Goal: Task Accomplishment & Management: Use online tool/utility

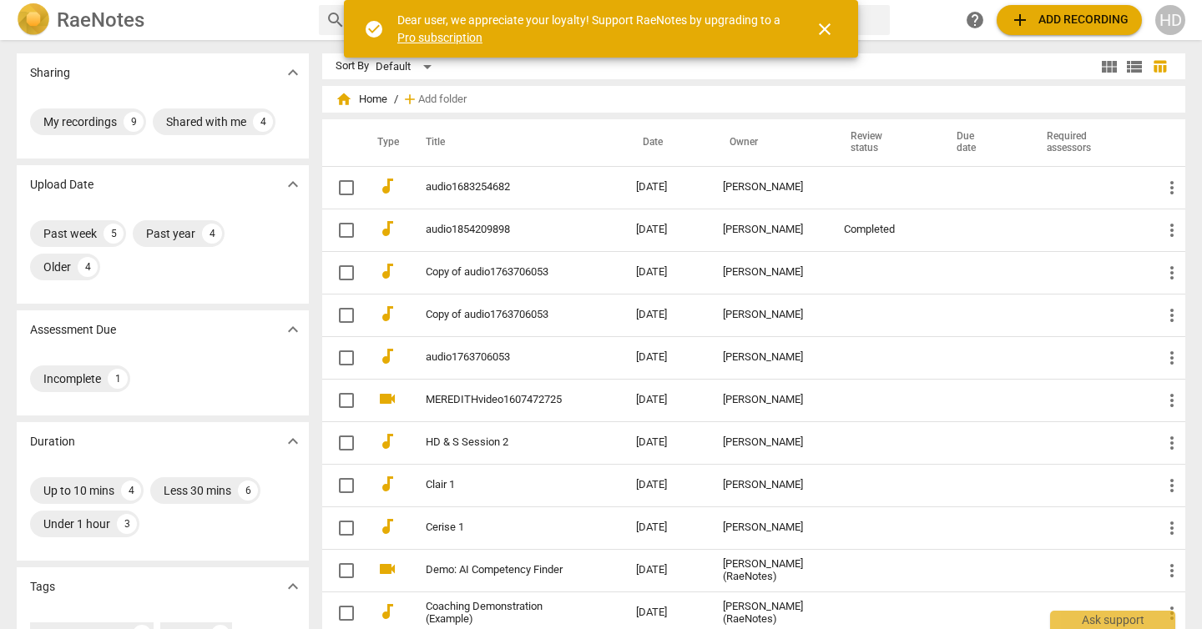
click at [825, 36] on span "close" at bounding box center [824, 29] width 20 height 20
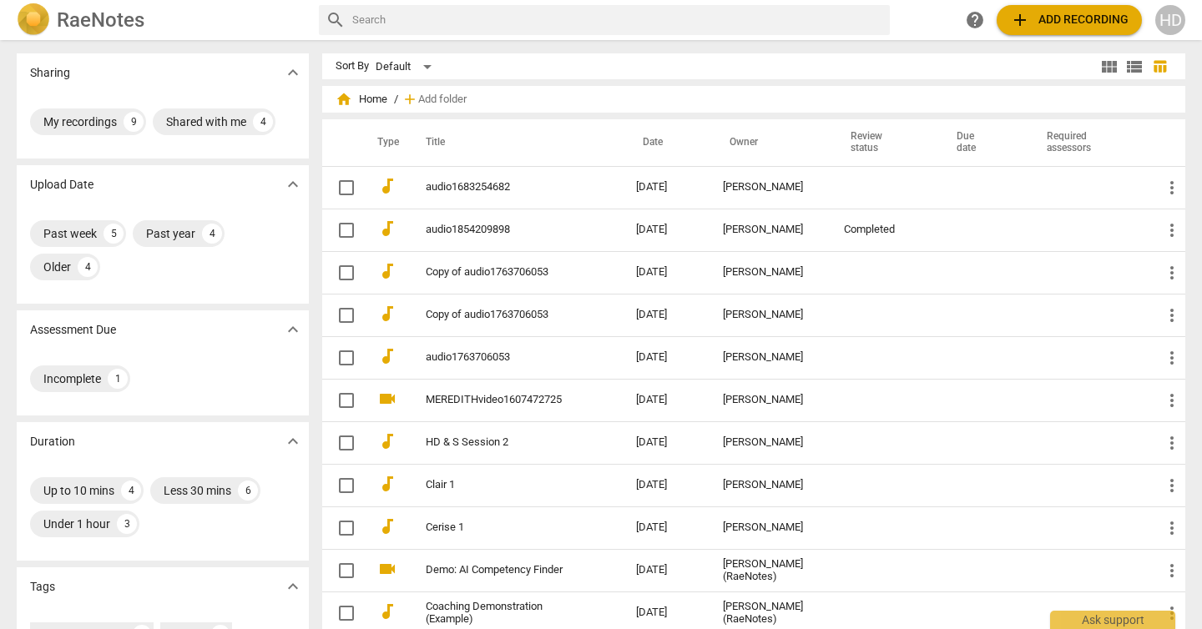
click at [42, 17] on img at bounding box center [33, 19] width 33 height 33
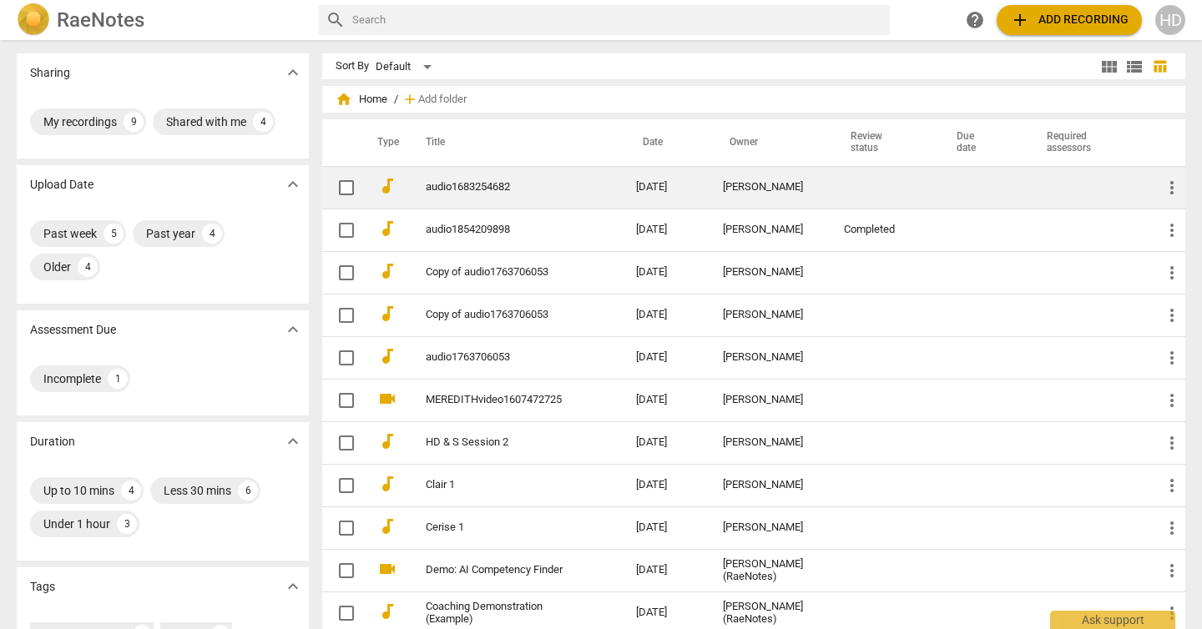
click at [761, 182] on div "[PERSON_NAME]" at bounding box center [770, 187] width 94 height 13
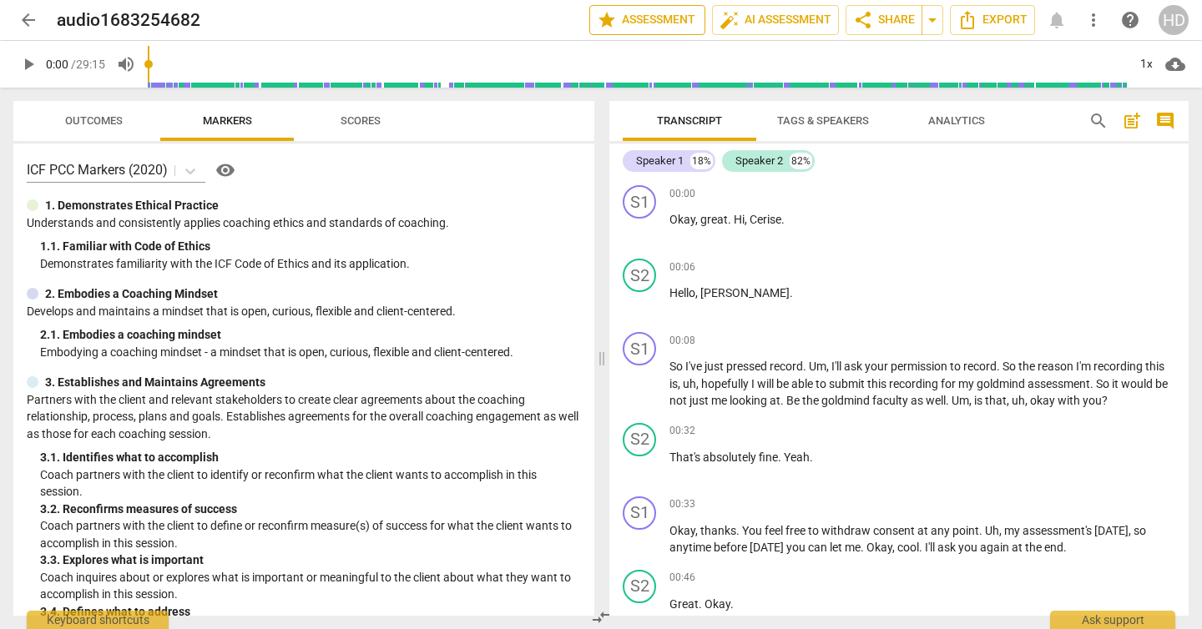
click at [661, 26] on span "star Assessment" at bounding box center [647, 20] width 101 height 20
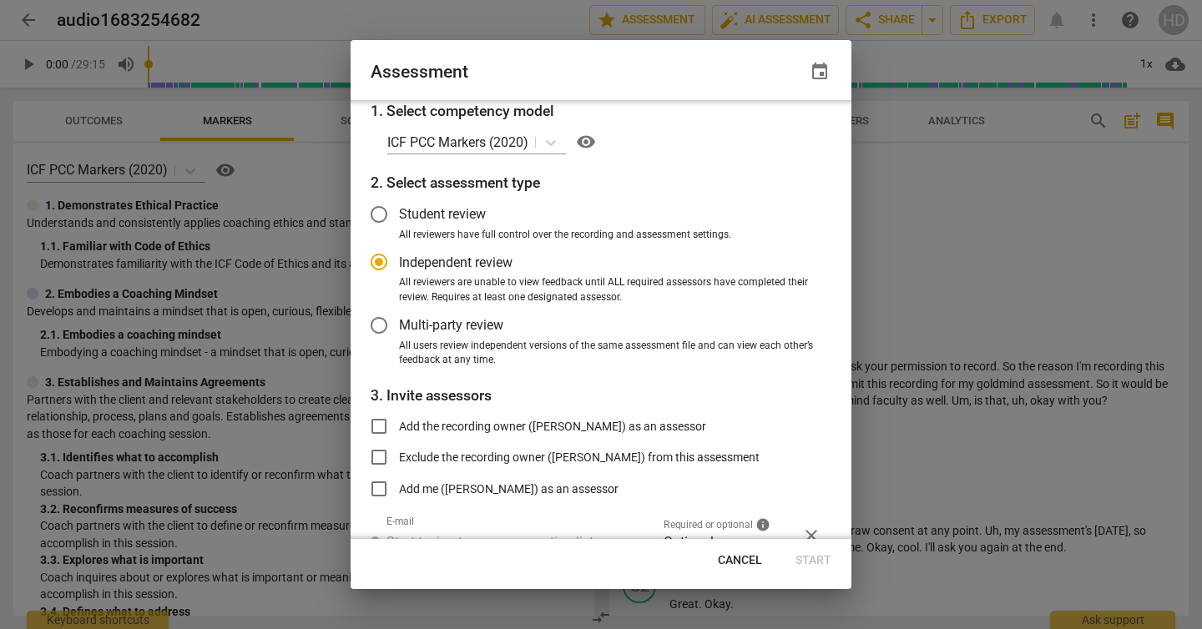
scroll to position [79, 0]
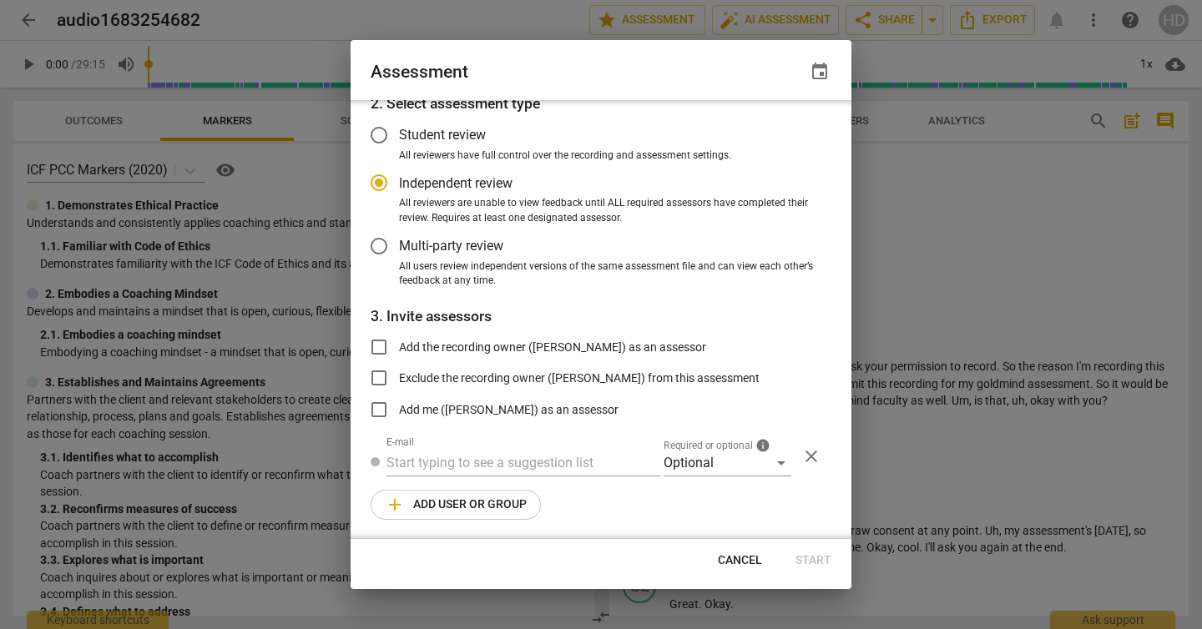
click at [758, 556] on span "Cancel" at bounding box center [740, 560] width 44 height 17
radio input "false"
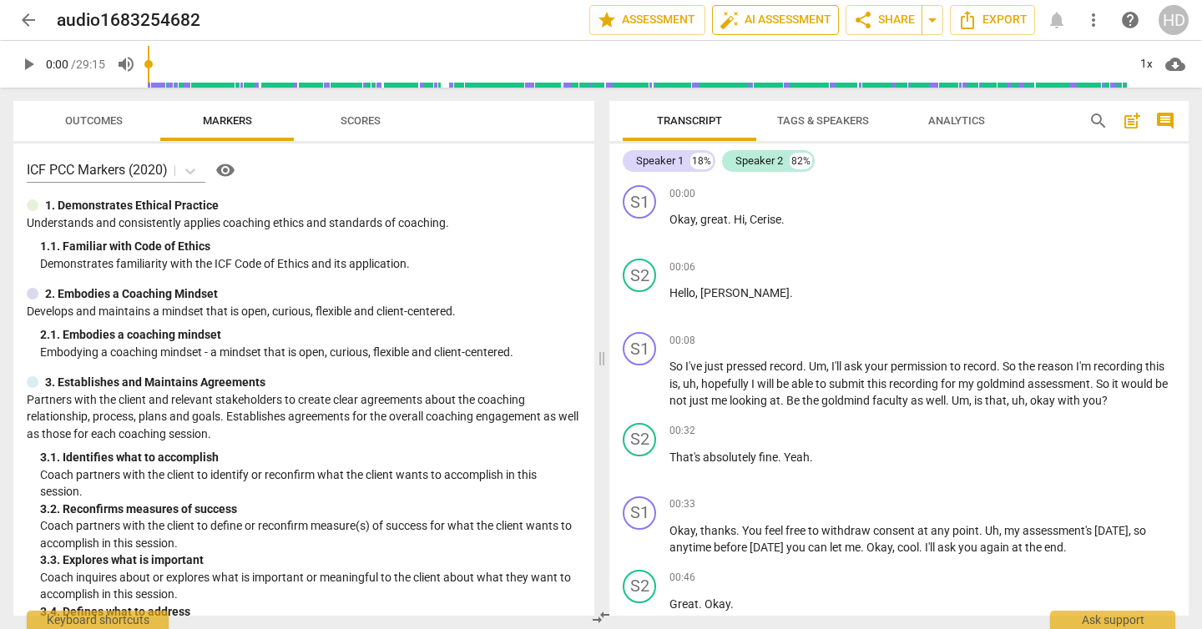
click at [774, 14] on span "auto_fix_high AI Assessment" at bounding box center [775, 20] width 112 height 20
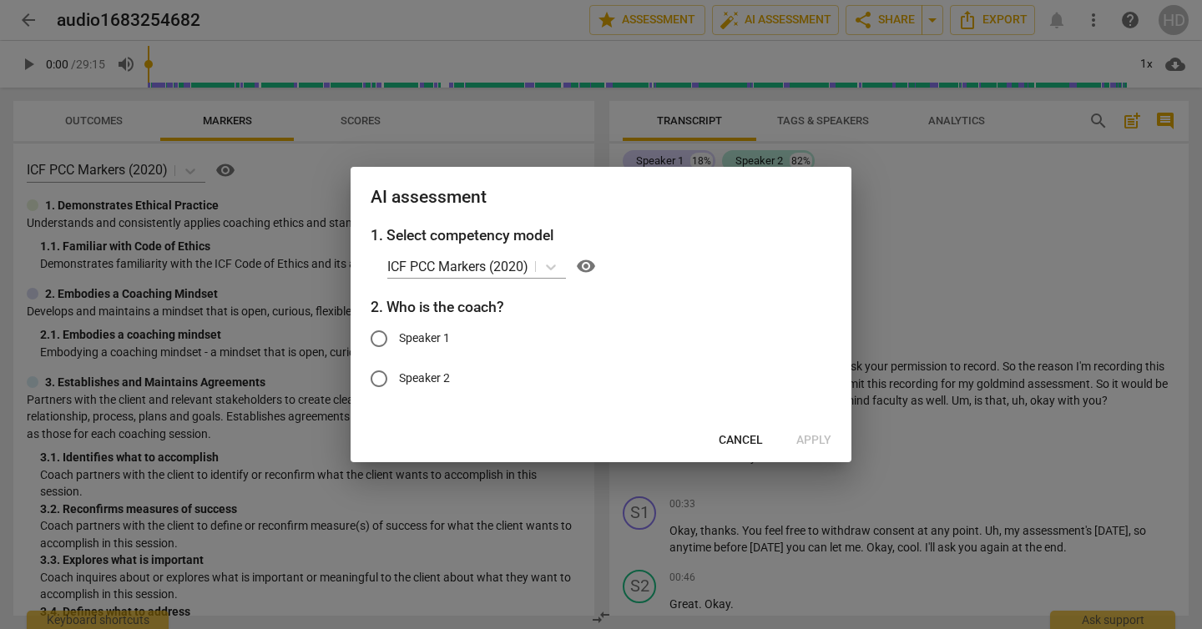
click at [752, 440] on span "Cancel" at bounding box center [741, 440] width 44 height 17
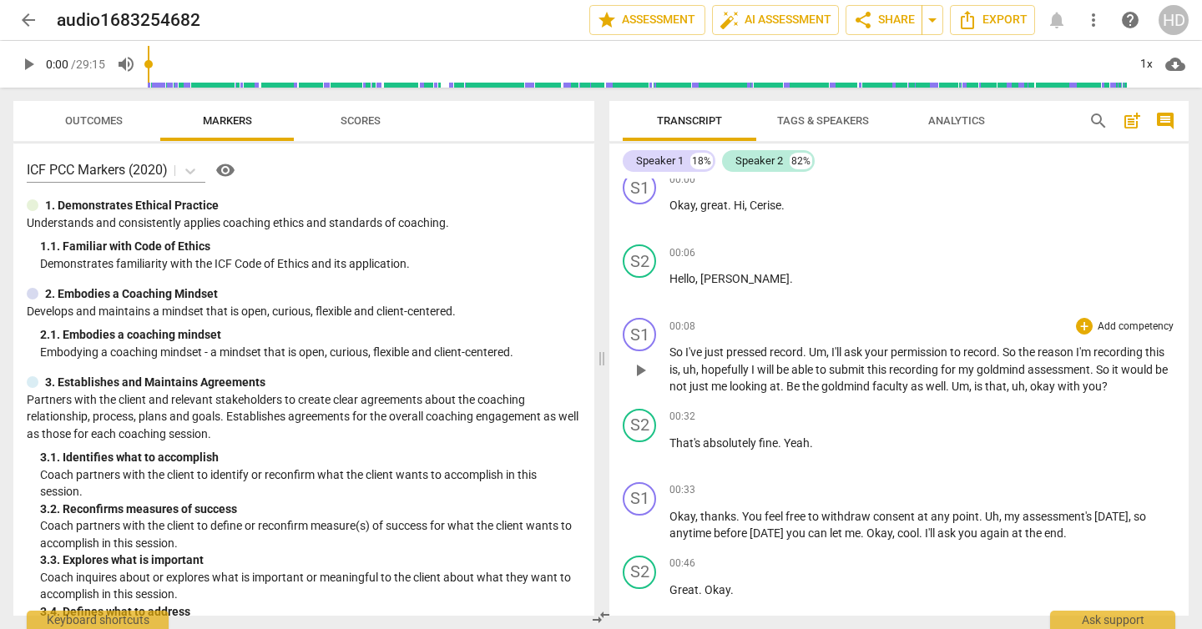
scroll to position [0, 0]
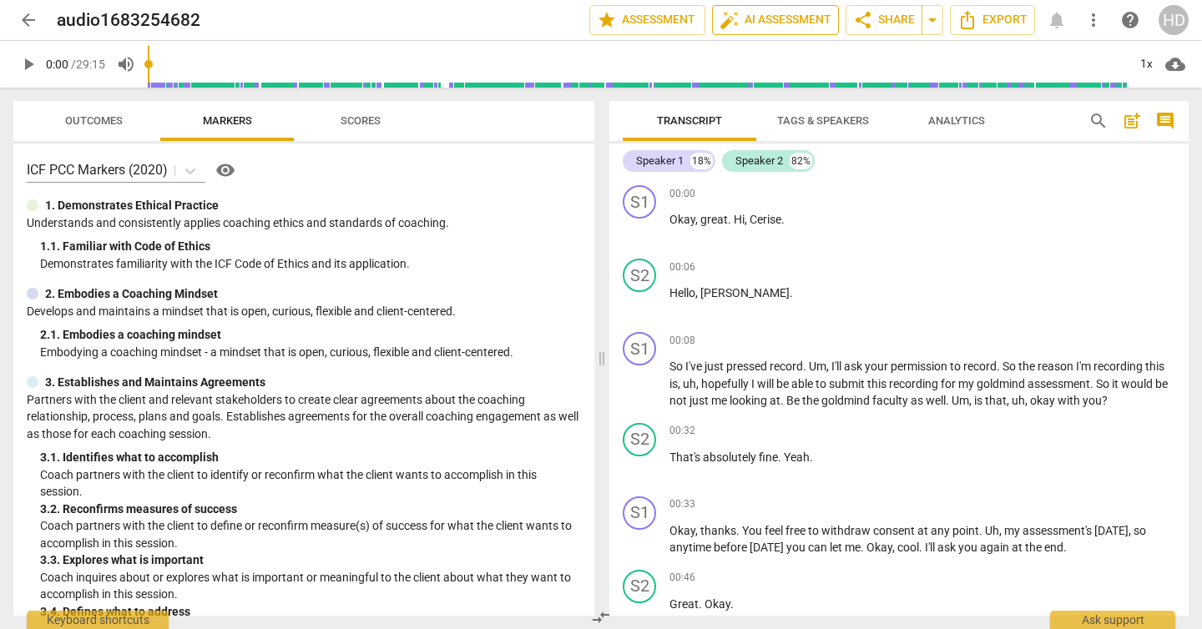
click at [779, 31] on button "auto_fix_high AI Assessment" at bounding box center [775, 20] width 127 height 30
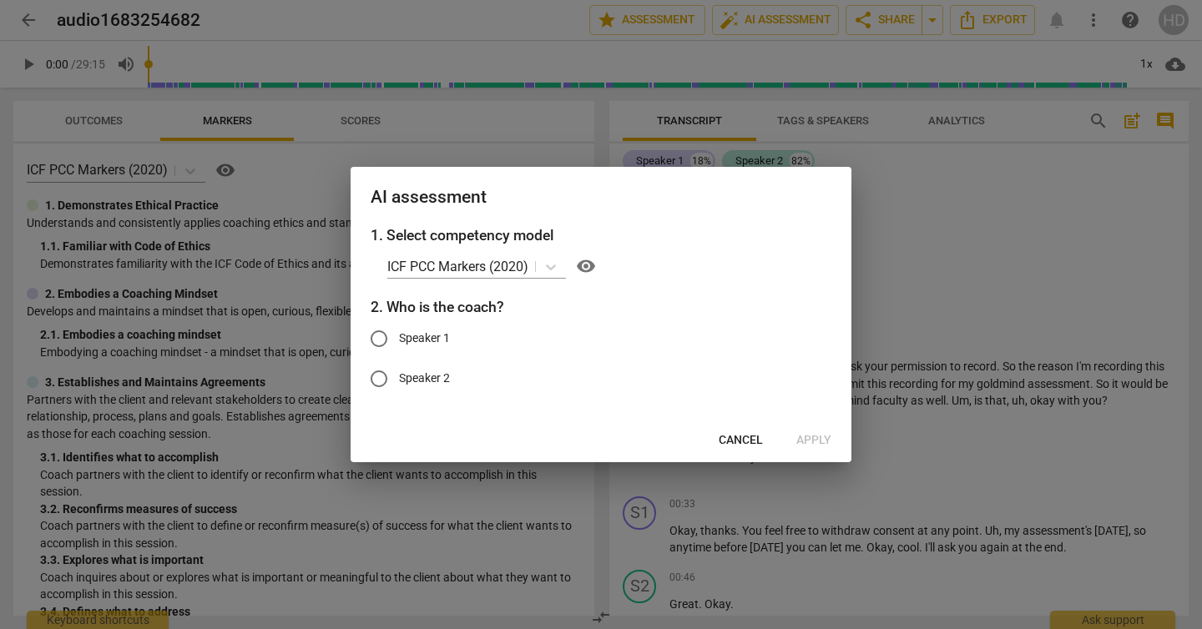
click at [909, 245] on div at bounding box center [601, 314] width 1202 height 629
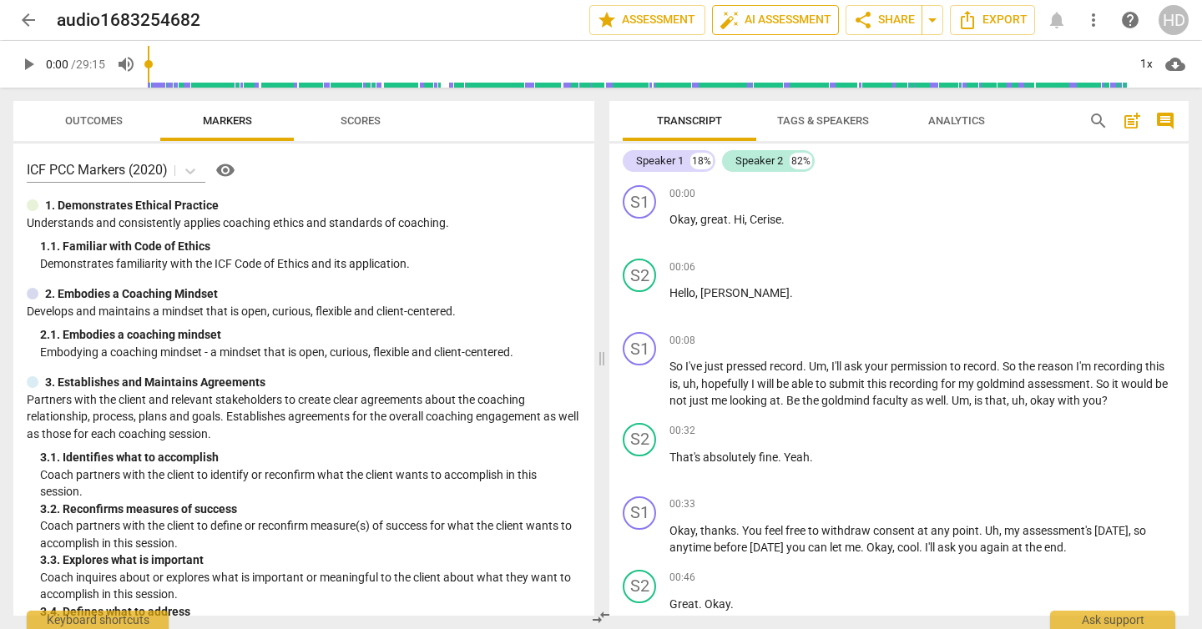
click at [808, 18] on span "auto_fix_high AI Assessment" at bounding box center [775, 20] width 112 height 20
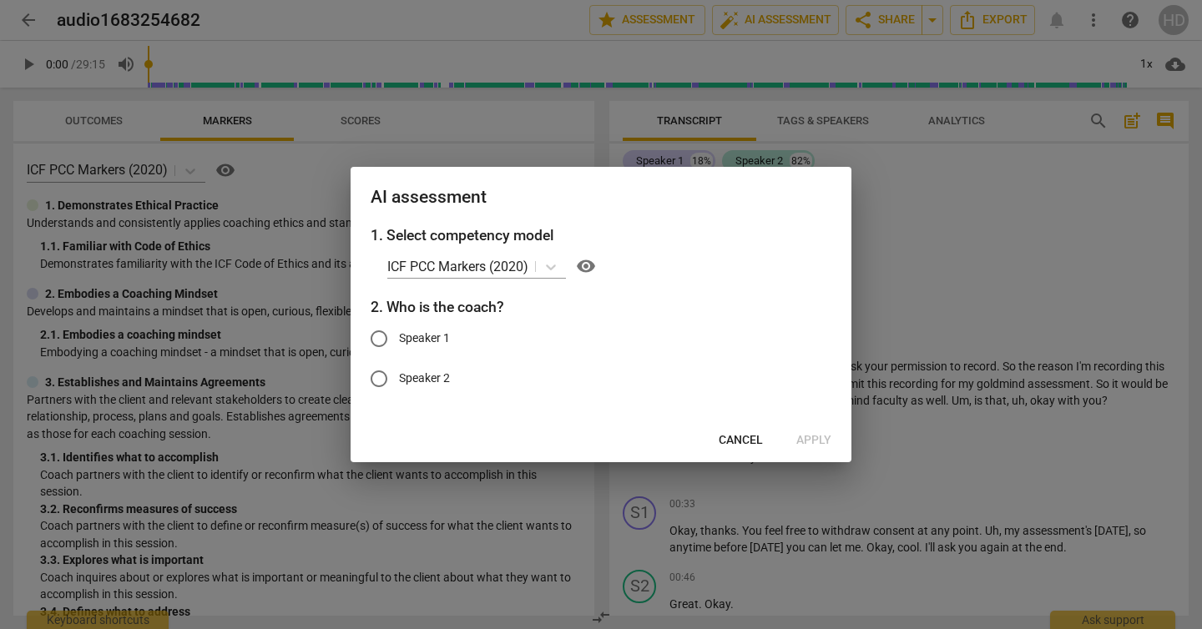
click at [441, 335] on span "Speaker 1" at bounding box center [424, 339] width 51 height 18
click at [399, 335] on input "Speaker 1" at bounding box center [379, 339] width 40 height 40
radio input "true"
click at [835, 436] on button "Apply" at bounding box center [814, 441] width 62 height 30
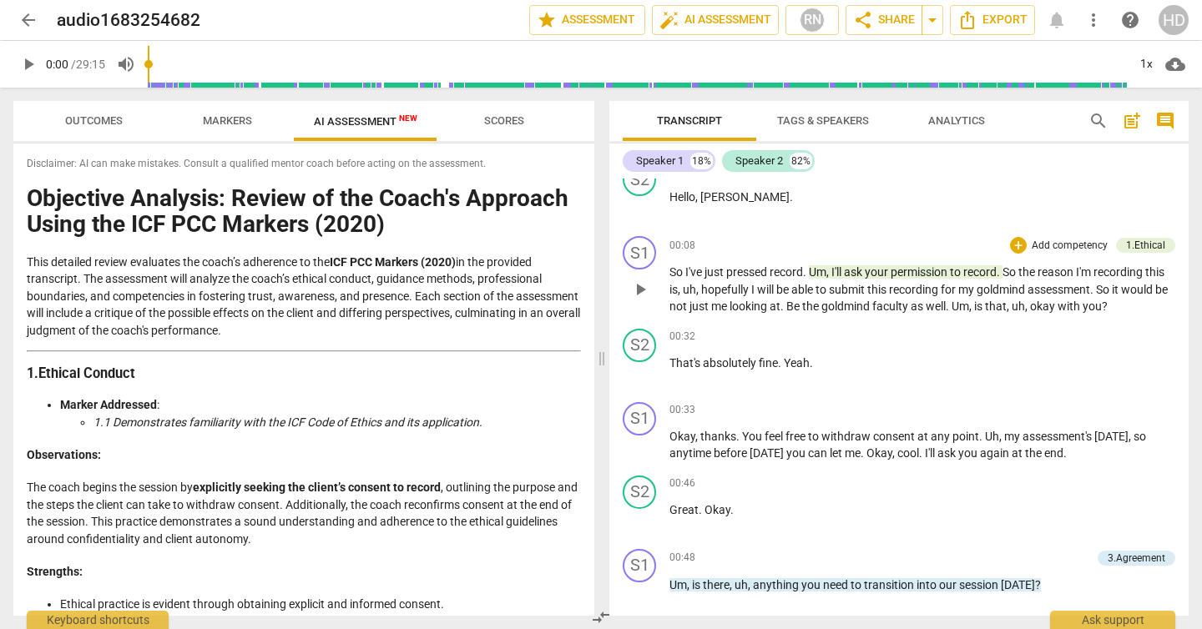
scroll to position [104, 0]
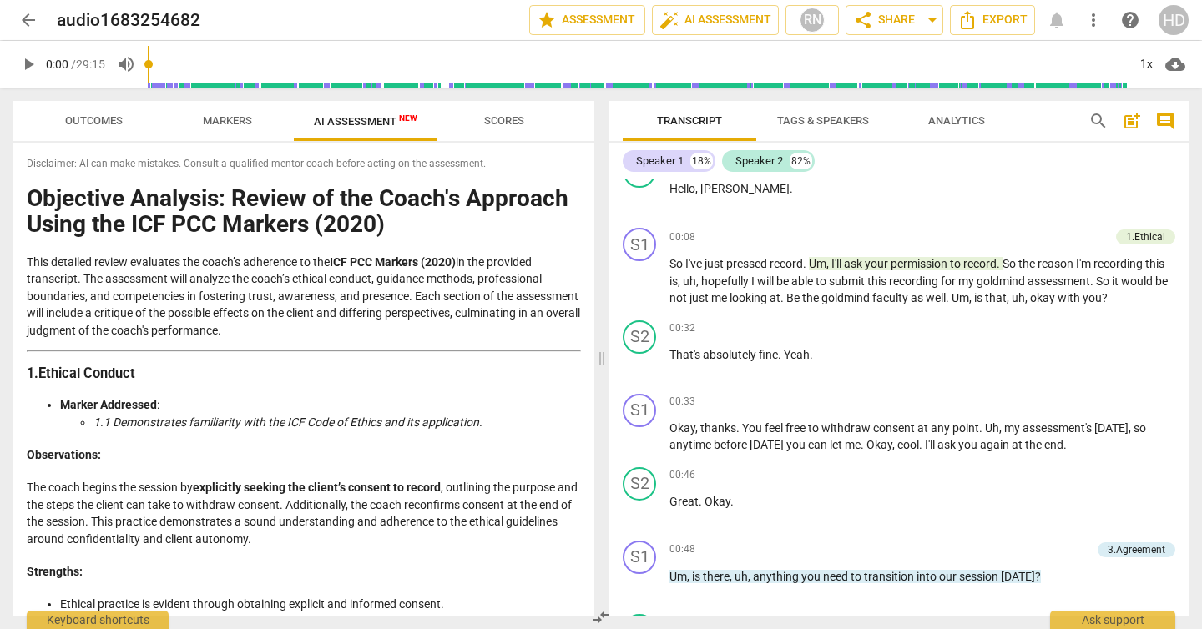
click at [217, 106] on button "Markers" at bounding box center [227, 121] width 134 height 40
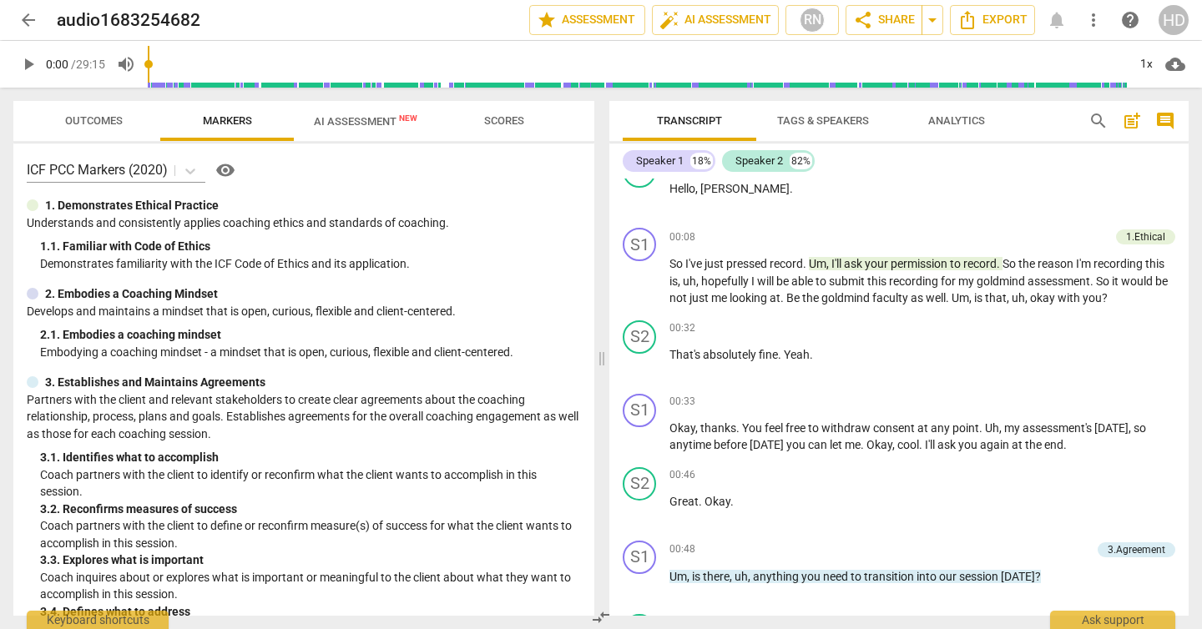
click at [105, 131] on span "Outcomes" at bounding box center [94, 121] width 98 height 23
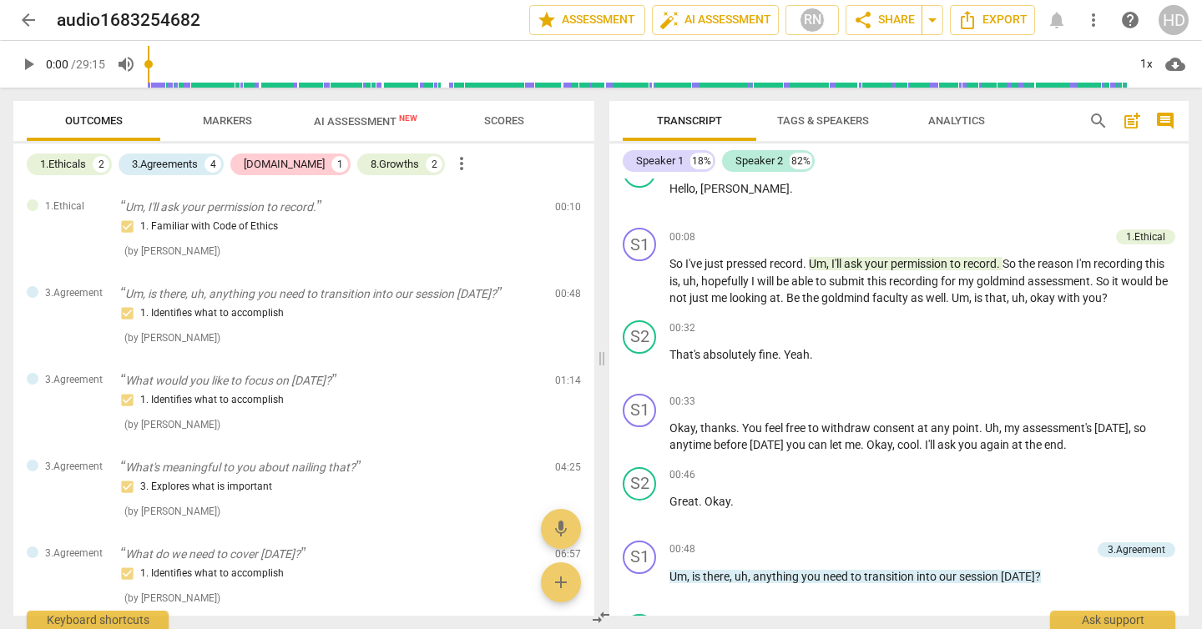
click at [451, 164] on span "more_vert" at bounding box center [461, 164] width 20 height 20
click at [601, 161] on div at bounding box center [601, 314] width 1202 height 629
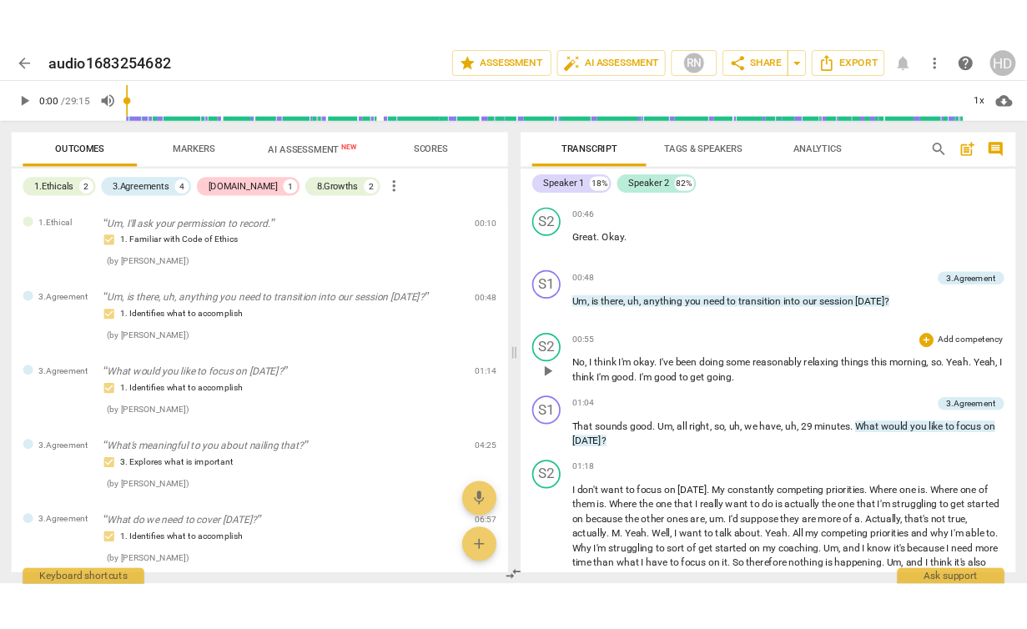
scroll to position [380, 0]
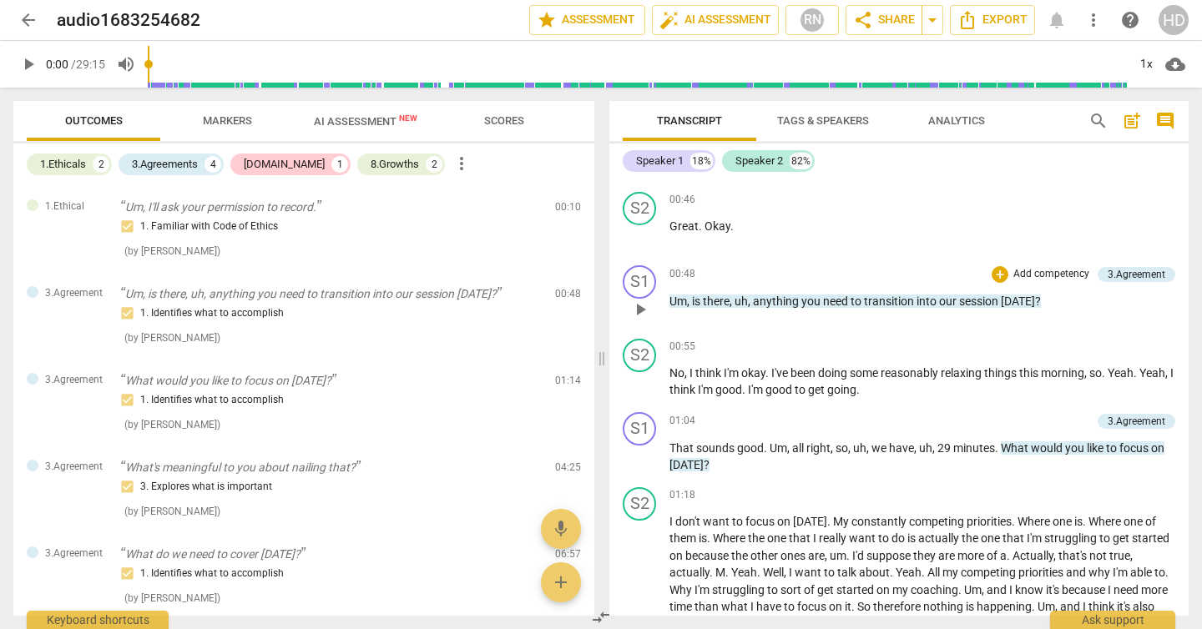
click at [1045, 271] on p "Add competency" at bounding box center [1050, 274] width 79 height 15
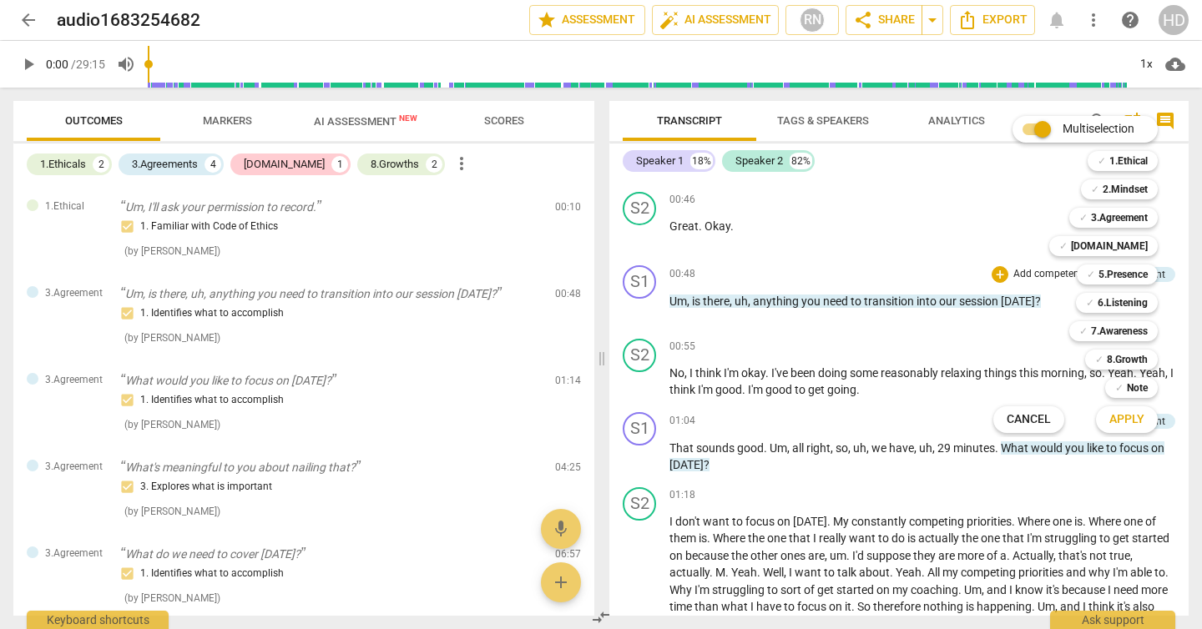
click at [935, 239] on div at bounding box center [601, 314] width 1202 height 629
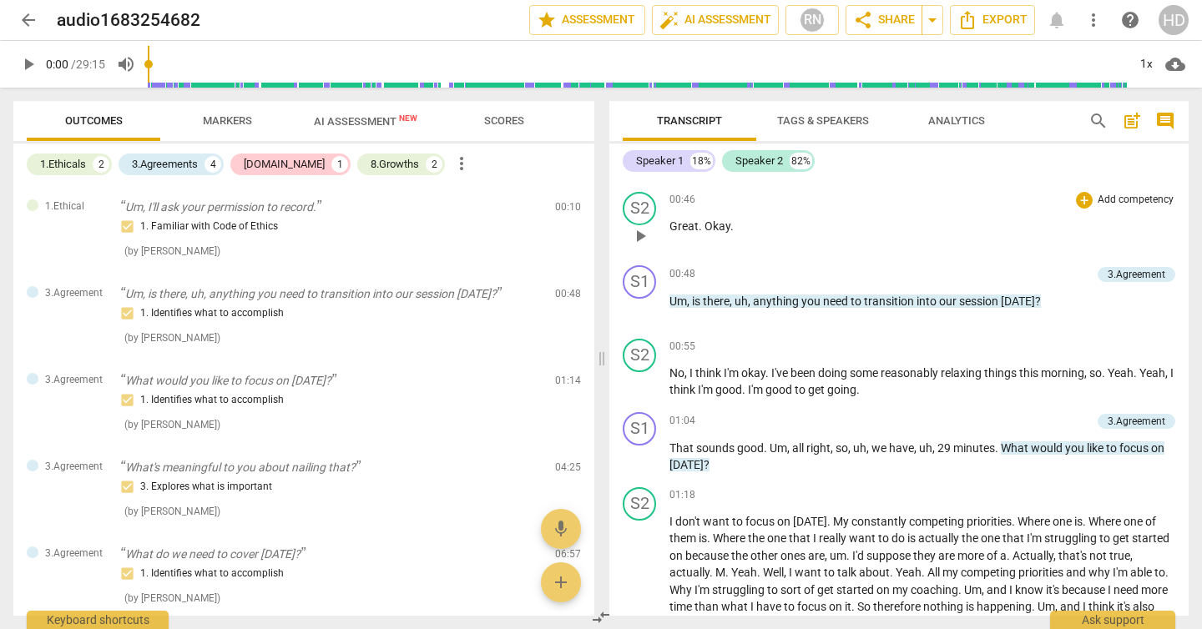
click at [879, 256] on div "S2 play_arrow pause 00:46 + Add competency keyboard_arrow_right Great . Okay ." at bounding box center [898, 221] width 579 height 73
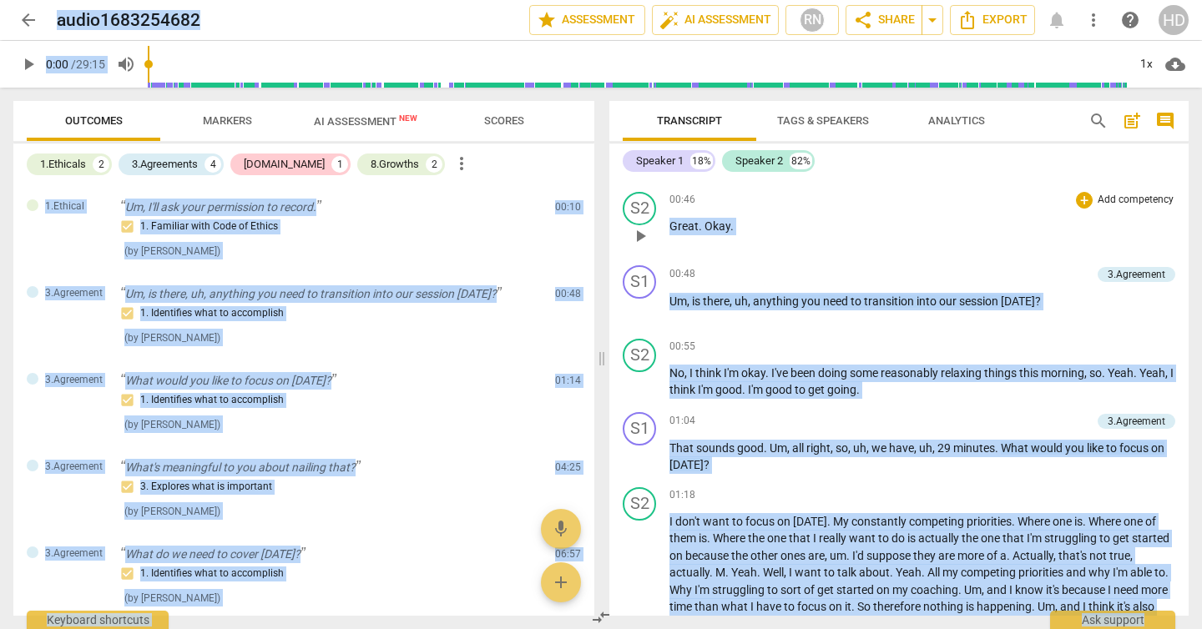
click at [879, 256] on div "S2 play_arrow pause 00:46 + Add competency keyboard_arrow_right Great . Okay ." at bounding box center [898, 221] width 579 height 73
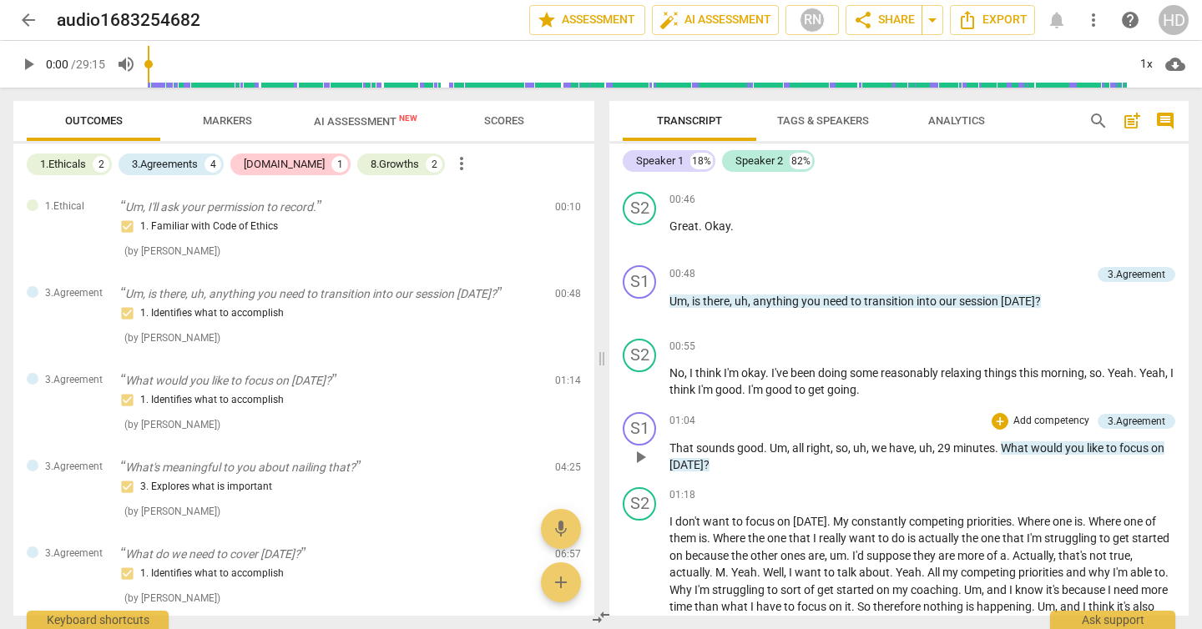
drag, startPoint x: 943, startPoint y: 179, endPoint x: 971, endPoint y: 466, distance: 287.6
click at [971, 466] on div "S1 play_arrow pause 00:00 + Add competency keyboard_arrow_right Okay , great . …" at bounding box center [898, 397] width 579 height 437
drag, startPoint x: 673, startPoint y: 224, endPoint x: 1030, endPoint y: 201, distance: 357.9
click at [920, 188] on div "S2 play_arrow pause 00:46 + Add competency keyboard_arrow_right Great . Okay ." at bounding box center [898, 221] width 579 height 73
click at [967, 13] on icon "Export" at bounding box center [967, 20] width 13 height 18
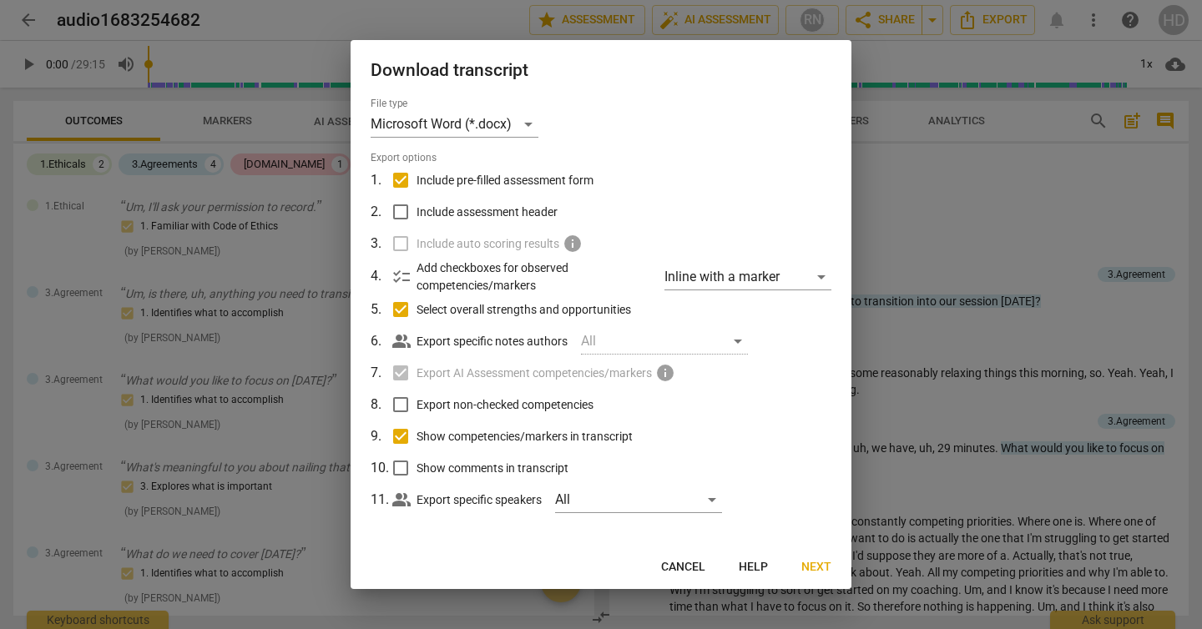
click at [814, 576] on button "Next" at bounding box center [816, 567] width 57 height 30
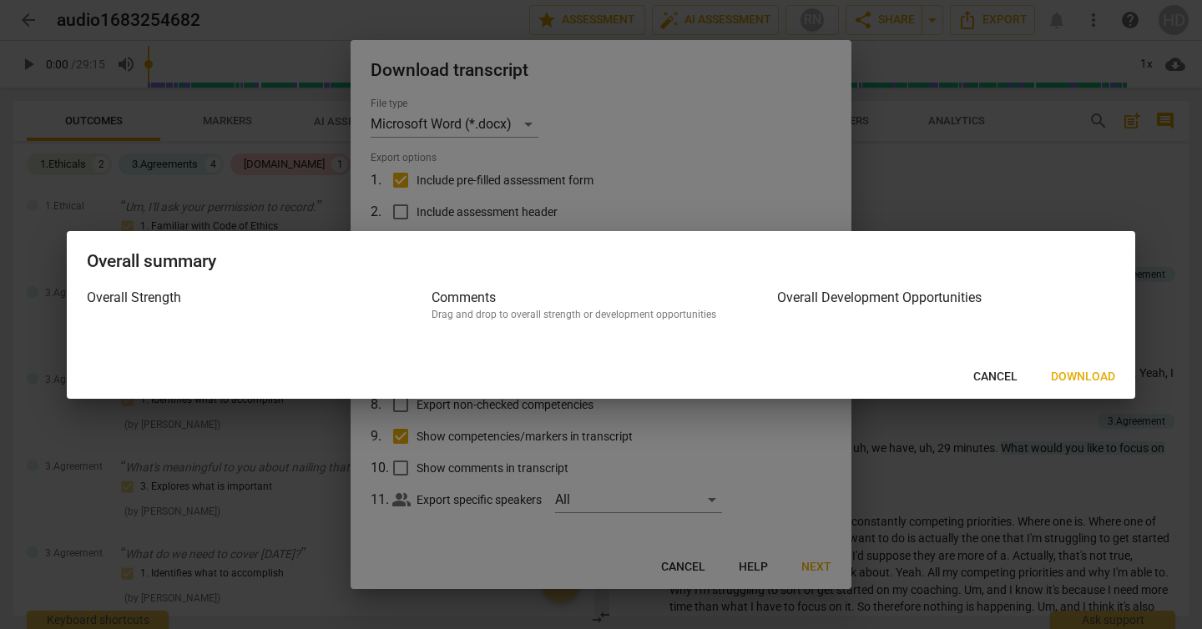
click at [1072, 370] on span "Download" at bounding box center [1083, 377] width 64 height 17
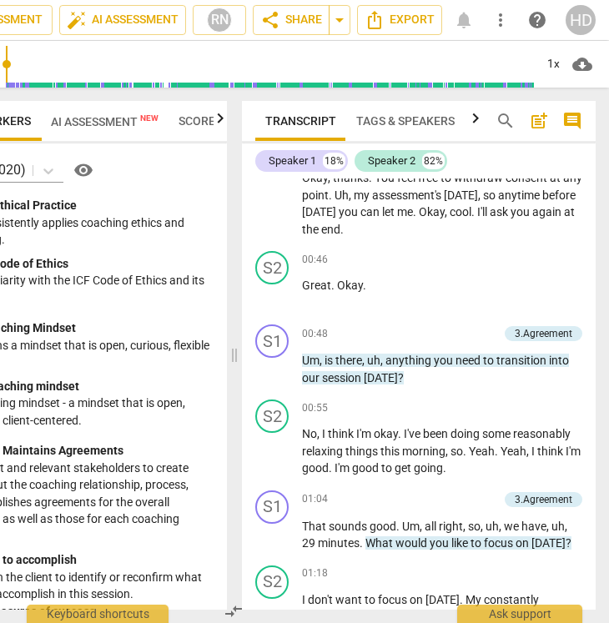
scroll to position [435, 0]
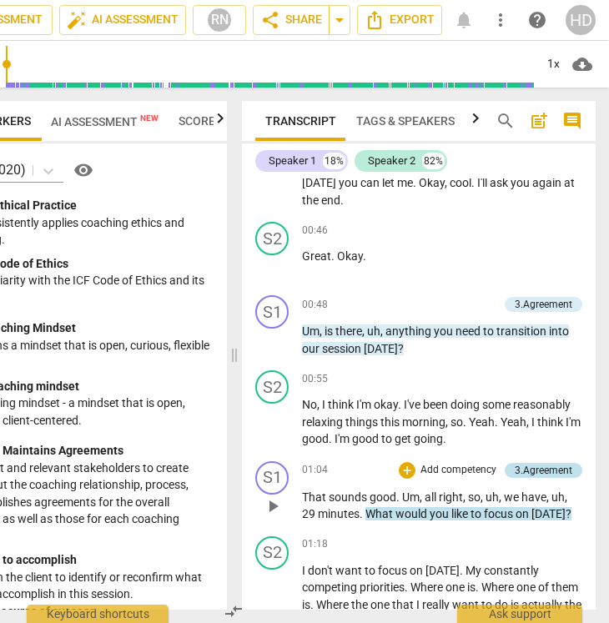
click at [541, 467] on div "3.Agreement" at bounding box center [544, 470] width 58 height 15
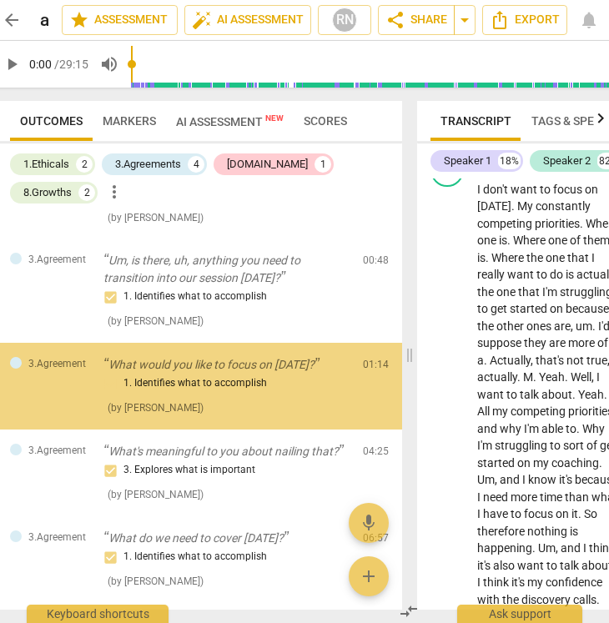
scroll to position [0, 13]
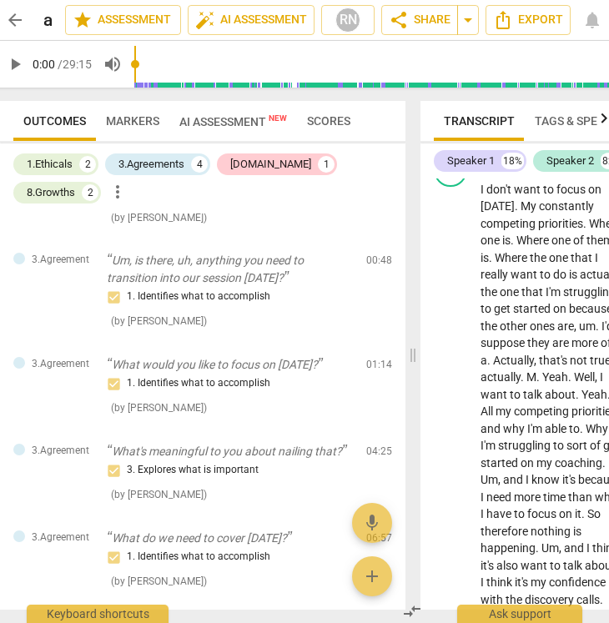
click at [111, 114] on span "Markers" at bounding box center [132, 120] width 53 height 13
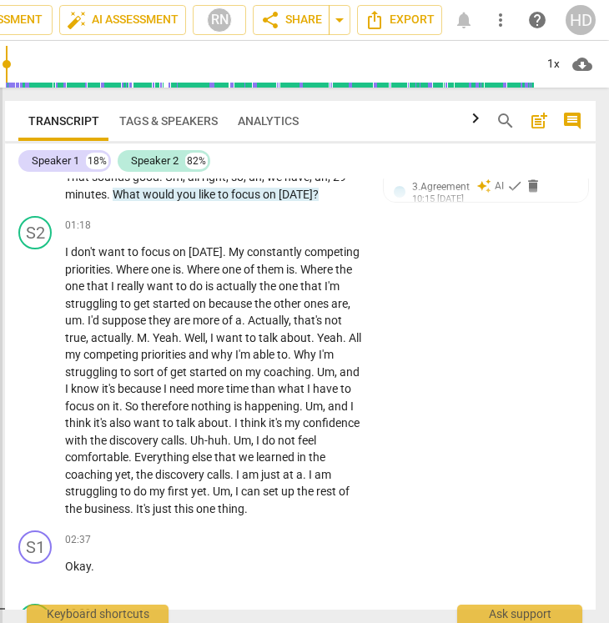
scroll to position [724, 0]
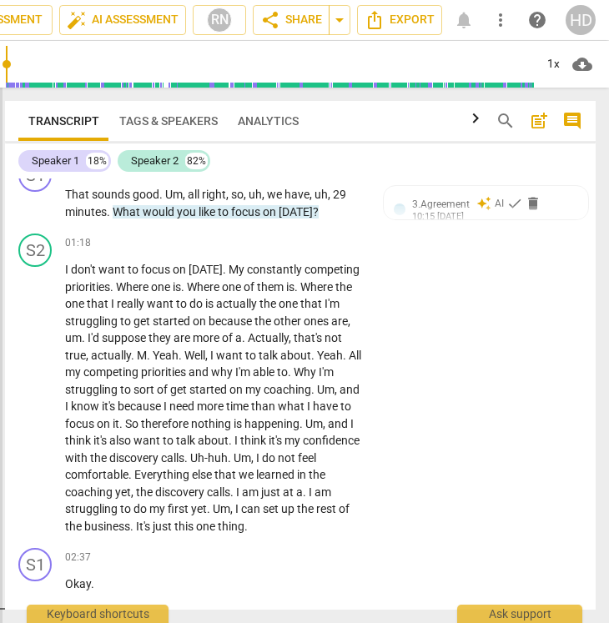
drag, startPoint x: 287, startPoint y: 356, endPoint x: 0, endPoint y: 311, distance: 290.5
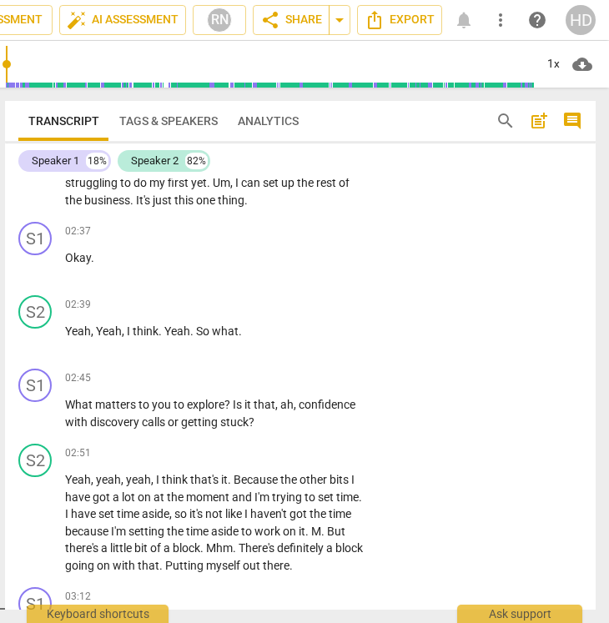
scroll to position [1051, 0]
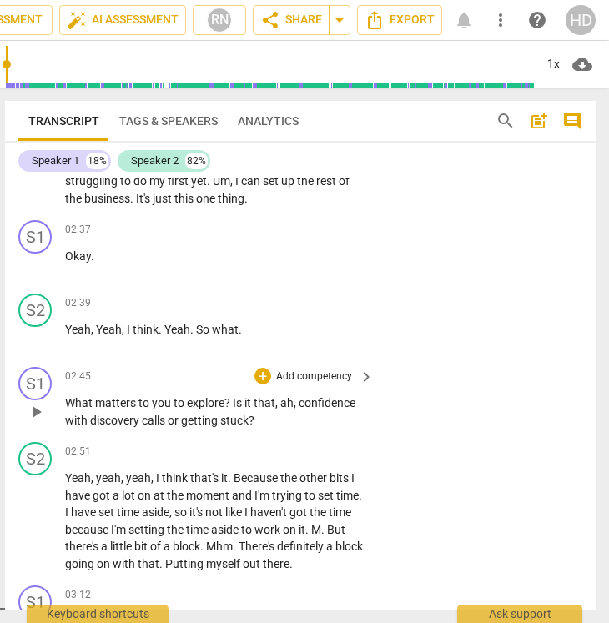
click at [328, 375] on p "Add competency" at bounding box center [314, 377] width 79 height 15
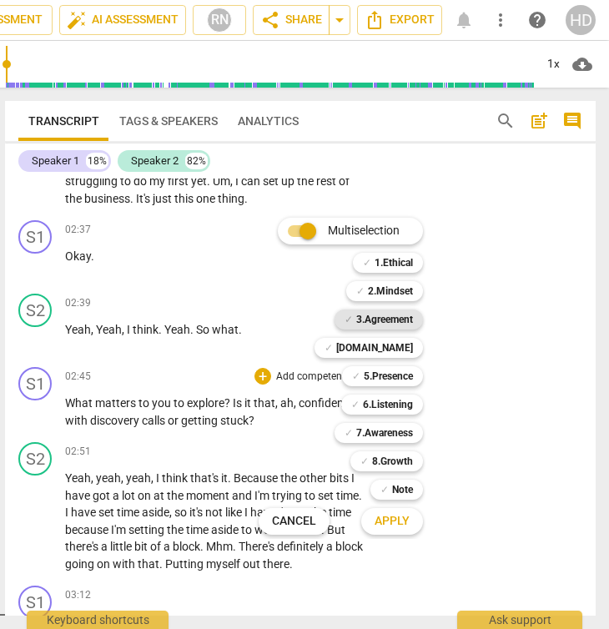
click at [401, 314] on b "3.Agreement" at bounding box center [384, 320] width 57 height 20
click at [380, 517] on span "Apply" at bounding box center [392, 521] width 35 height 17
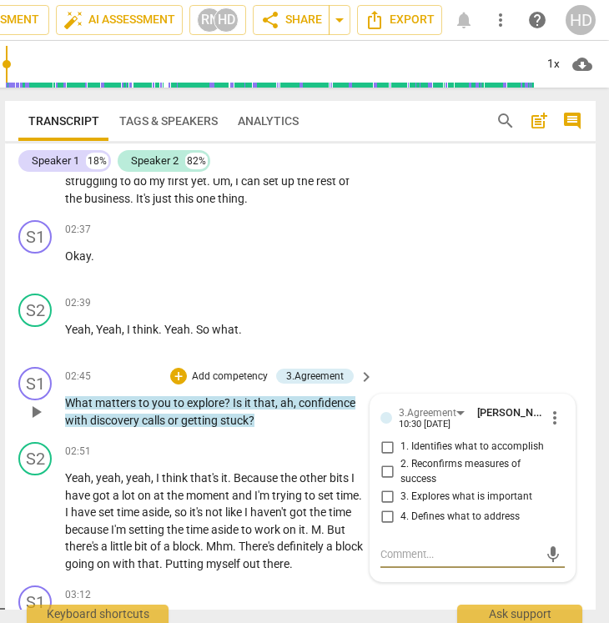
click at [407, 492] on span "3. Explores what is important" at bounding box center [467, 497] width 132 height 15
click at [401, 492] on input "3. Explores what is important" at bounding box center [387, 497] width 27 height 20
checkbox input "true"
click at [438, 370] on div "S1 play_arrow pause 02:45 + Add competency 3.Agreement keyboard_arrow_right Wha…" at bounding box center [300, 398] width 591 height 75
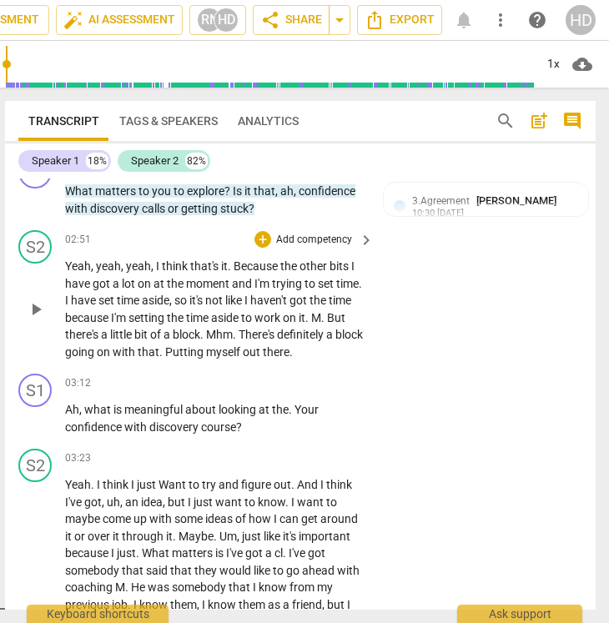
scroll to position [1268, 0]
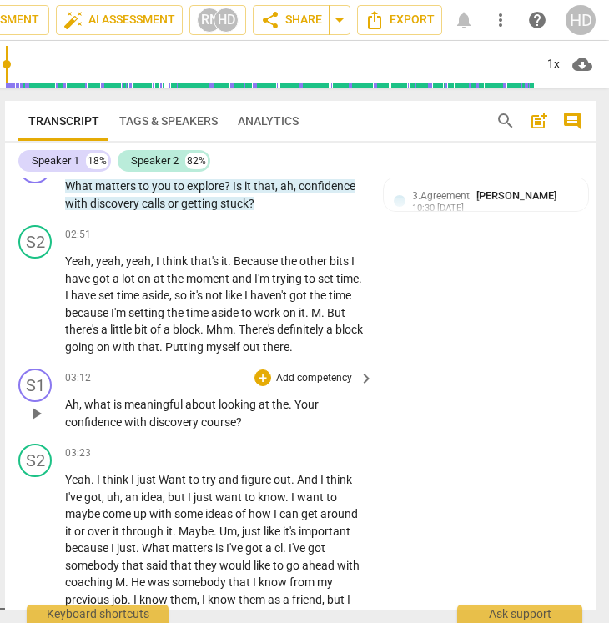
click at [319, 378] on p "Add competency" at bounding box center [314, 378] width 79 height 15
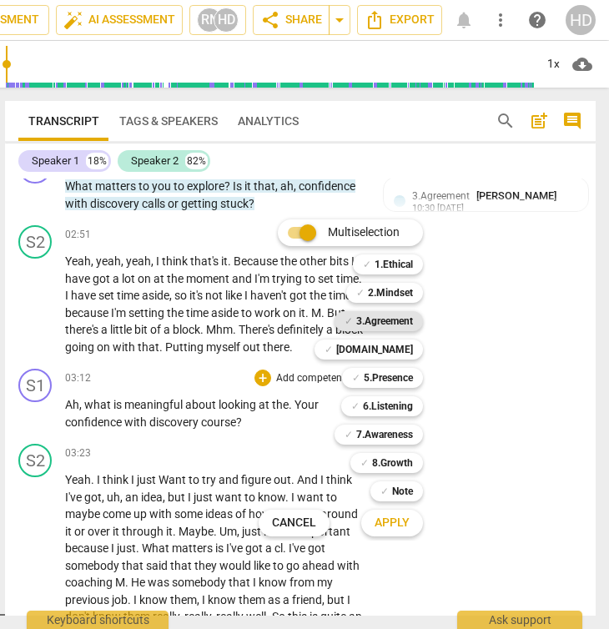
click at [406, 322] on b "3.Agreement" at bounding box center [384, 321] width 57 height 20
click at [385, 522] on span "Apply" at bounding box center [392, 523] width 35 height 17
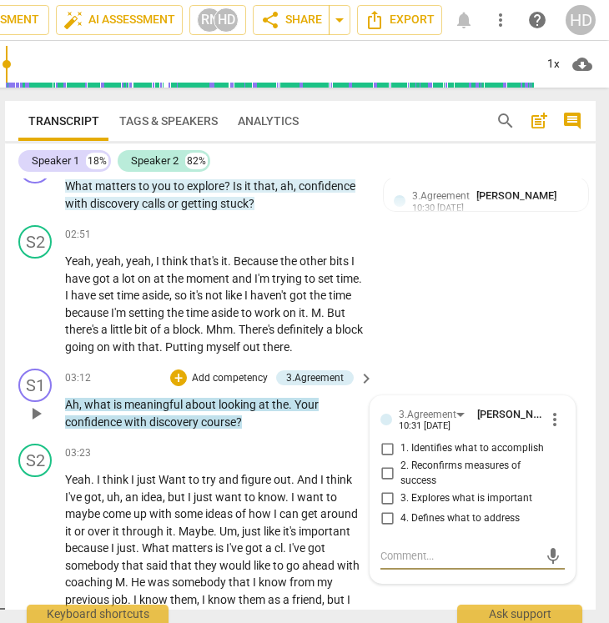
click at [415, 502] on span "3. Explores what is important" at bounding box center [467, 499] width 132 height 15
click at [401, 502] on input "3. Explores what is important" at bounding box center [387, 498] width 27 height 20
checkbox input "true"
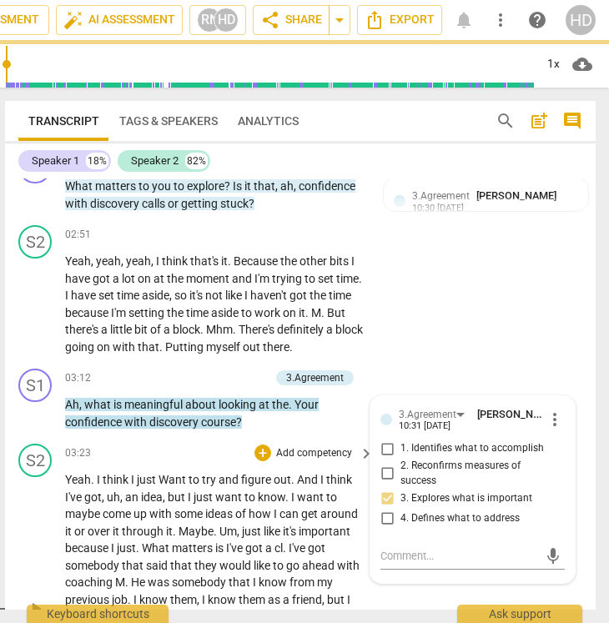
click at [247, 495] on span "to" at bounding box center [251, 497] width 13 height 13
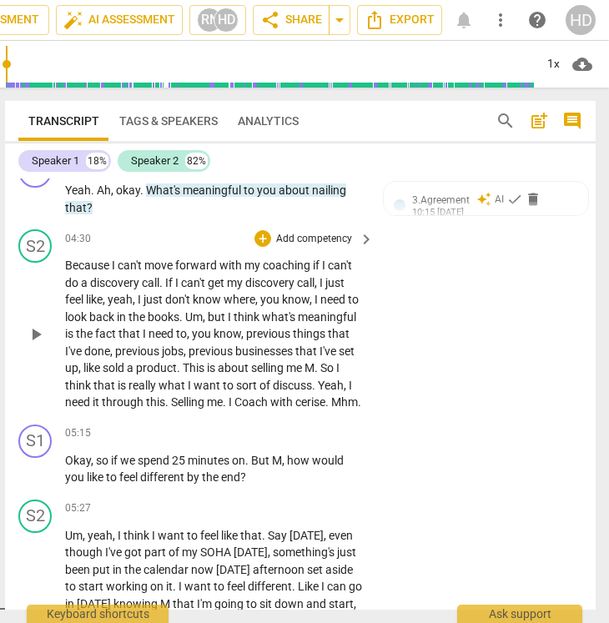
scroll to position [1873, 0]
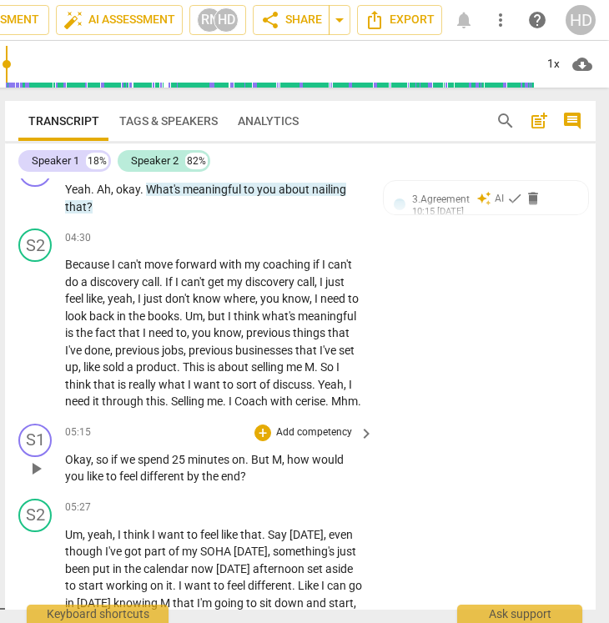
click at [305, 441] on p "Add competency" at bounding box center [314, 433] width 79 height 15
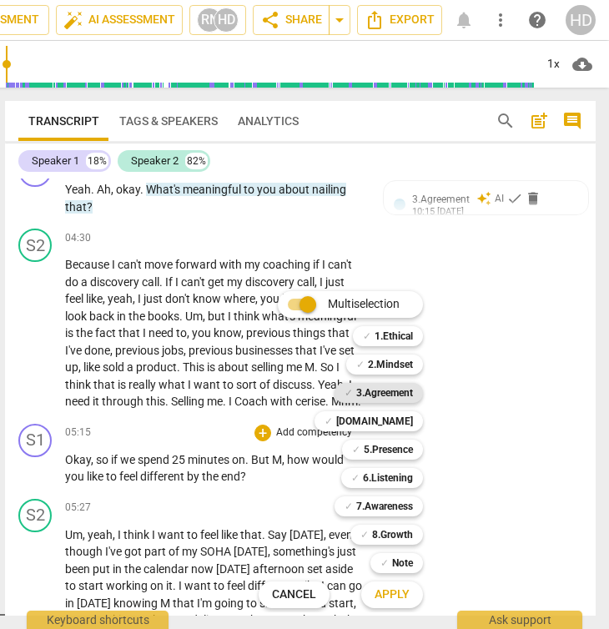
click at [406, 394] on b "3.Agreement" at bounding box center [384, 393] width 57 height 20
click at [400, 589] on span "Apply" at bounding box center [392, 595] width 35 height 17
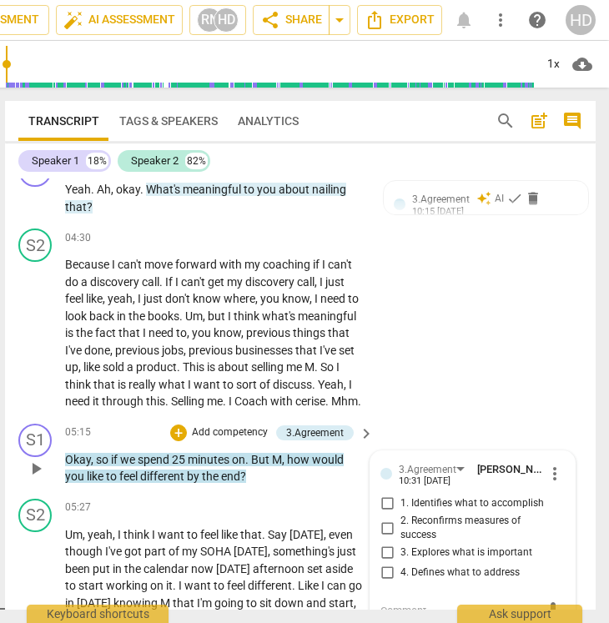
scroll to position [2105, 0]
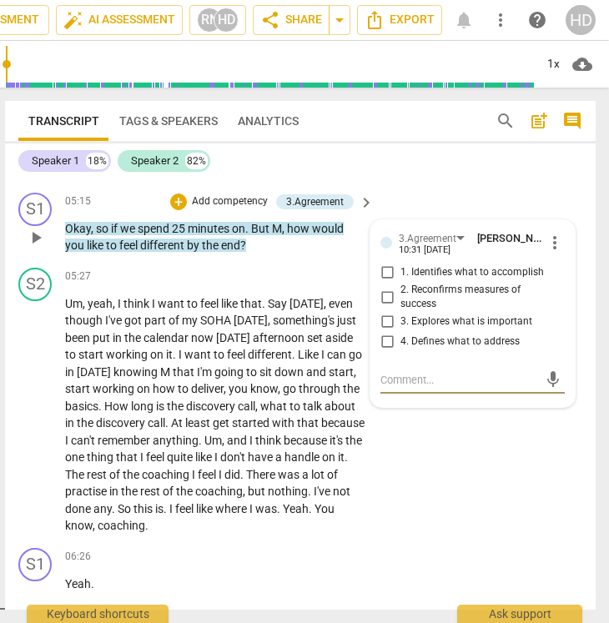
click at [396, 307] on input "2. Reconfirms measures of success" at bounding box center [387, 297] width 27 height 20
checkbox input "true"
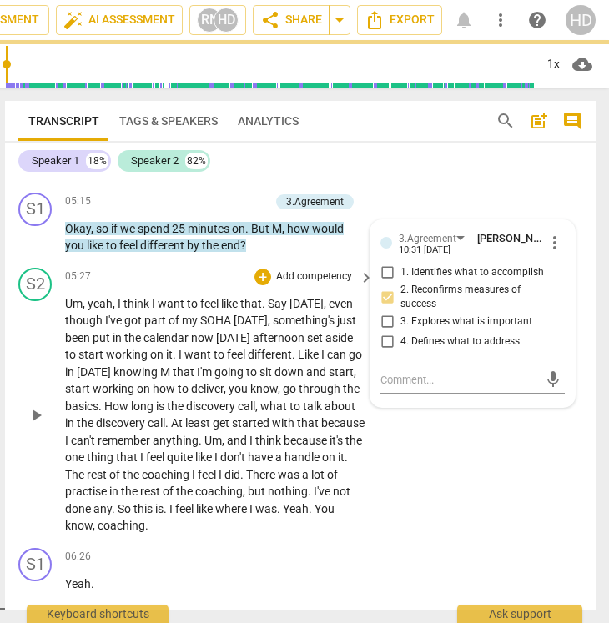
click at [401, 542] on div "S2 play_arrow pause 05:27 + Add competency keyboard_arrow_right Um , yeah , I t…" at bounding box center [300, 401] width 591 height 280
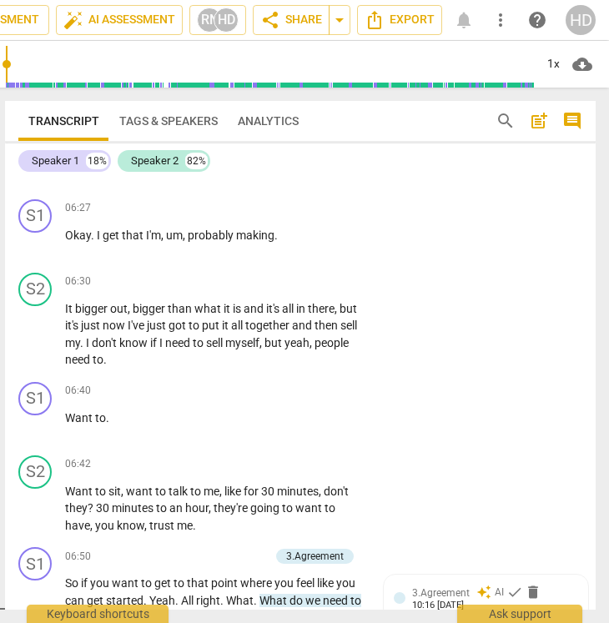
scroll to position [2601, 0]
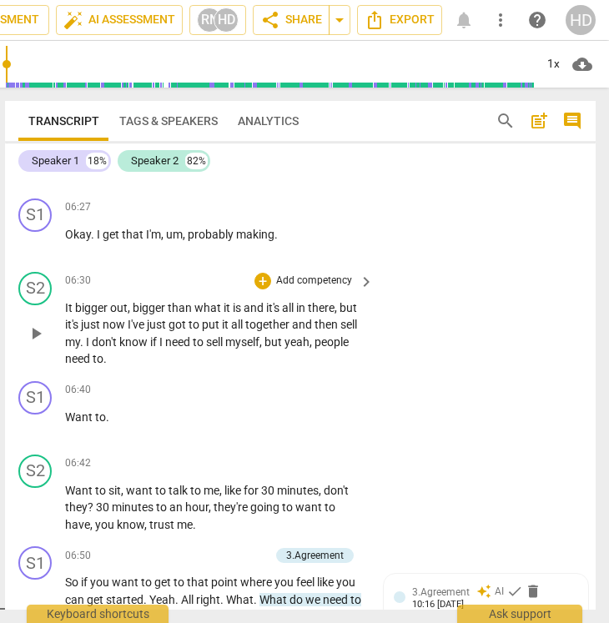
click at [38, 344] on span "play_arrow" at bounding box center [36, 334] width 20 height 20
click at [126, 349] on span "know" at bounding box center [134, 341] width 31 height 13
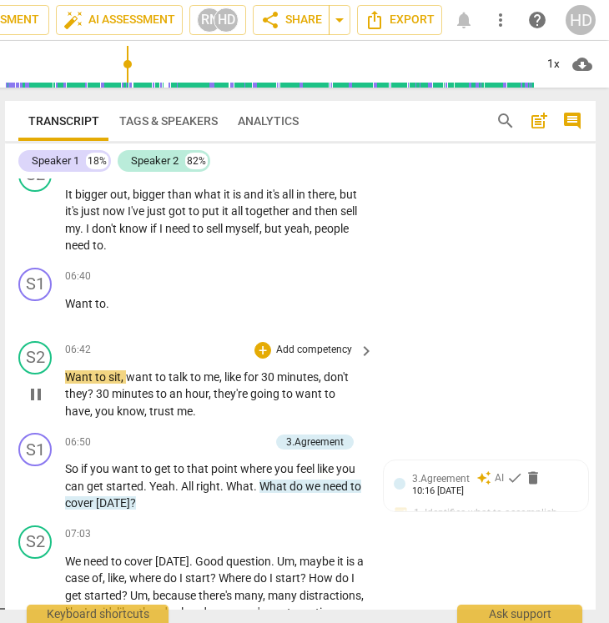
scroll to position [2736, 0]
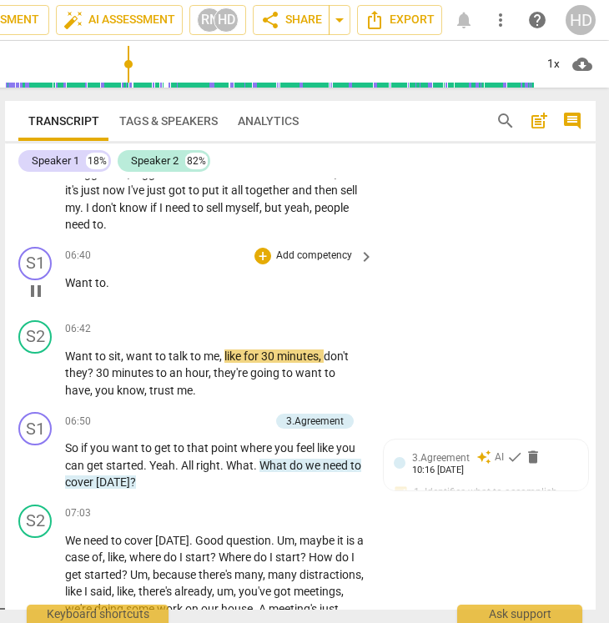
click at [38, 301] on span "pause" at bounding box center [36, 291] width 20 height 20
type input "404"
click at [38, 280] on div "S1" at bounding box center [34, 263] width 33 height 33
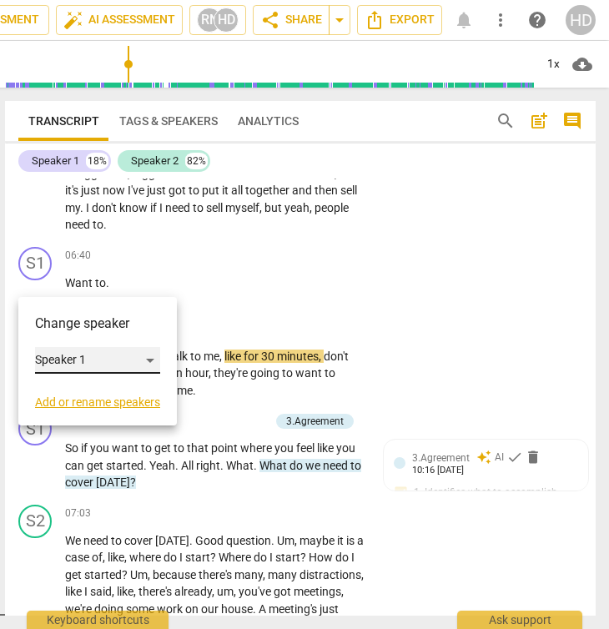
click at [88, 366] on div "Speaker 1" at bounding box center [97, 360] width 125 height 27
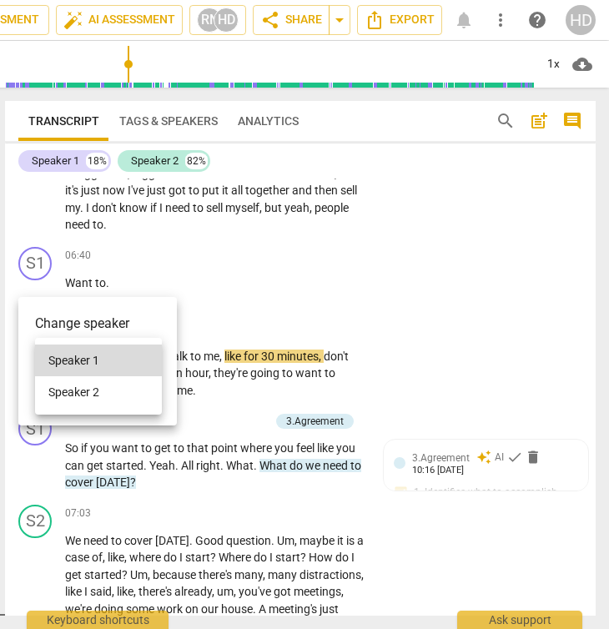
click at [94, 405] on li "Speaker 2" at bounding box center [98, 392] width 127 height 32
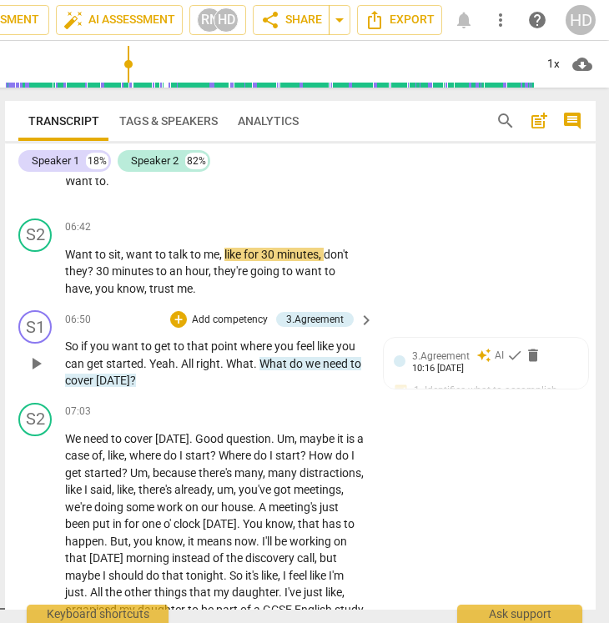
scroll to position [2843, 0]
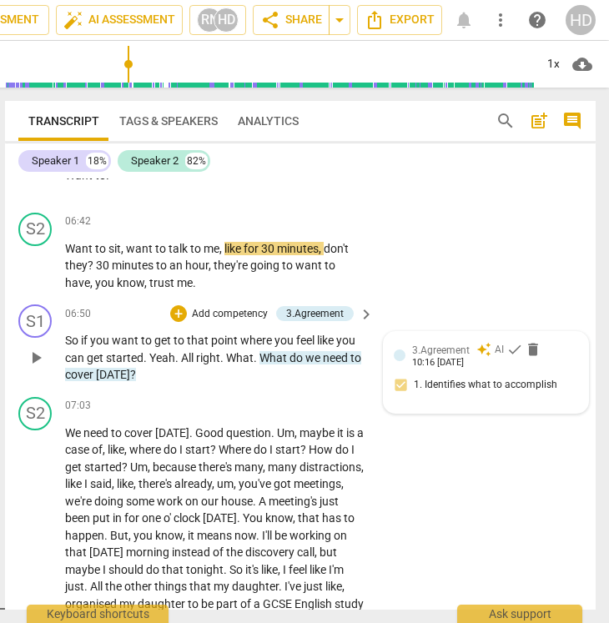
click at [394, 399] on div "3.Agreement auto_awesome AI check delete 10:16 [DATE] 1. Identifies what to acc…" at bounding box center [486, 372] width 184 height 61
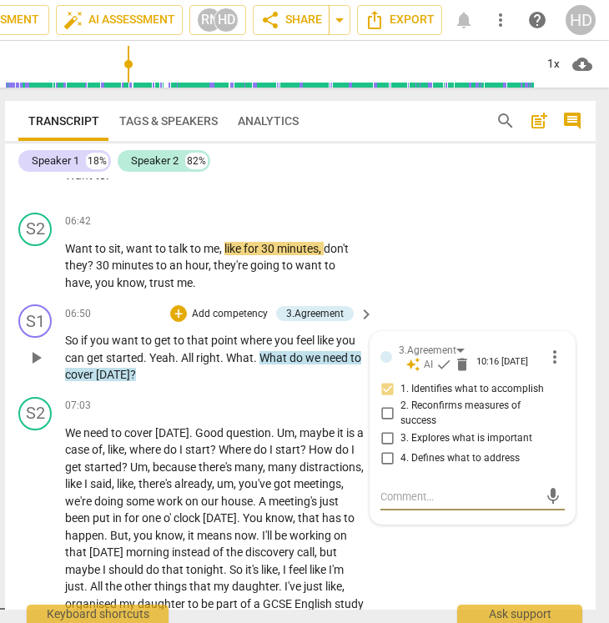
click at [393, 399] on input "1. Identifies what to accomplish" at bounding box center [387, 389] width 27 height 20
click at [389, 399] on input "1. Identifies what to accomplish" at bounding box center [387, 389] width 27 height 20
checkbox input "false"
click at [385, 469] on input "4. Defines what to address" at bounding box center [387, 459] width 27 height 20
checkbox input "true"
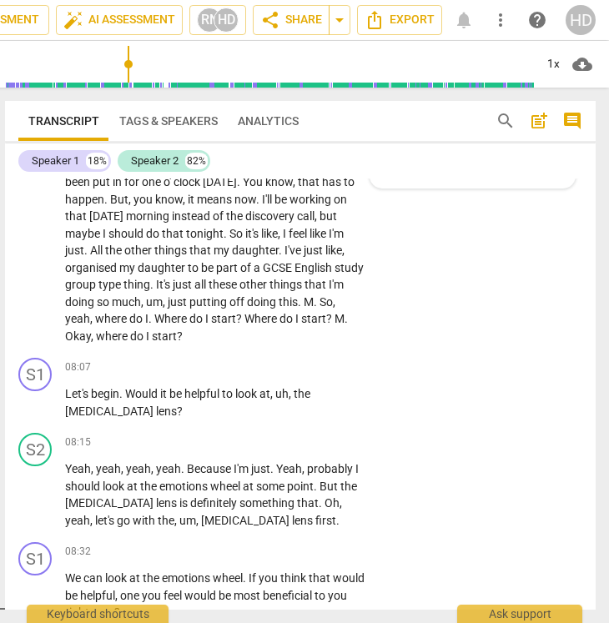
scroll to position [3220, 0]
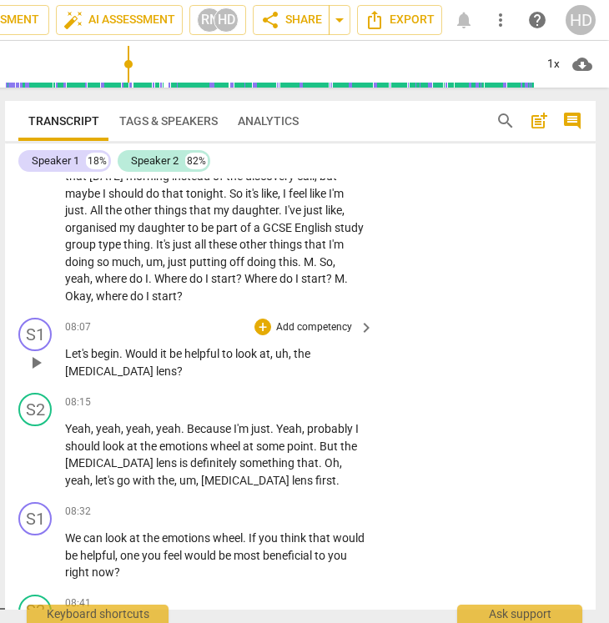
click at [333, 335] on p "Add competency" at bounding box center [314, 327] width 79 height 15
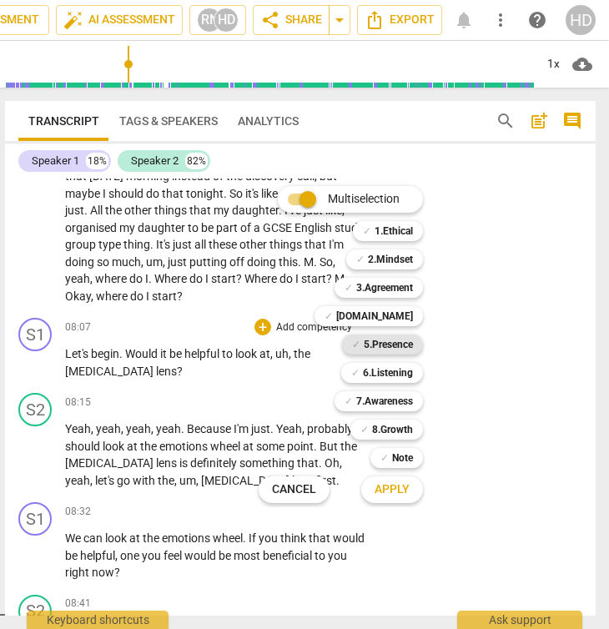
click at [401, 351] on b "5.Presence" at bounding box center [388, 345] width 49 height 20
click at [388, 497] on span "Apply" at bounding box center [392, 490] width 35 height 17
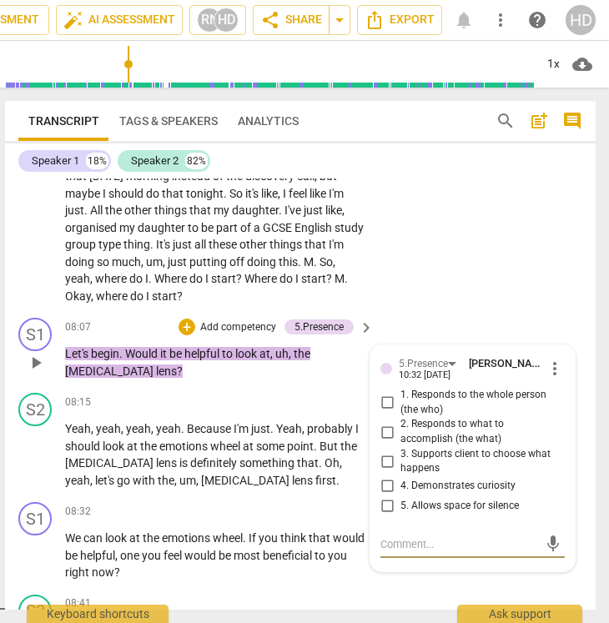
click at [423, 477] on span "3. Supports client to choose what happens" at bounding box center [480, 461] width 158 height 29
click at [401, 472] on input "3. Supports client to choose what happens" at bounding box center [387, 461] width 27 height 20
checkbox input "true"
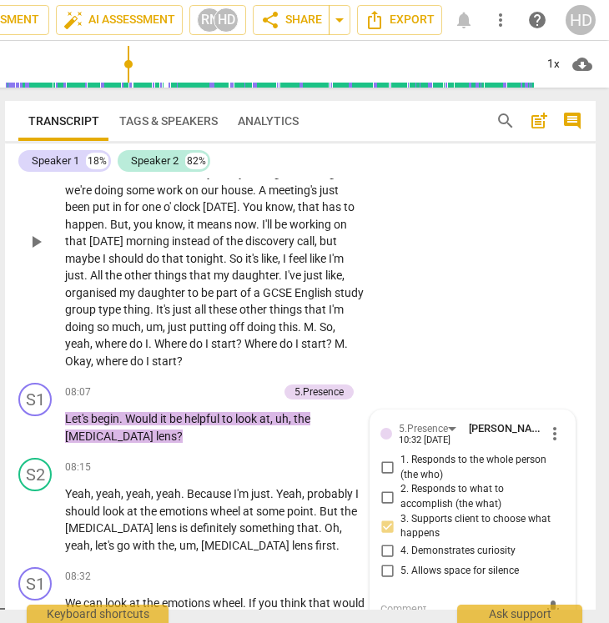
scroll to position [3152, 0]
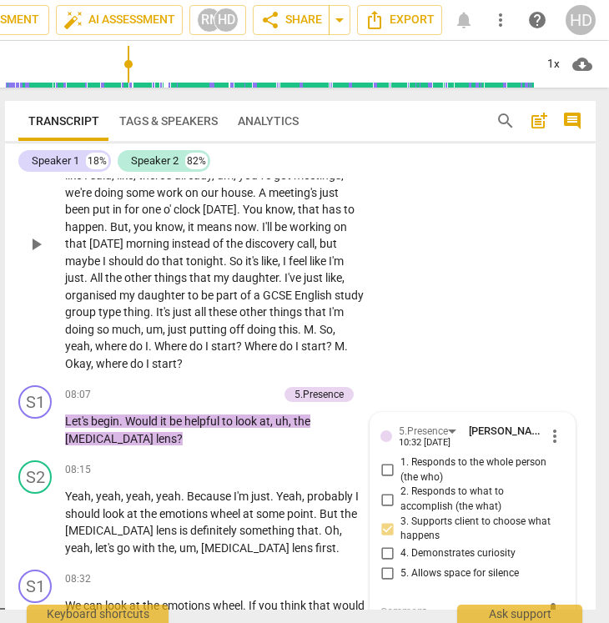
click at [28, 255] on span "play_arrow" at bounding box center [36, 244] width 20 height 20
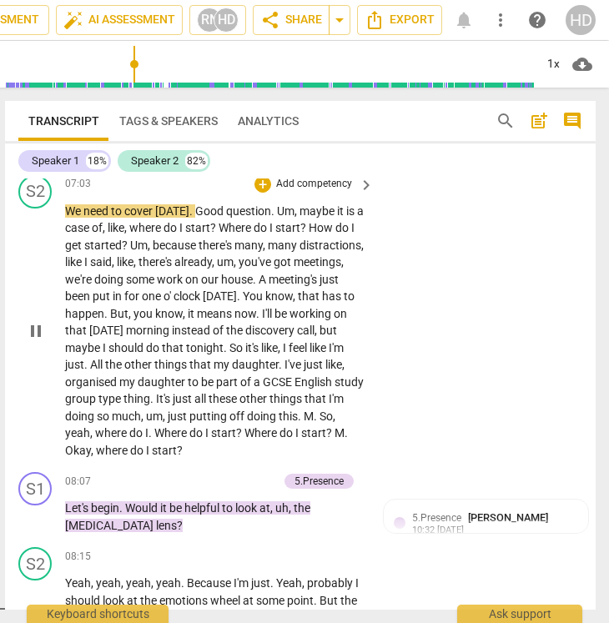
scroll to position [3063, 0]
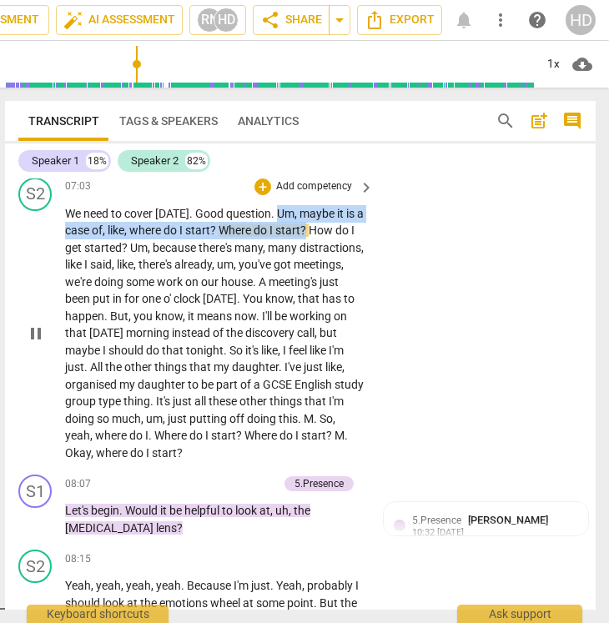
drag, startPoint x: 273, startPoint y: 230, endPoint x: 310, endPoint y: 251, distance: 42.2
click at [310, 251] on p "We need to cover [DATE] . Good question . Um , maybe it is a case of , like , w…" at bounding box center [215, 333] width 300 height 257
click at [303, 194] on p "Add competency" at bounding box center [314, 186] width 79 height 15
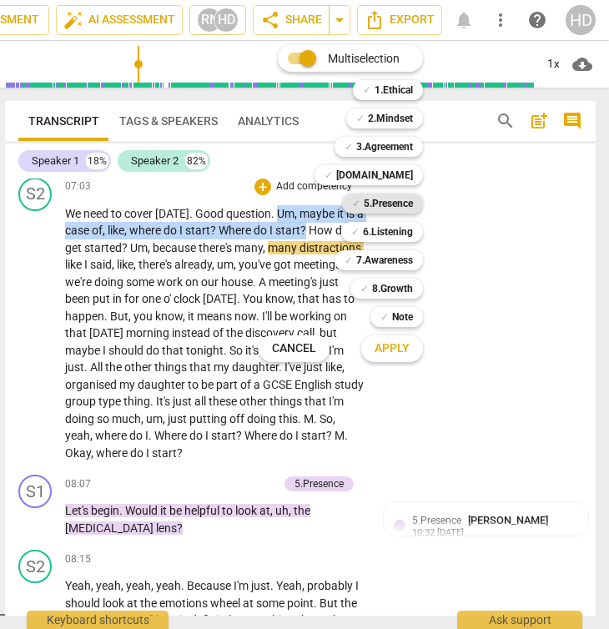
click at [401, 202] on b "5.Presence" at bounding box center [388, 204] width 49 height 20
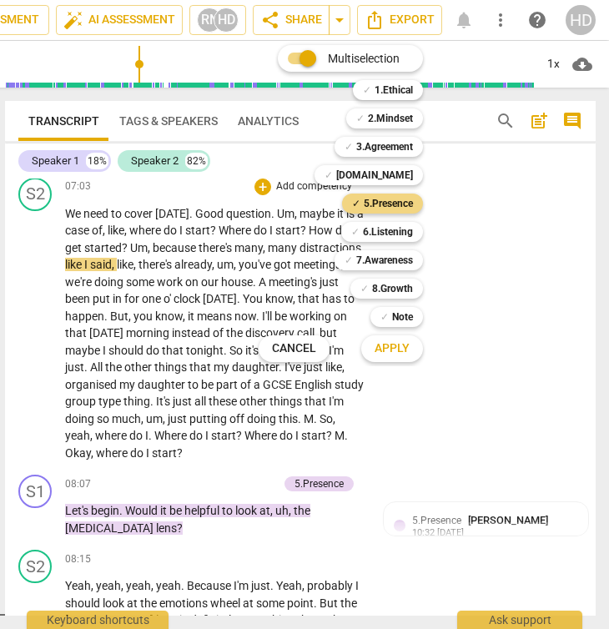
click at [397, 356] on span "Apply" at bounding box center [392, 348] width 35 height 17
type input "441"
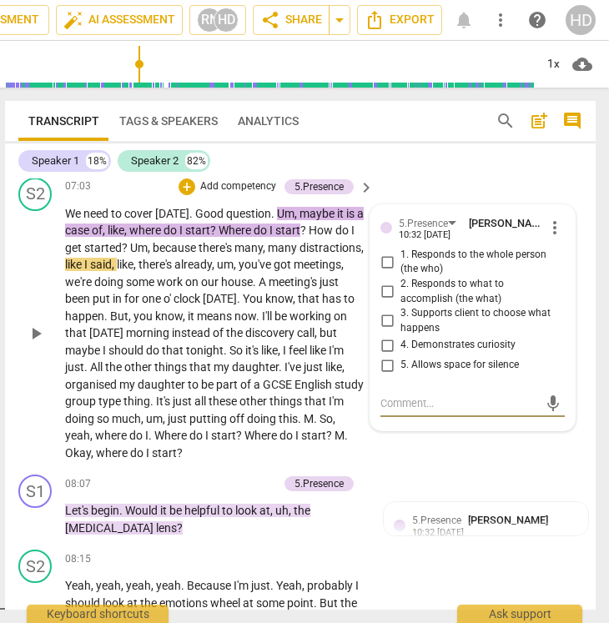
click at [475, 373] on span "5. Allows space for silence" at bounding box center [460, 365] width 119 height 15
click at [401, 376] on input "5. Allows space for silence" at bounding box center [387, 366] width 27 height 20
checkbox input "true"
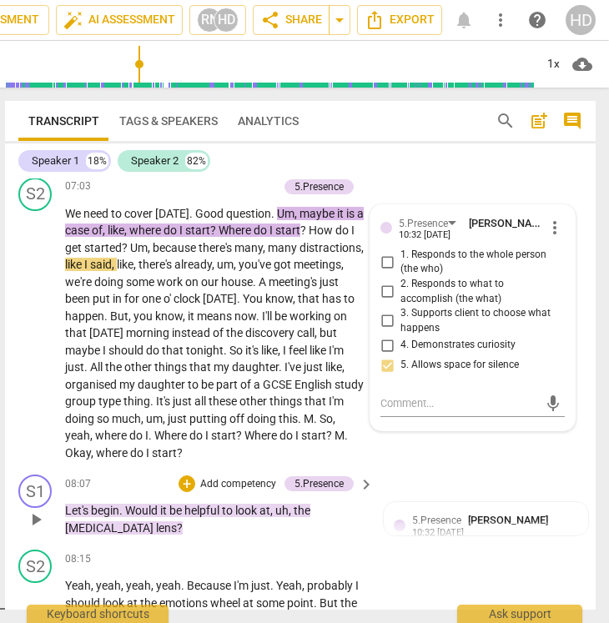
click at [466, 504] on div "S1 play_arrow pause 08:07 + Add competency 5.Presence keyboard_arrow_right Let'…" at bounding box center [300, 505] width 591 height 75
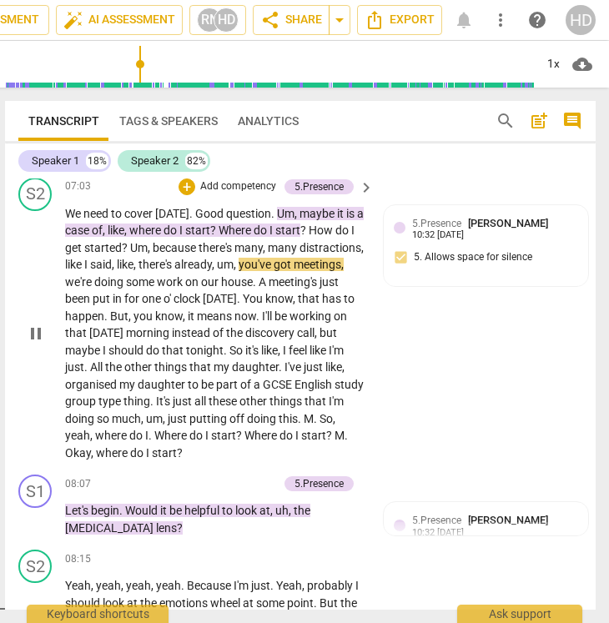
click at [34, 344] on span "pause" at bounding box center [36, 334] width 20 height 20
type input "444"
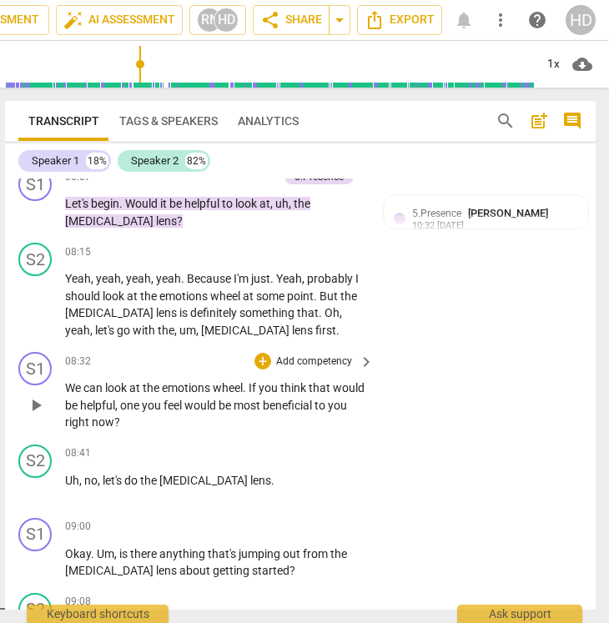
scroll to position [3371, 0]
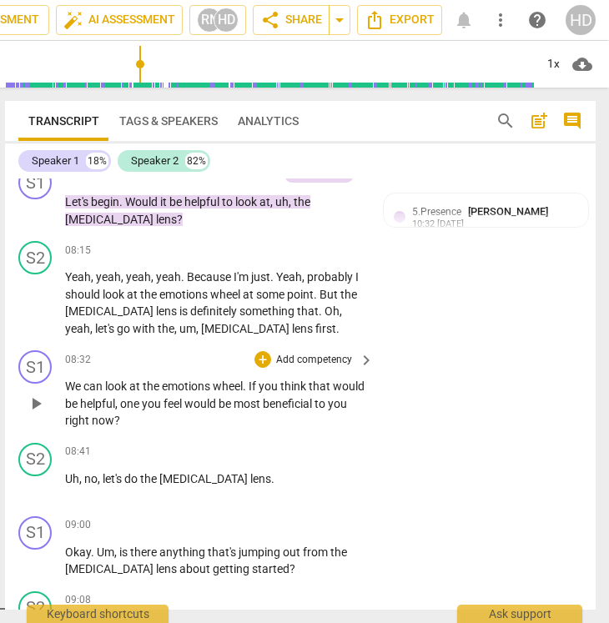
click at [330, 368] on p "Add competency" at bounding box center [314, 360] width 79 height 15
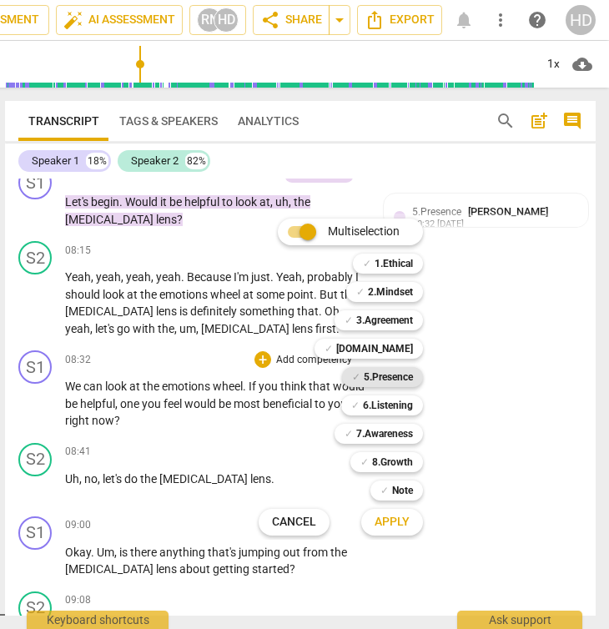
click at [396, 382] on b "5.Presence" at bounding box center [388, 377] width 49 height 20
click at [391, 522] on span "Apply" at bounding box center [392, 522] width 35 height 17
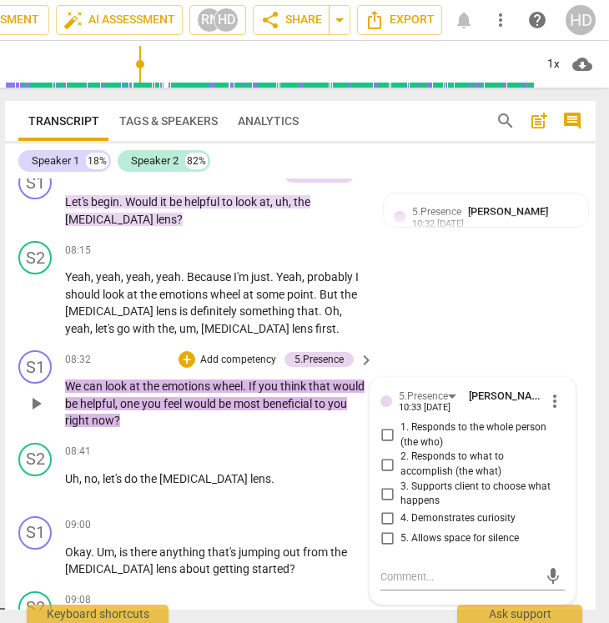
click at [486, 479] on span "2. Responds to what to accomplish (the what)" at bounding box center [480, 464] width 158 height 29
click at [401, 475] on input "2. Responds to what to accomplish (the what)" at bounding box center [387, 465] width 27 height 20
checkbox input "true"
click at [427, 509] on span "3. Supports client to choose what happens" at bounding box center [480, 494] width 158 height 29
click at [401, 504] on input "3. Supports client to choose what happens" at bounding box center [387, 494] width 27 height 20
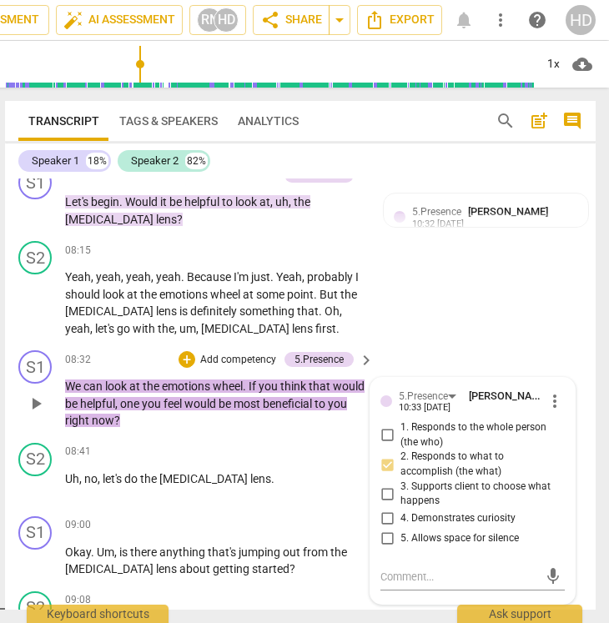
checkbox input "true"
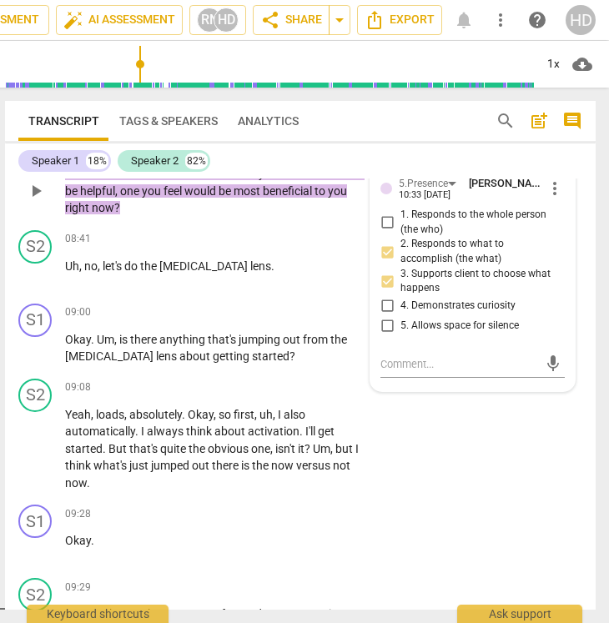
scroll to position [3588, 0]
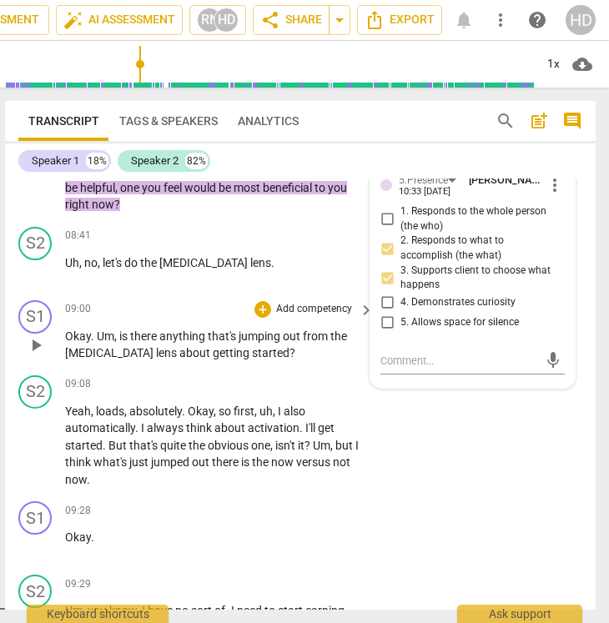
click at [290, 360] on span "?" at bounding box center [293, 352] width 6 height 13
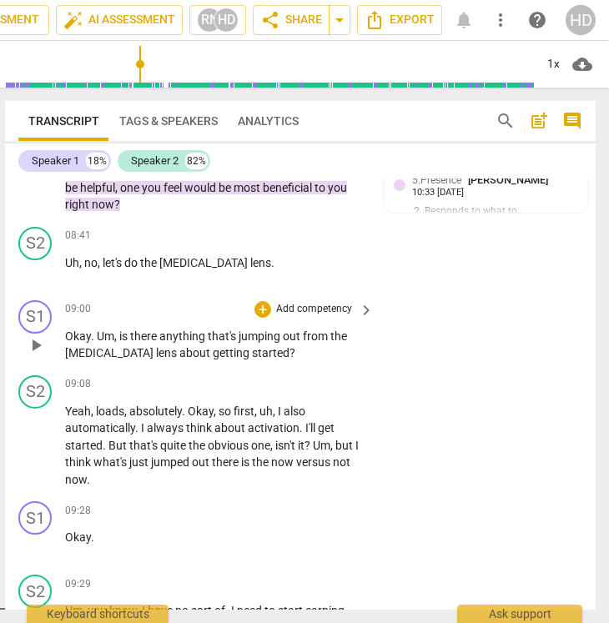
click at [290, 360] on span "?" at bounding box center [293, 352] width 6 height 13
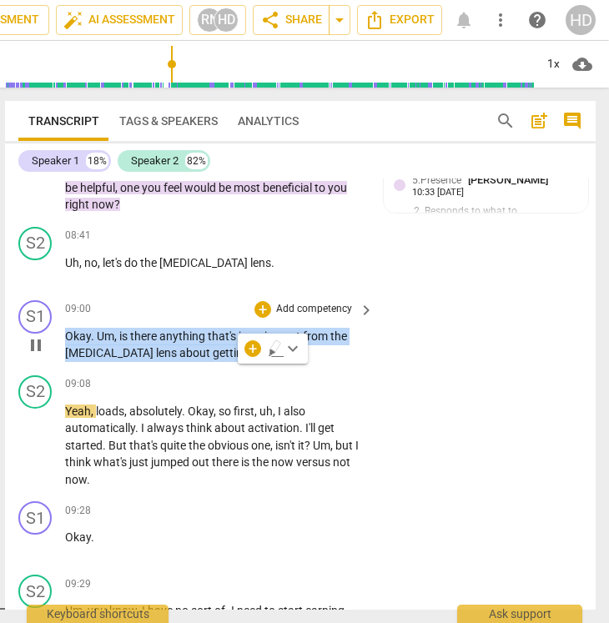
click at [33, 356] on span "pause" at bounding box center [36, 345] width 20 height 20
type input "549"
click at [327, 317] on p "Add competency" at bounding box center [314, 309] width 79 height 15
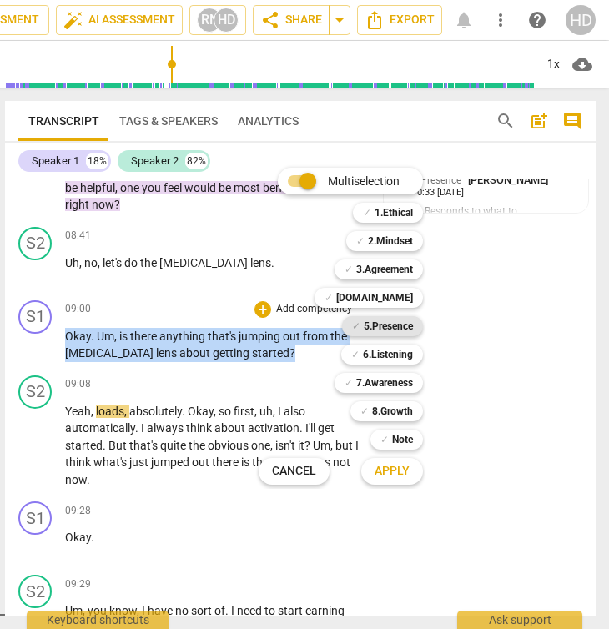
click at [404, 327] on b "5.Presence" at bounding box center [388, 326] width 49 height 20
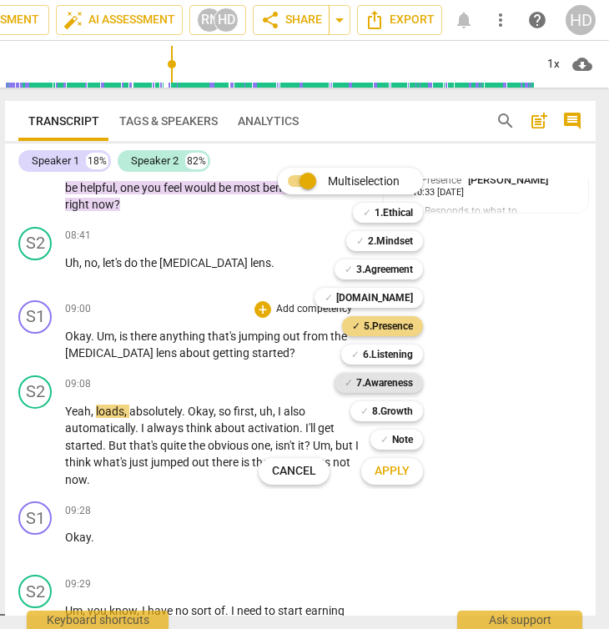
click at [401, 374] on b "7.Awareness" at bounding box center [384, 383] width 57 height 20
click at [402, 475] on span "Apply" at bounding box center [392, 471] width 35 height 17
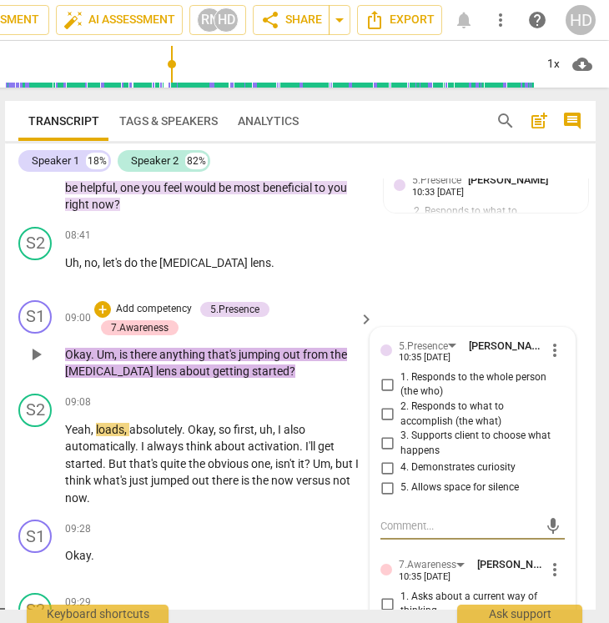
click at [416, 458] on span "3. Supports client to choose what happens" at bounding box center [480, 443] width 158 height 29
click at [401, 454] on input "3. Supports client to choose what happens" at bounding box center [387, 444] width 27 height 20
checkbox input "true"
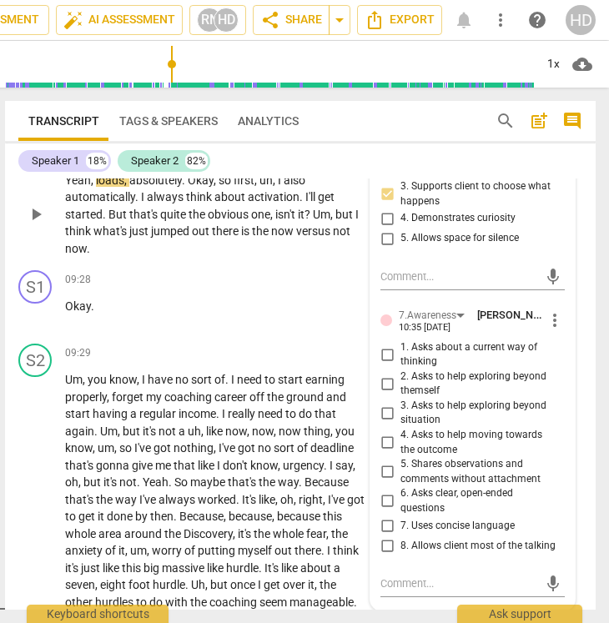
scroll to position [3840, 0]
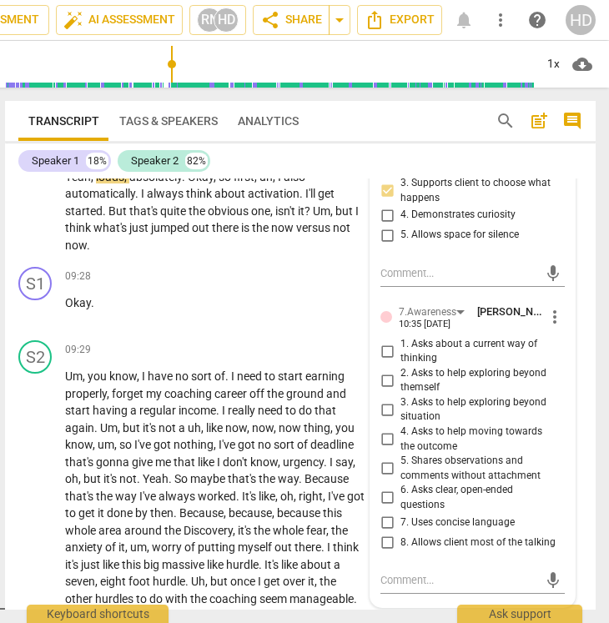
click at [435, 512] on span "6. Asks clear, open-ended questions" at bounding box center [480, 497] width 158 height 29
click at [401, 508] on input "6. Asks clear, open-ended questions" at bounding box center [387, 498] width 27 height 20
checkbox input "true"
click at [295, 401] on span "ground" at bounding box center [306, 393] width 40 height 13
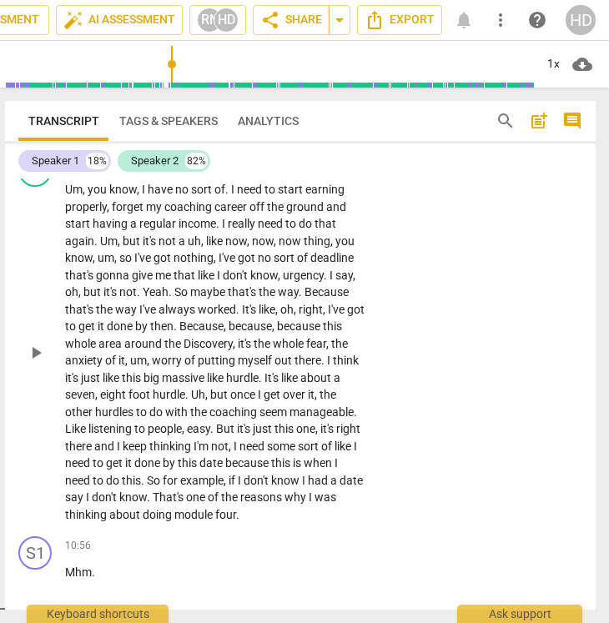
scroll to position [4030, 0]
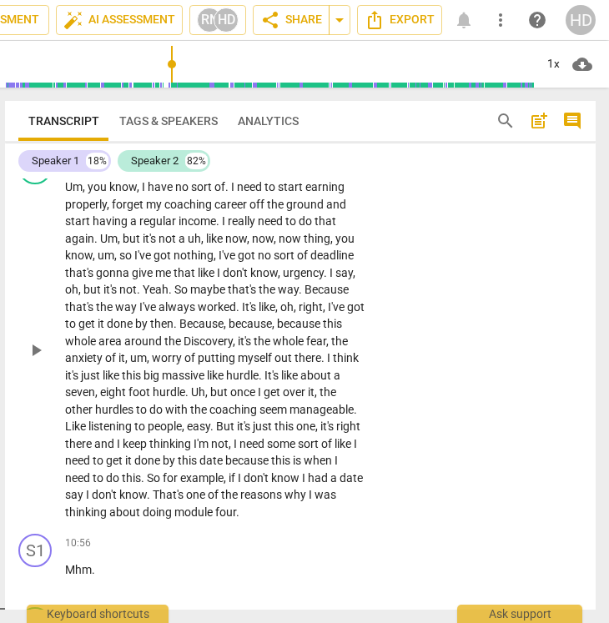
drag, startPoint x: 63, startPoint y: 209, endPoint x: 336, endPoint y: 520, distance: 413.3
click at [336, 520] on div "S2 play_arrow pause 09:29 + Add competency keyboard_arrow_right Um , you know ,…" at bounding box center [300, 335] width 591 height 383
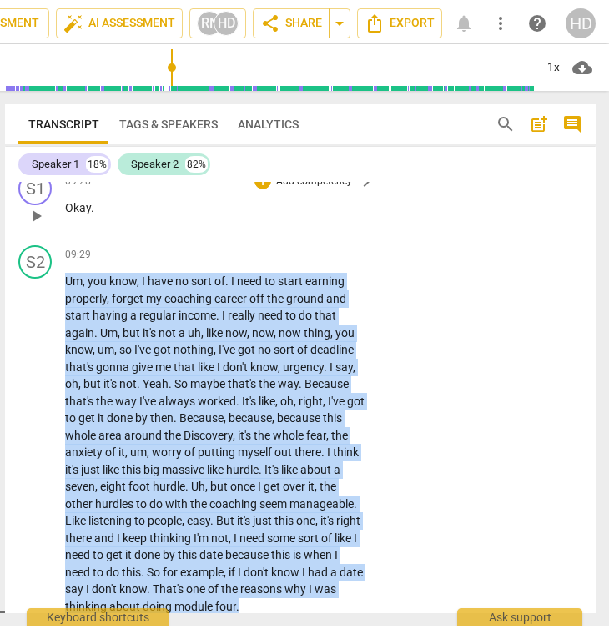
scroll to position [3926, 0]
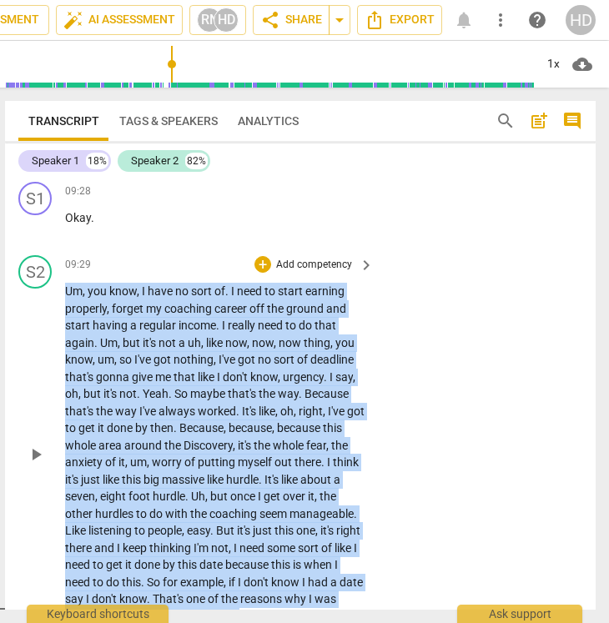
drag, startPoint x: 345, startPoint y: 530, endPoint x: 65, endPoint y: 304, distance: 359.6
click at [65, 304] on p "Um , you know , I have no sort of . I need to start earning properly , forget m…" at bounding box center [215, 454] width 300 height 342
click at [295, 273] on p "Add competency" at bounding box center [314, 265] width 79 height 15
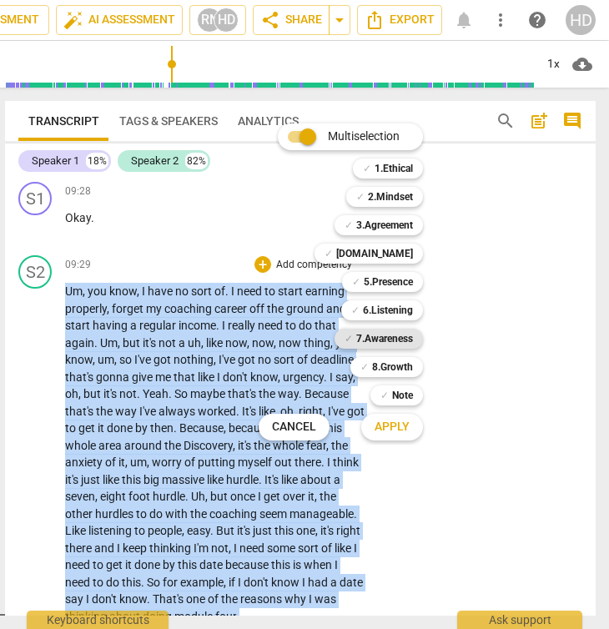
click at [401, 340] on b "7.Awareness" at bounding box center [384, 339] width 57 height 20
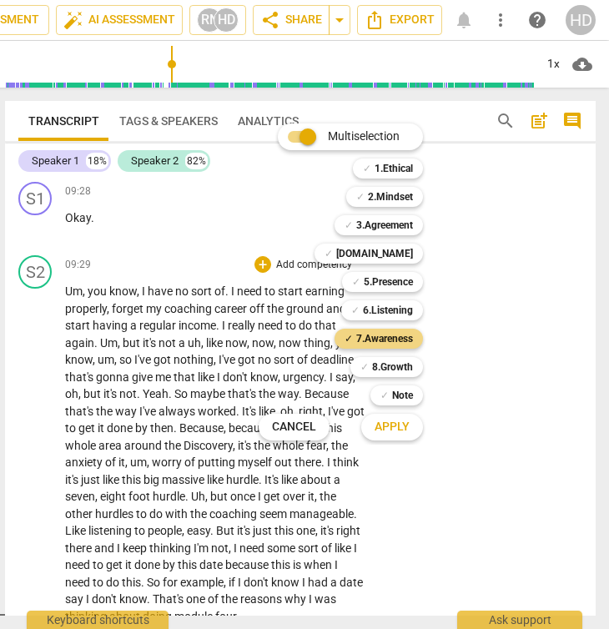
click at [388, 421] on span "Apply" at bounding box center [392, 427] width 35 height 17
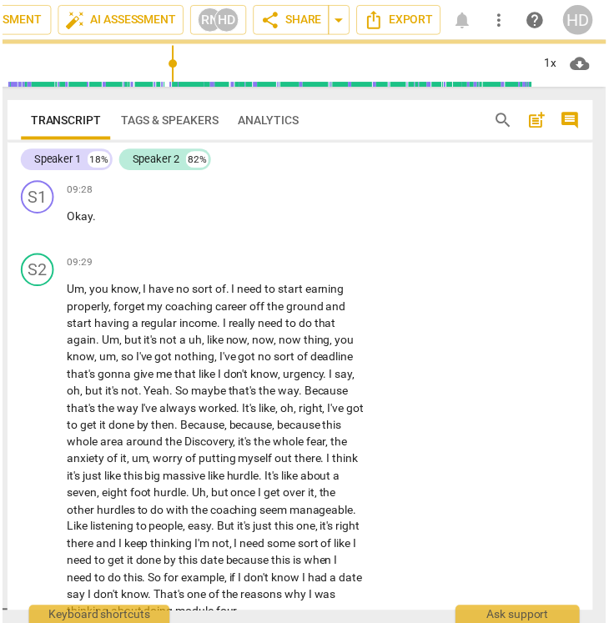
scroll to position [3986, 0]
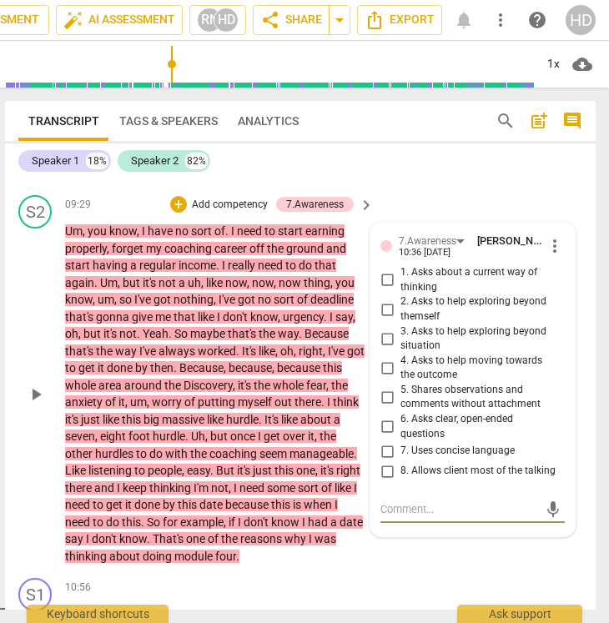
click at [464, 479] on span "8. Allows client most of the talking" at bounding box center [478, 471] width 155 height 15
click at [401, 482] on input "8. Allows client most of the talking" at bounding box center [387, 471] width 27 height 20
checkbox input "true"
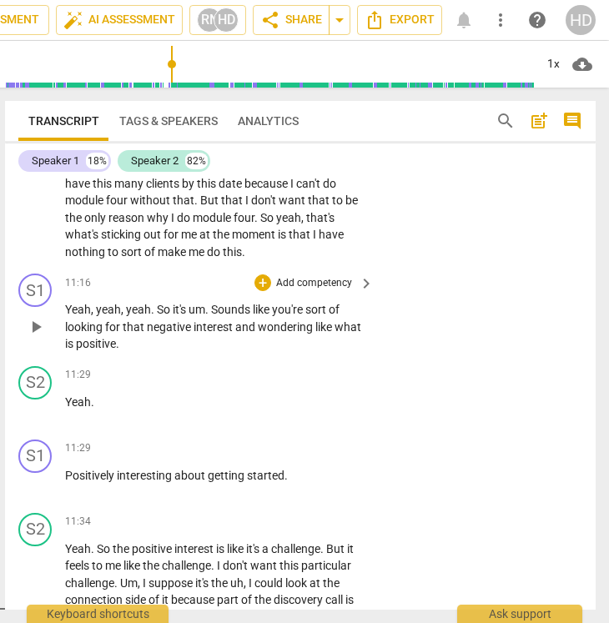
scroll to position [4508, 0]
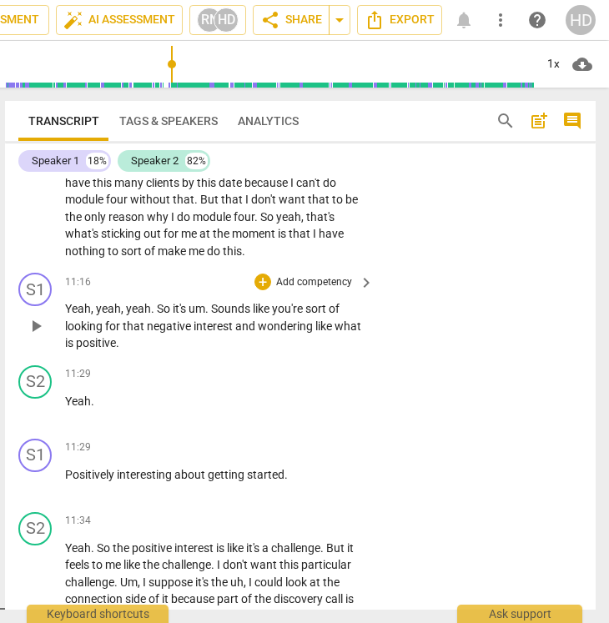
click at [133, 333] on span "that" at bounding box center [135, 326] width 24 height 13
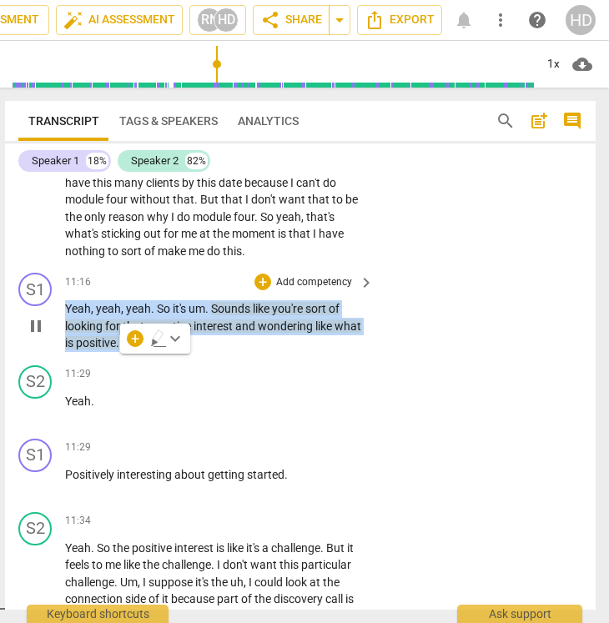
click at [42, 336] on span "pause" at bounding box center [36, 326] width 20 height 20
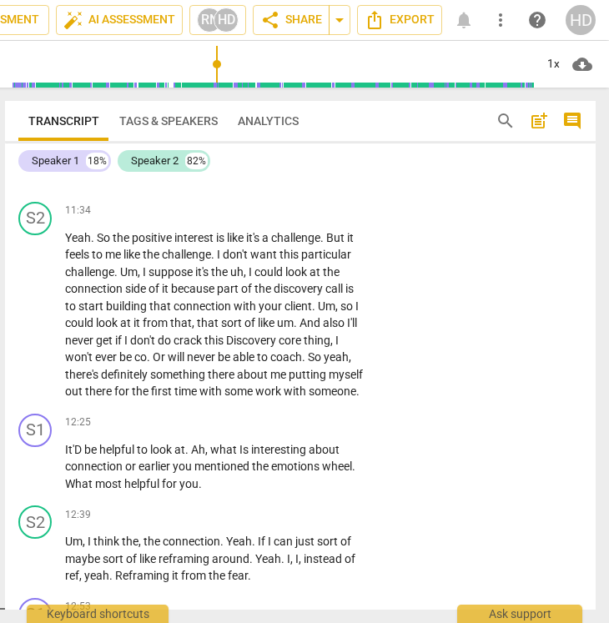
scroll to position [4823, 0]
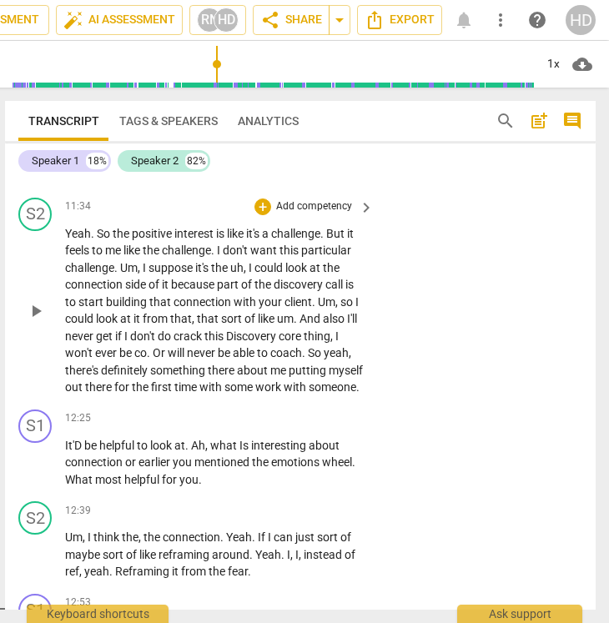
click at [309, 394] on span "someone" at bounding box center [333, 387] width 48 height 13
click at [36, 321] on div "play_arrow pause" at bounding box center [44, 311] width 43 height 160
click at [254, 377] on p "Yeah . So the positive interest is like it's a challenge . But it feels to me l…" at bounding box center [215, 310] width 300 height 171
click at [36, 321] on span "play_arrow" at bounding box center [36, 311] width 20 height 20
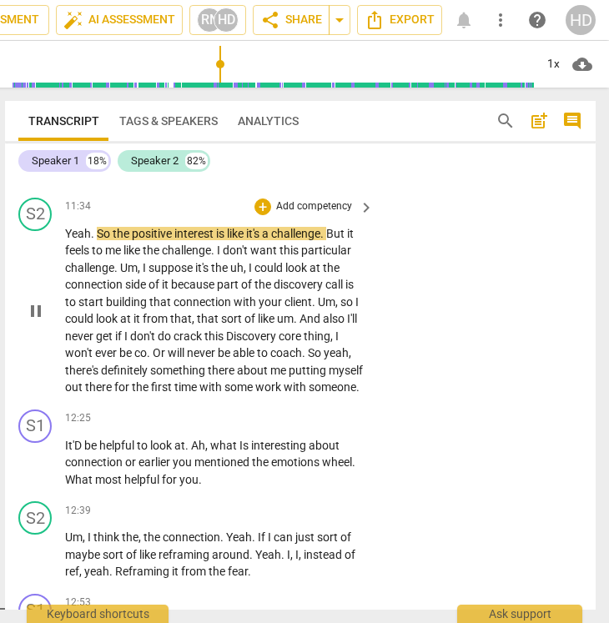
click at [270, 360] on span "to" at bounding box center [263, 352] width 13 height 13
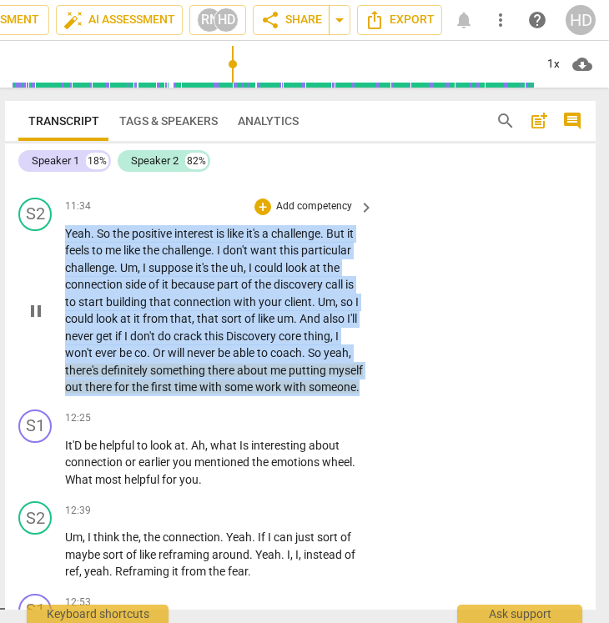
drag, startPoint x: 135, startPoint y: 424, endPoint x: 62, endPoint y: 244, distance: 194.6
click at [62, 244] on div "S2 play_arrow pause 11:34 + Add competency keyboard_arrow_right Yeah . So the p…" at bounding box center [300, 297] width 591 height 212
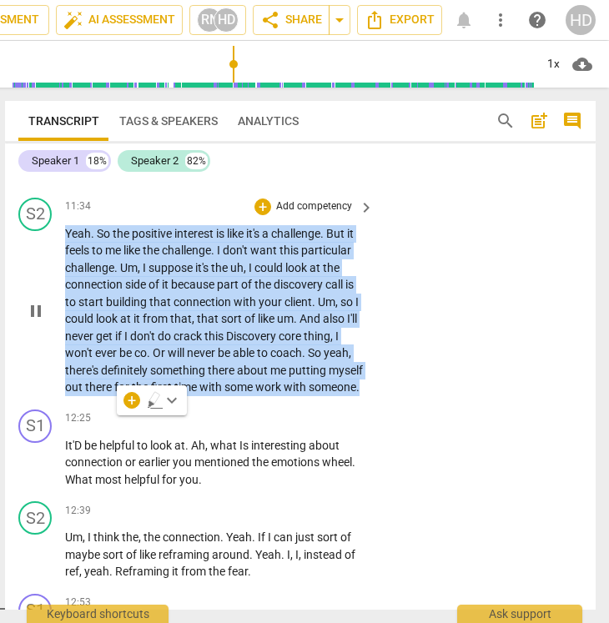
click at [194, 396] on p "Yeah . So the positive interest is like it's a challenge . But it feels to me l…" at bounding box center [215, 310] width 300 height 171
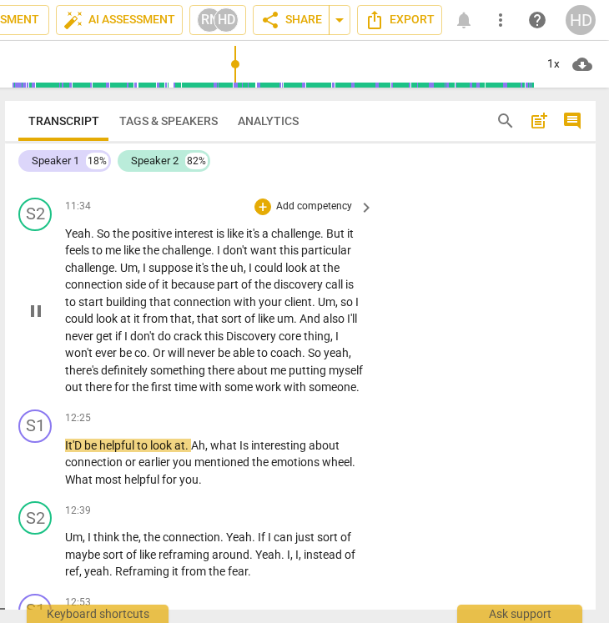
scroll to position [4919, 0]
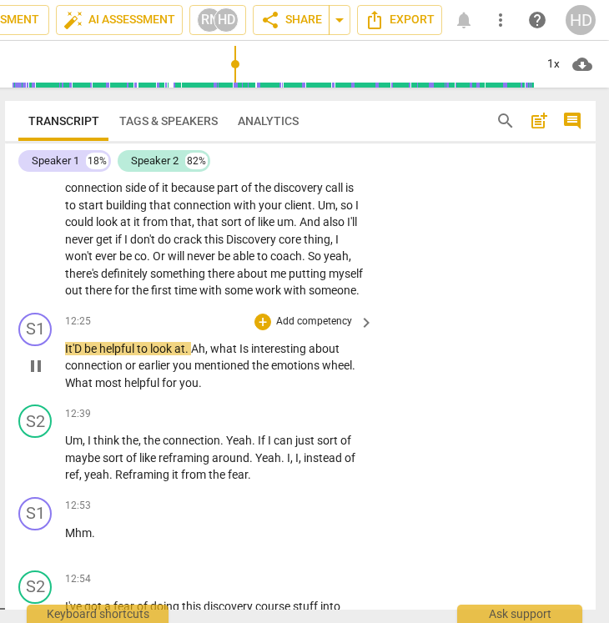
click at [38, 376] on span "pause" at bounding box center [36, 366] width 20 height 20
type input "748"
click at [83, 356] on span "It'D" at bounding box center [74, 348] width 19 height 13
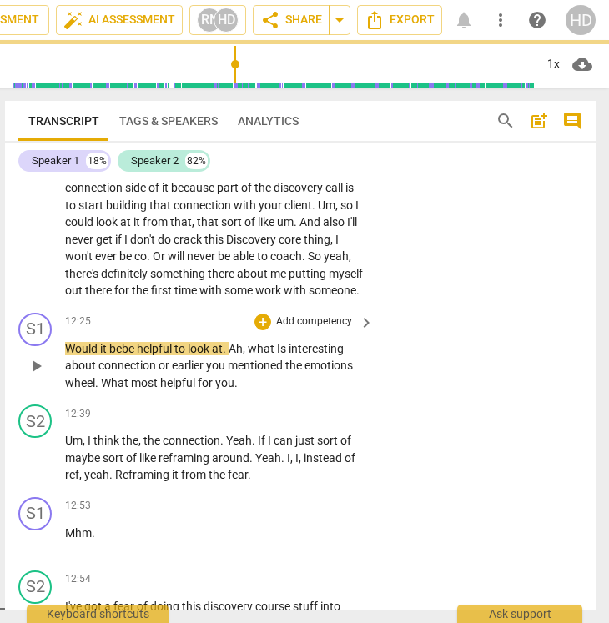
click at [33, 376] on span "play_arrow" at bounding box center [36, 366] width 20 height 20
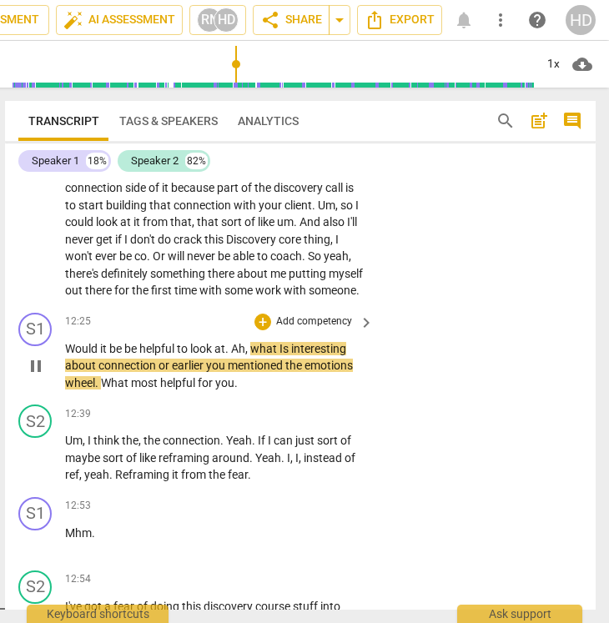
click at [278, 392] on p "Would it be be helpful to look at . Ah , what Is interesting about connection o…" at bounding box center [215, 366] width 300 height 52
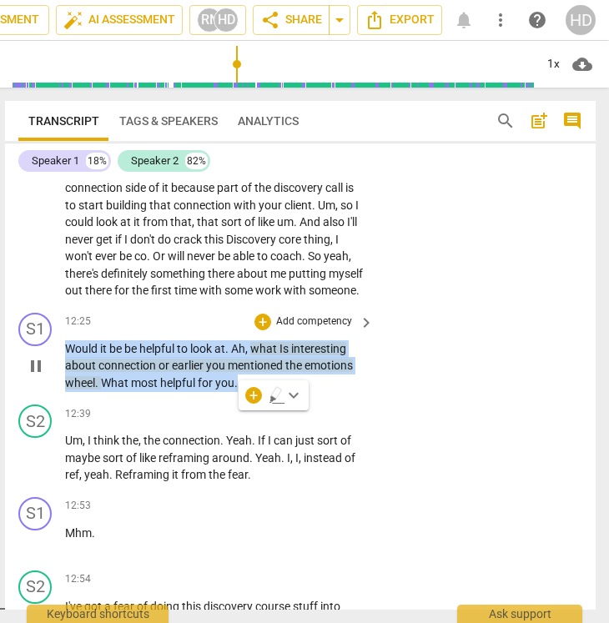
click at [46, 376] on span "pause" at bounding box center [36, 366] width 20 height 20
type input "753"
click at [340, 330] on p "Add competency" at bounding box center [314, 322] width 79 height 15
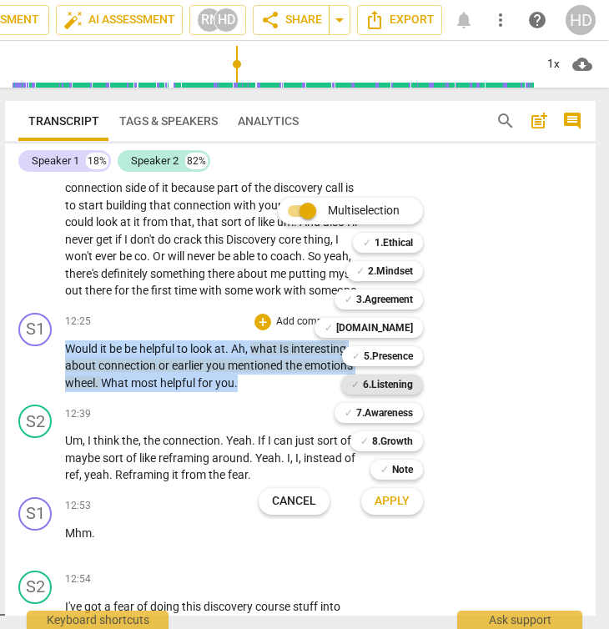
click at [406, 376] on b "6.Listening" at bounding box center [388, 385] width 50 height 20
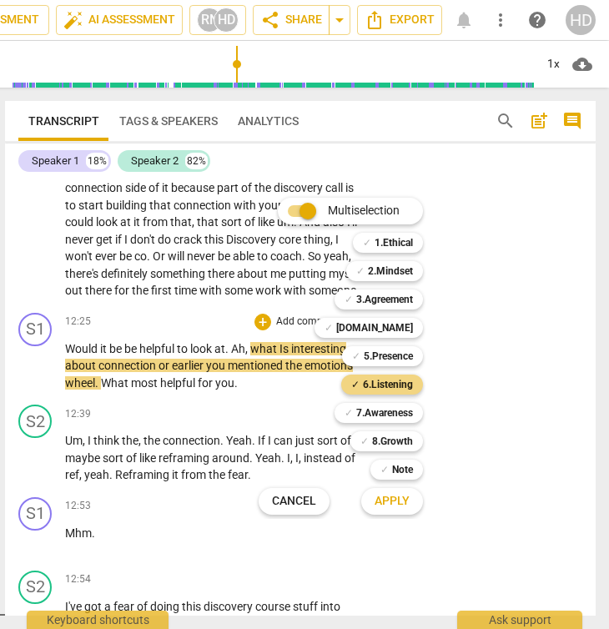
click at [406, 507] on span "Apply" at bounding box center [392, 501] width 35 height 17
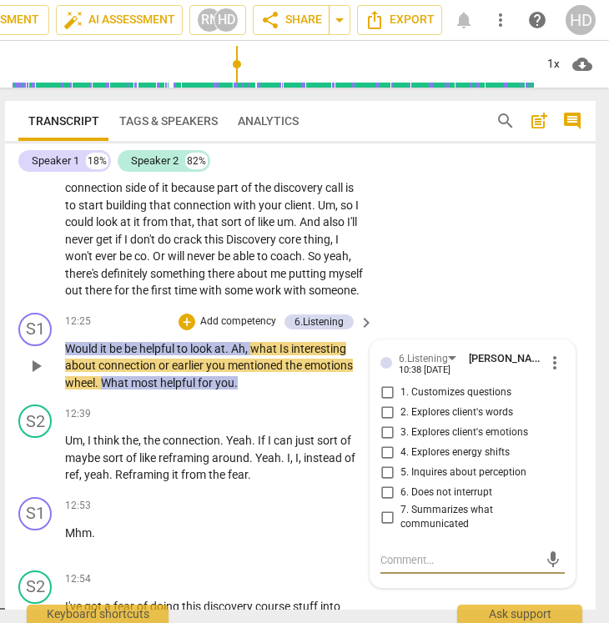
click at [492, 421] on span "2. Explores client's words" at bounding box center [457, 413] width 113 height 15
click at [401, 423] on input "2. Explores client's words" at bounding box center [387, 413] width 27 height 20
checkbox input "true"
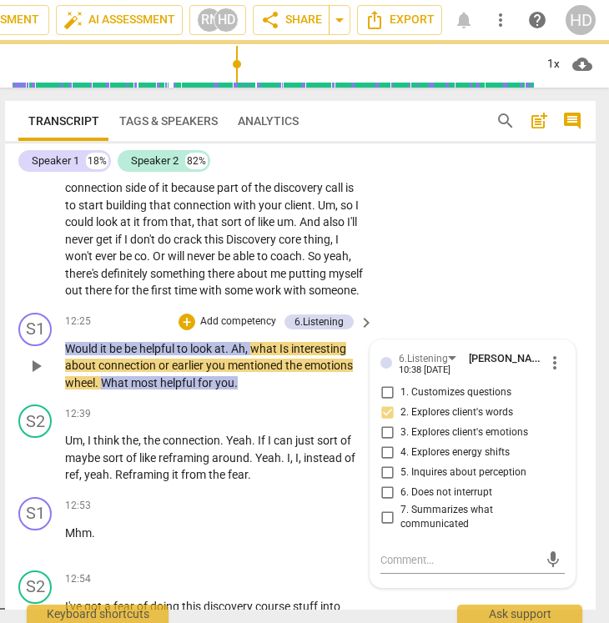
click at [458, 441] on span "3. Explores client's emotions" at bounding box center [465, 433] width 128 height 15
click at [401, 443] on input "3. Explores client's emotions" at bounding box center [387, 433] width 27 height 20
checkbox input "true"
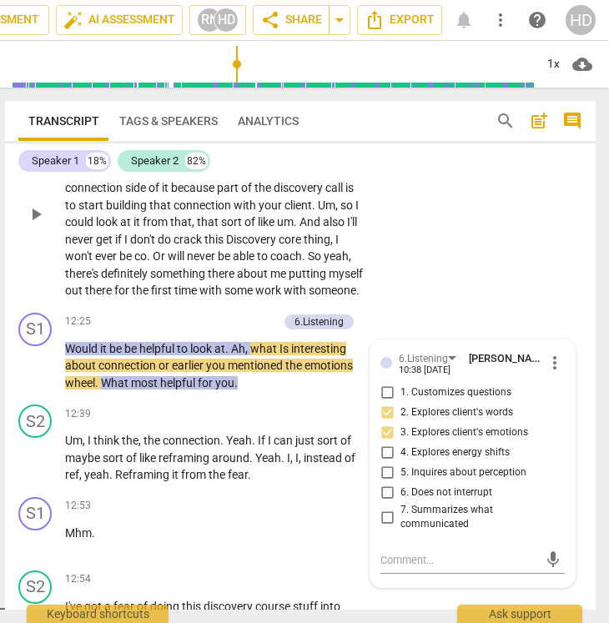
click at [275, 229] on span "like" at bounding box center [267, 221] width 19 height 13
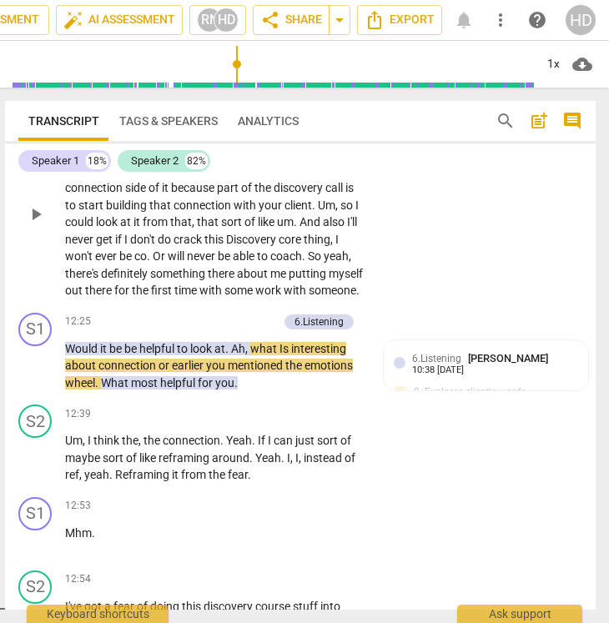
click at [275, 229] on span "like" at bounding box center [267, 221] width 19 height 13
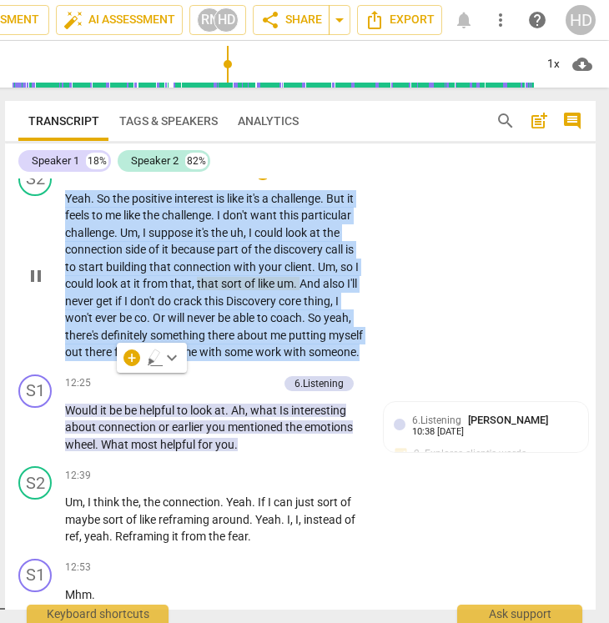
scroll to position [4856, 0]
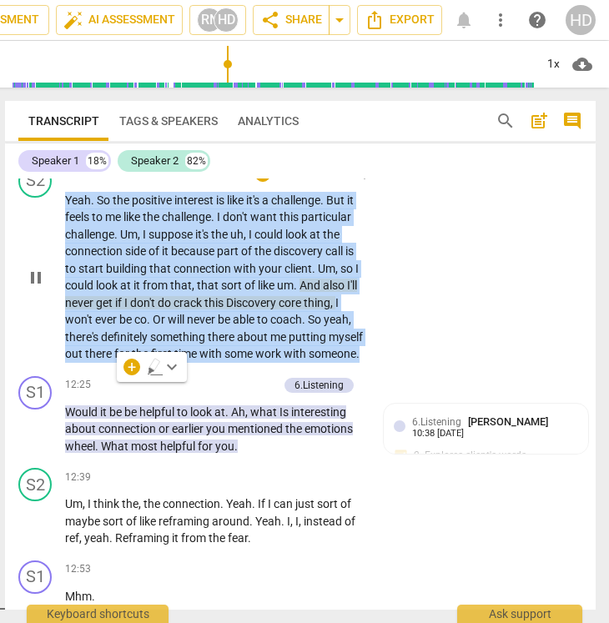
click at [306, 182] on div "+ Add competency" at bounding box center [304, 173] width 99 height 17
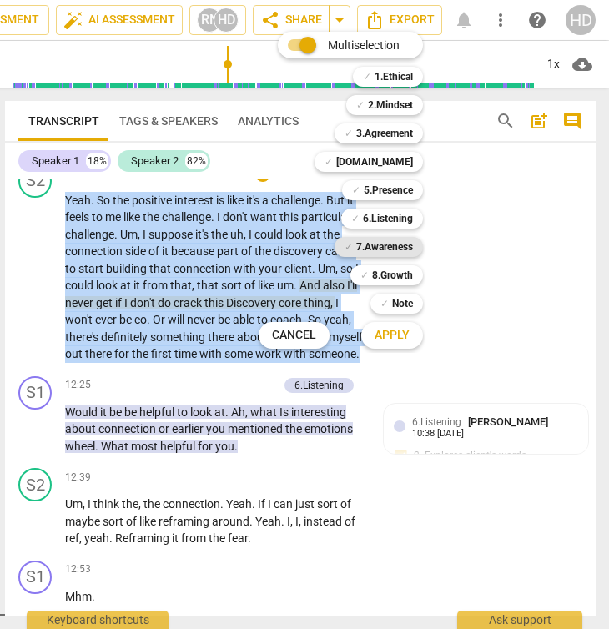
click at [392, 245] on b "7.Awareness" at bounding box center [384, 247] width 57 height 20
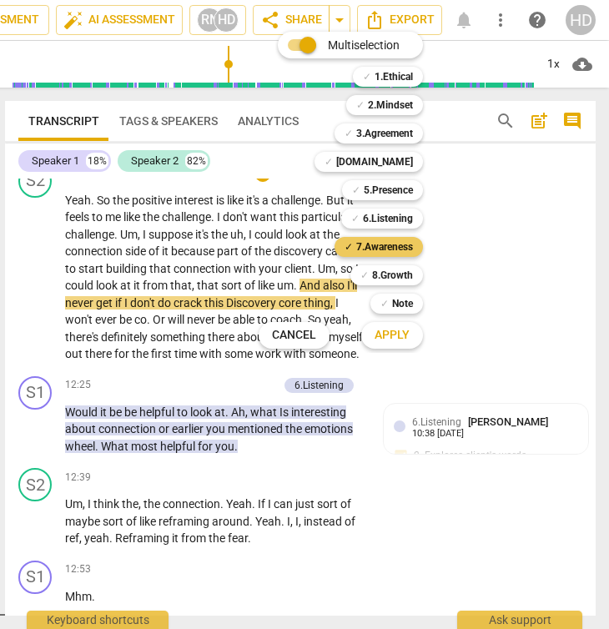
click at [386, 247] on b "7.Awareness" at bounding box center [384, 247] width 57 height 20
click at [22, 300] on div at bounding box center [304, 314] width 609 height 629
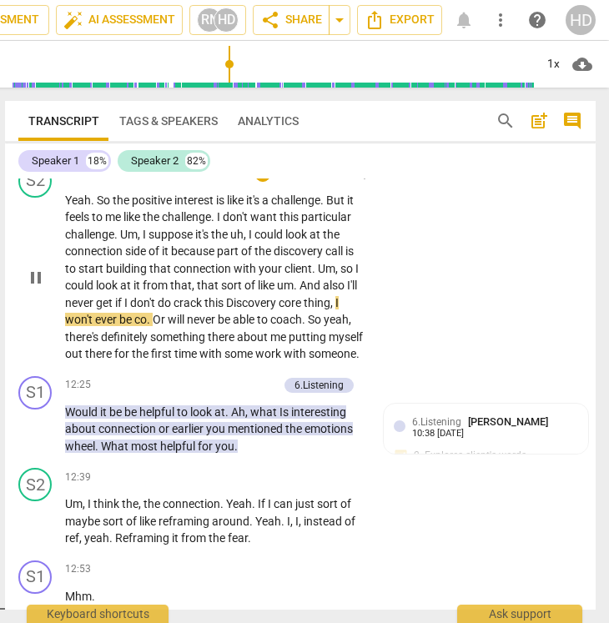
click at [37, 288] on span "pause" at bounding box center [36, 278] width 20 height 20
type input "728"
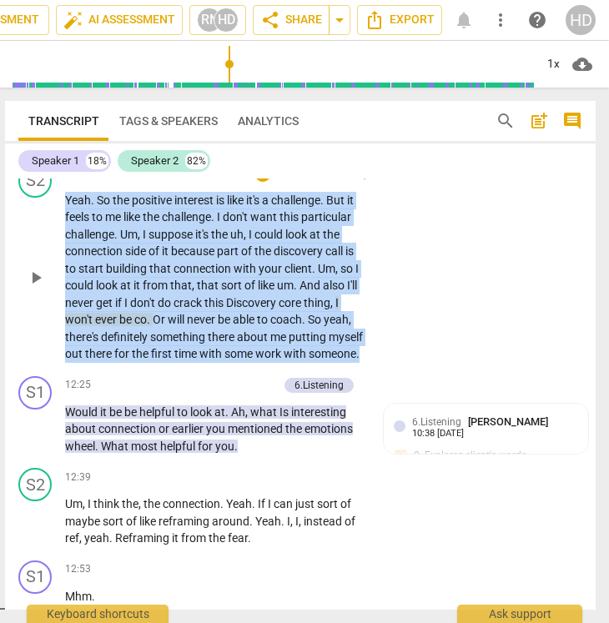
drag, startPoint x: 139, startPoint y: 394, endPoint x: 47, endPoint y: 212, distance: 203.8
click at [47, 212] on div "S2 play_arrow pause 11:34 + Add competency keyboard_arrow_right Yeah . So the p…" at bounding box center [300, 264] width 591 height 212
click at [316, 181] on p "Add competency" at bounding box center [314, 173] width 79 height 15
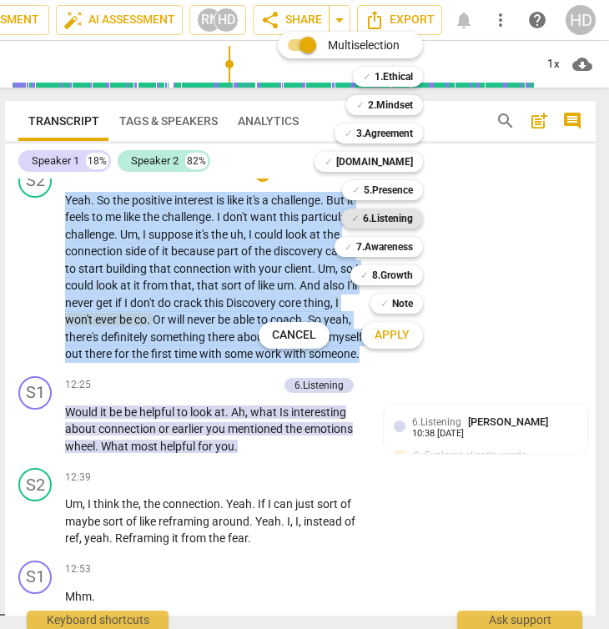
click at [398, 222] on b "6.Listening" at bounding box center [388, 219] width 50 height 20
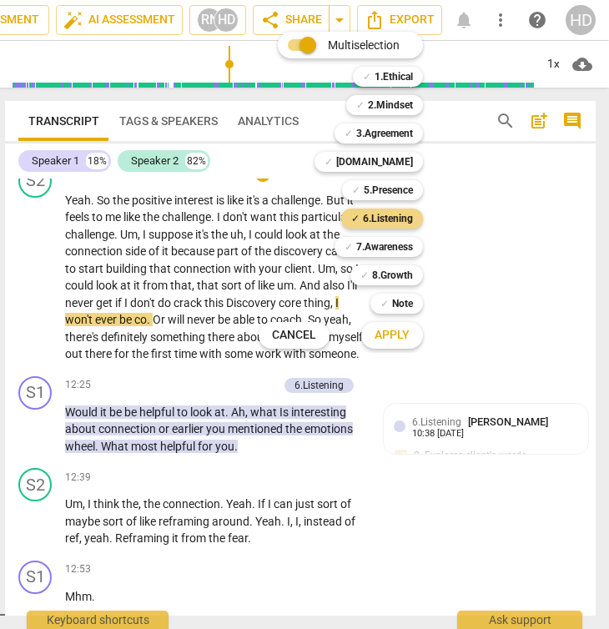
click at [397, 342] on span "Apply" at bounding box center [392, 335] width 35 height 17
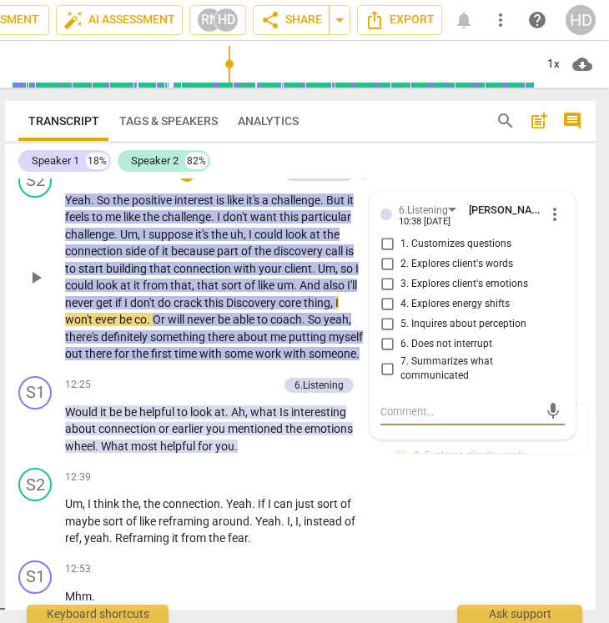
click at [453, 352] on span "6. Does not interrupt" at bounding box center [447, 344] width 92 height 15
click at [401, 355] on input "6. Does not interrupt" at bounding box center [387, 345] width 27 height 20
checkbox input "true"
click at [566, 554] on div "S2 play_arrow pause 12:39 + Add competency keyboard_arrow_right Um , I think th…" at bounding box center [300, 507] width 591 height 93
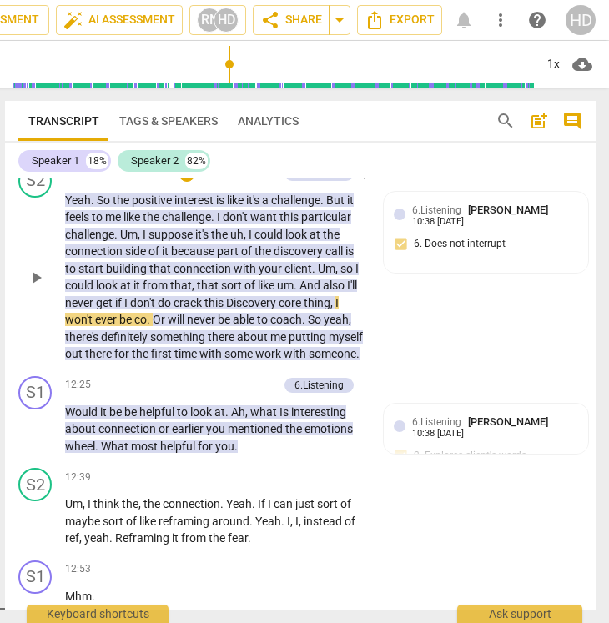
scroll to position [4933, 0]
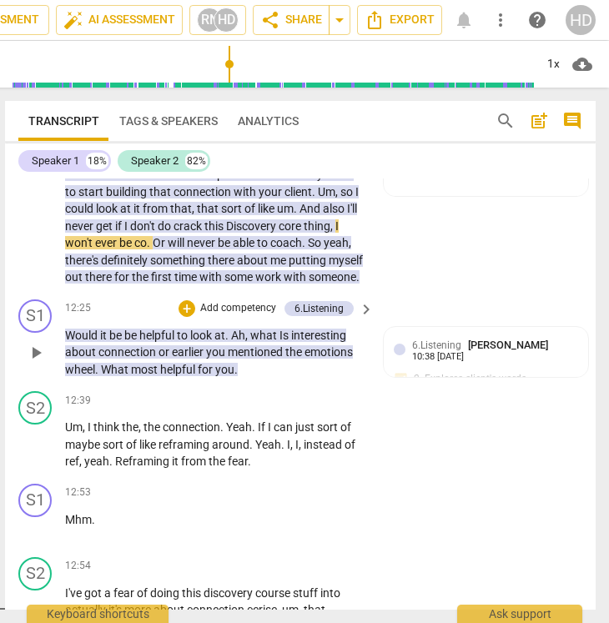
click at [251, 316] on p "Add competency" at bounding box center [238, 308] width 79 height 15
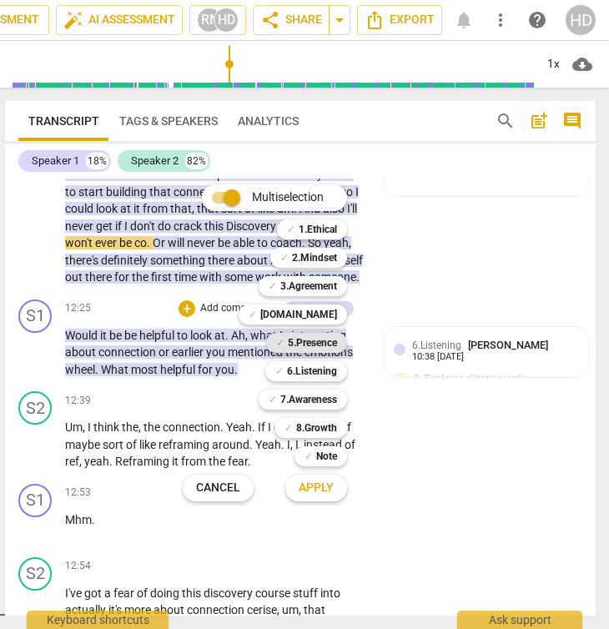
click at [322, 338] on b "5.Presence" at bounding box center [312, 343] width 49 height 20
click at [325, 484] on span "Apply" at bounding box center [316, 488] width 35 height 17
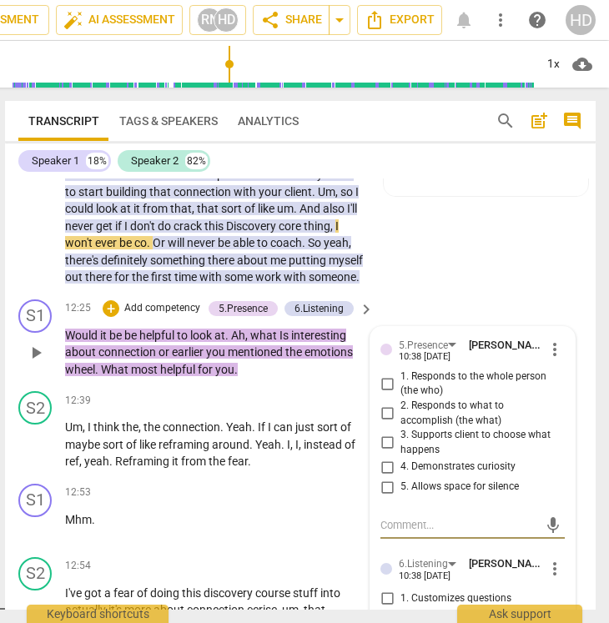
click at [416, 457] on span "3. Supports client to choose what happens" at bounding box center [480, 442] width 158 height 29
click at [401, 453] on input "3. Supports client to choose what happens" at bounding box center [387, 443] width 27 height 20
checkbox input "true"
click at [265, 379] on p "Would it be be helpful to look at . Ah , what Is interesting about connection o…" at bounding box center [215, 353] width 300 height 52
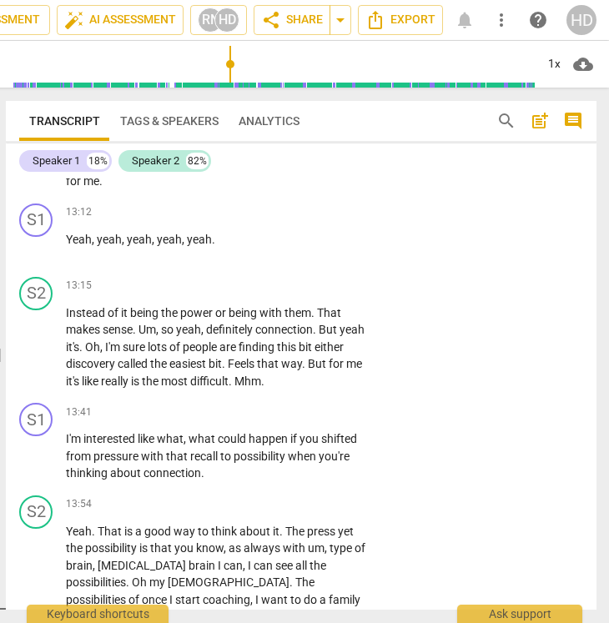
scroll to position [5434, 0]
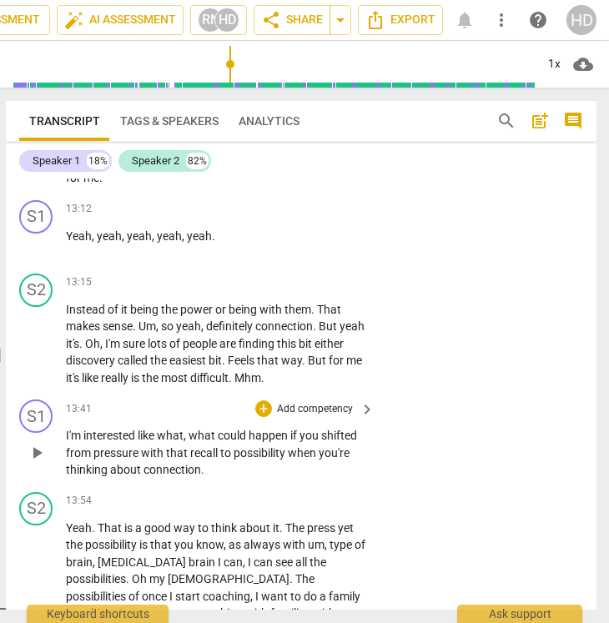
click at [156, 460] on span "with" at bounding box center [153, 452] width 25 height 13
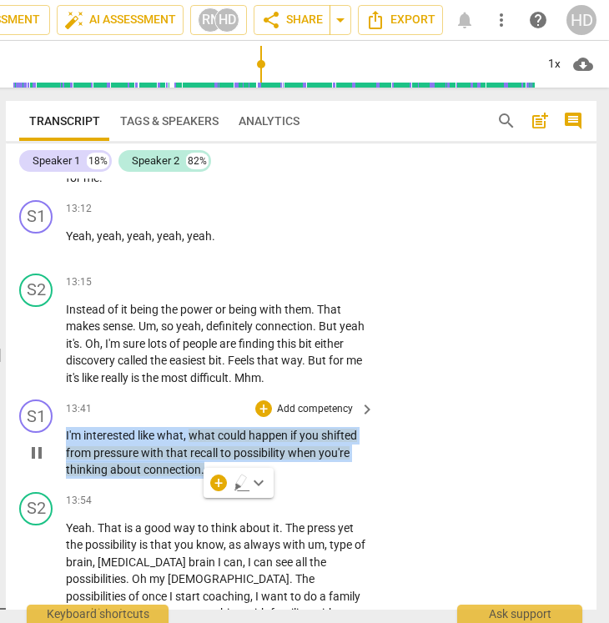
click at [39, 463] on span "pause" at bounding box center [37, 453] width 20 height 20
type input "831"
click at [280, 417] on p "Add competency" at bounding box center [314, 409] width 79 height 15
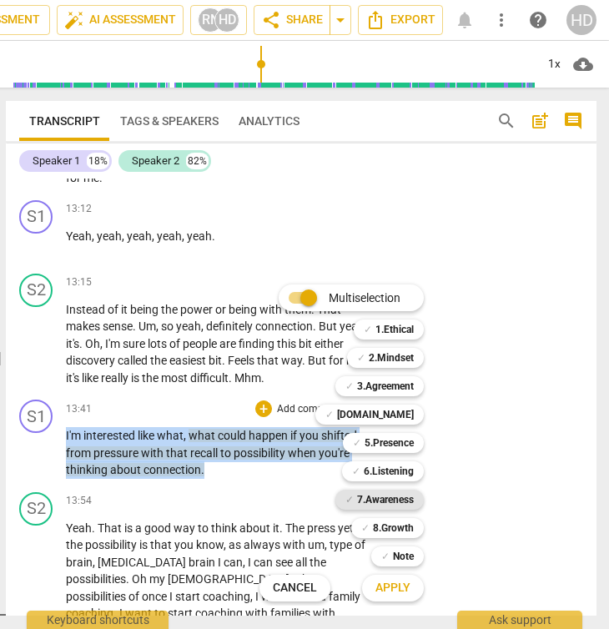
click at [391, 497] on b "7.Awareness" at bounding box center [385, 500] width 57 height 20
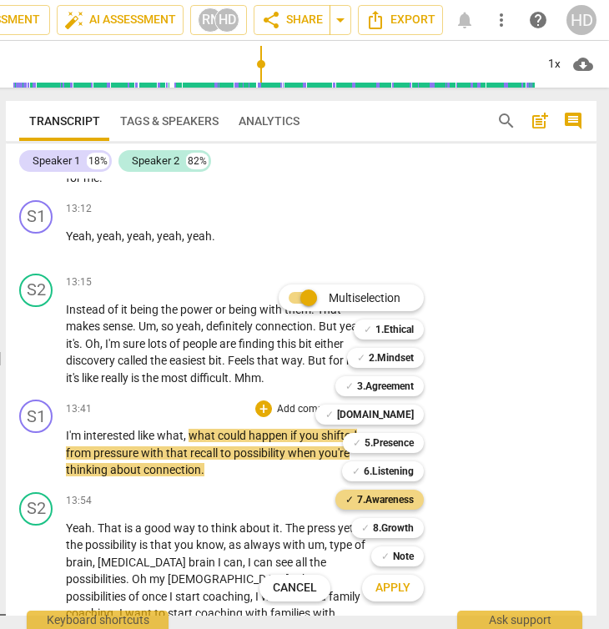
click at [398, 587] on span "Apply" at bounding box center [393, 588] width 35 height 17
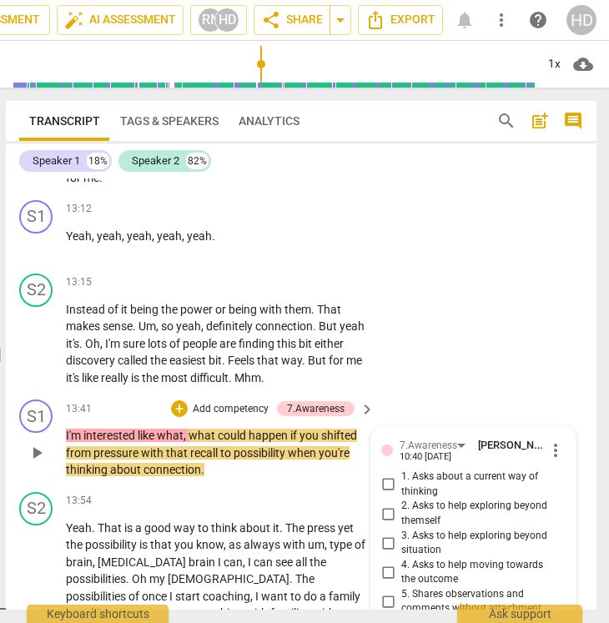
scroll to position [5787, 0]
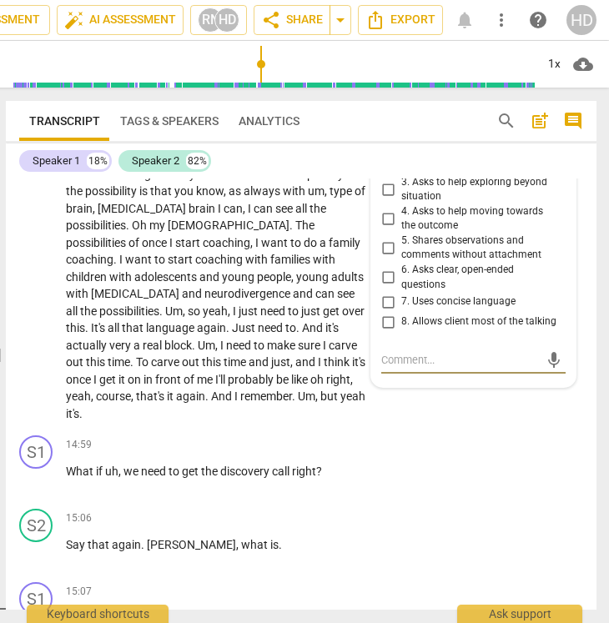
click at [388, 199] on input "3. Asks to help exploring beyond situation" at bounding box center [388, 189] width 27 height 20
checkbox input "true"
click at [383, 229] on input "4. Asks to help moving towards the outcome" at bounding box center [388, 219] width 27 height 20
checkbox input "true"
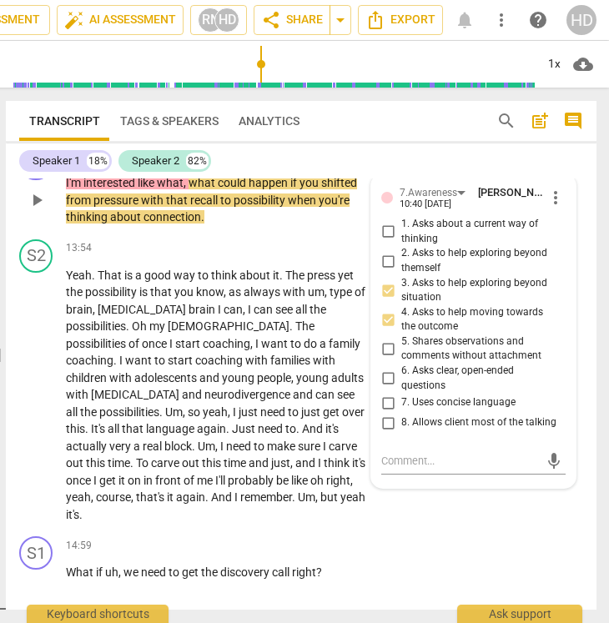
scroll to position [5687, 0]
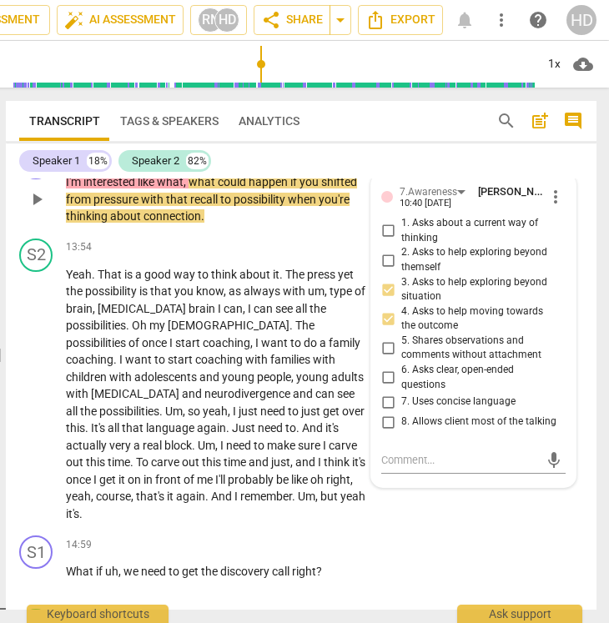
click at [388, 388] on input "6. Asks clear, open-ended questions" at bounding box center [388, 378] width 27 height 20
checkbox input "true"
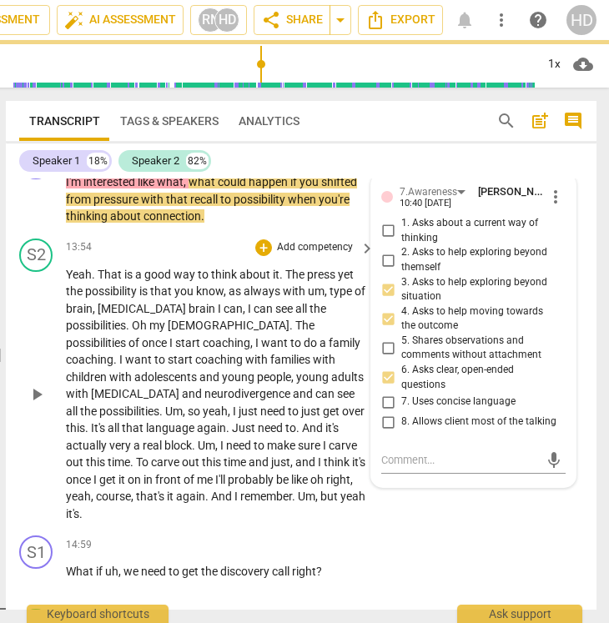
click at [176, 503] on span "it" at bounding box center [171, 496] width 9 height 13
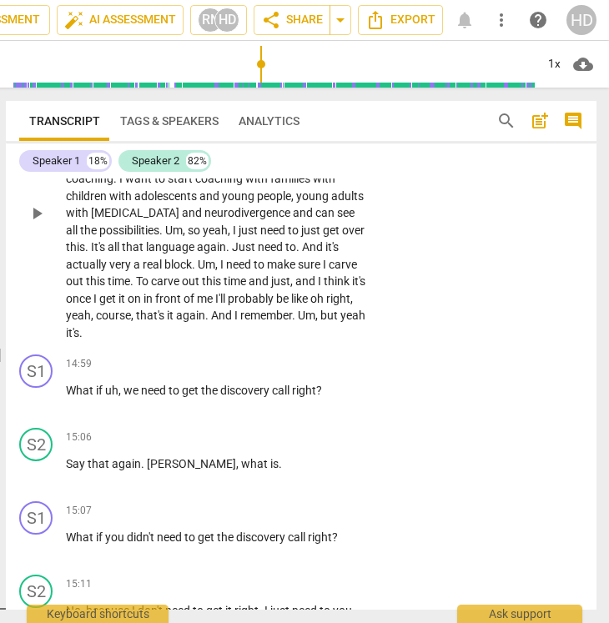
scroll to position [5867, 0]
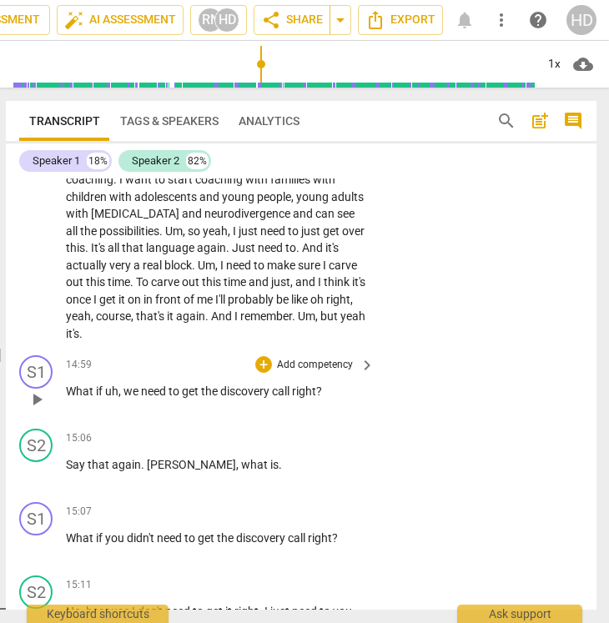
click at [32, 410] on span "play_arrow" at bounding box center [37, 400] width 20 height 20
click at [38, 410] on span "pause" at bounding box center [37, 400] width 20 height 20
click at [144, 398] on span "need" at bounding box center [155, 391] width 28 height 13
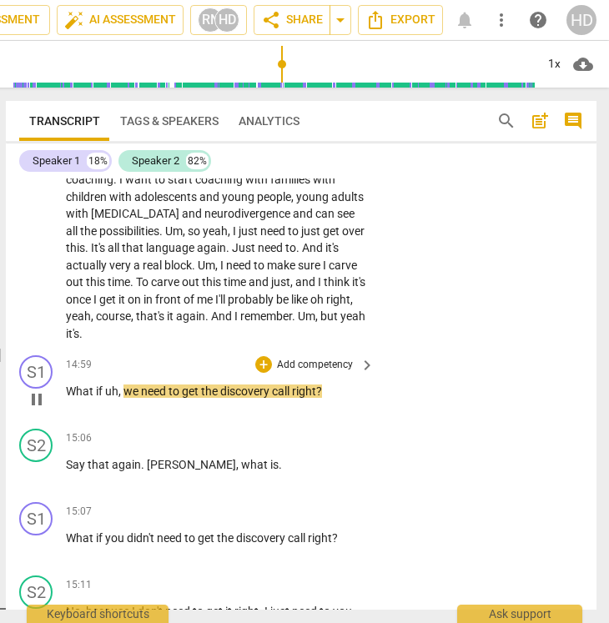
type input "902"
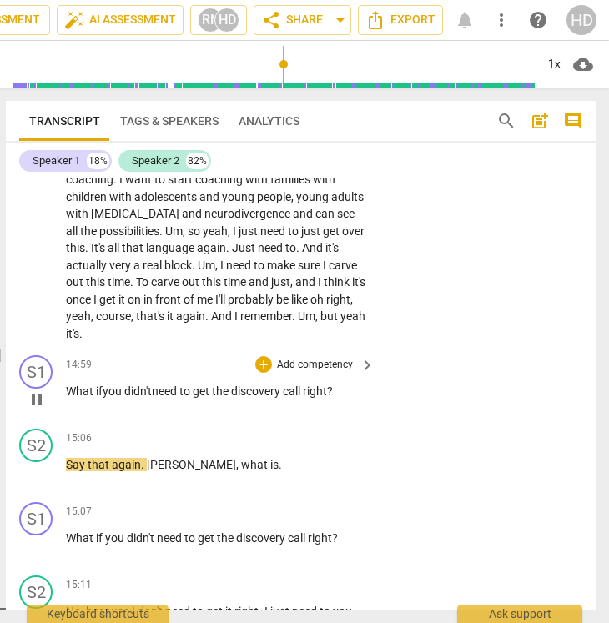
click at [50, 410] on span "pause" at bounding box center [36, 400] width 27 height 20
type input "907"
click at [343, 373] on p "Add competency" at bounding box center [314, 365] width 79 height 15
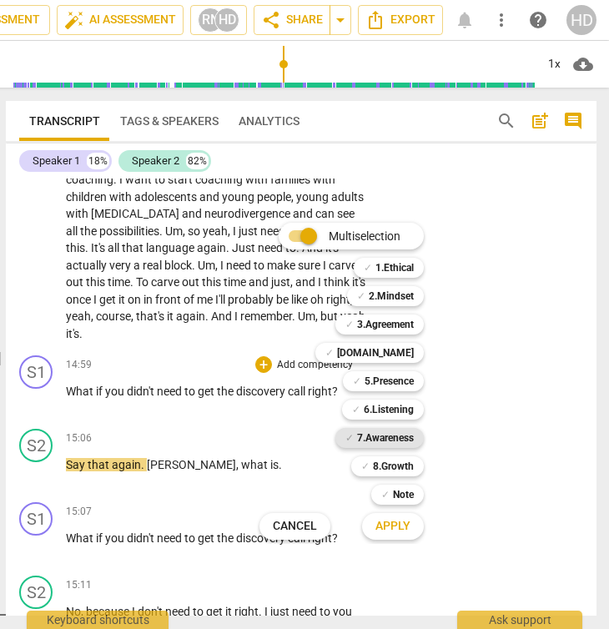
click at [404, 443] on b "7.Awareness" at bounding box center [385, 438] width 57 height 20
click at [414, 532] on button "Apply" at bounding box center [393, 527] width 62 height 30
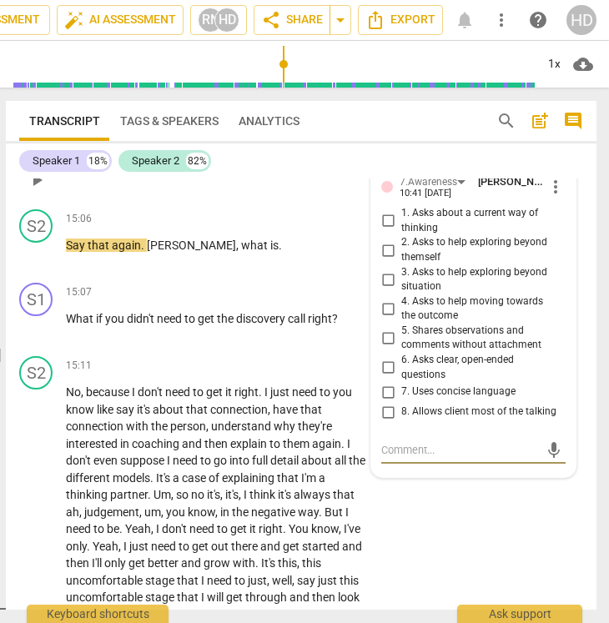
scroll to position [6071, 0]
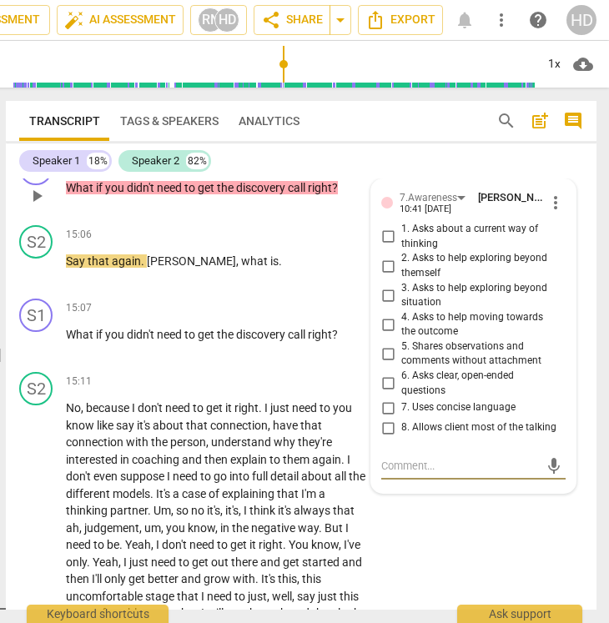
click at [445, 251] on span "1. Asks about a current way of thinking" at bounding box center [480, 236] width 158 height 29
click at [401, 247] on input "1. Asks about a current way of thinking" at bounding box center [388, 237] width 27 height 20
checkbox input "true"
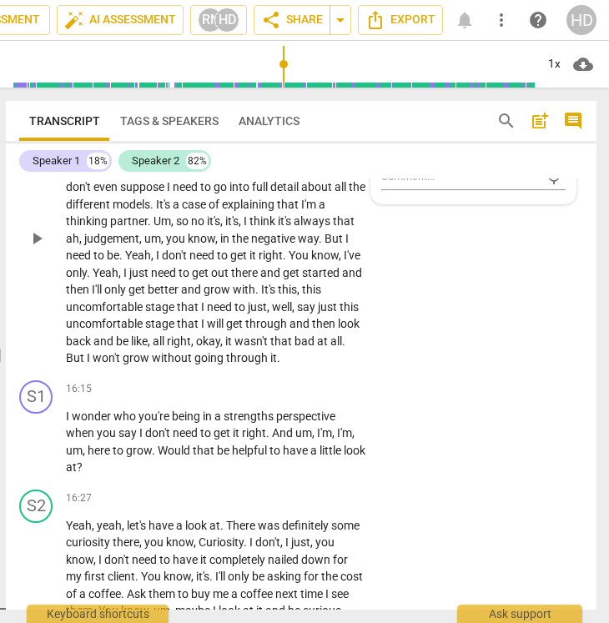
scroll to position [6385, 0]
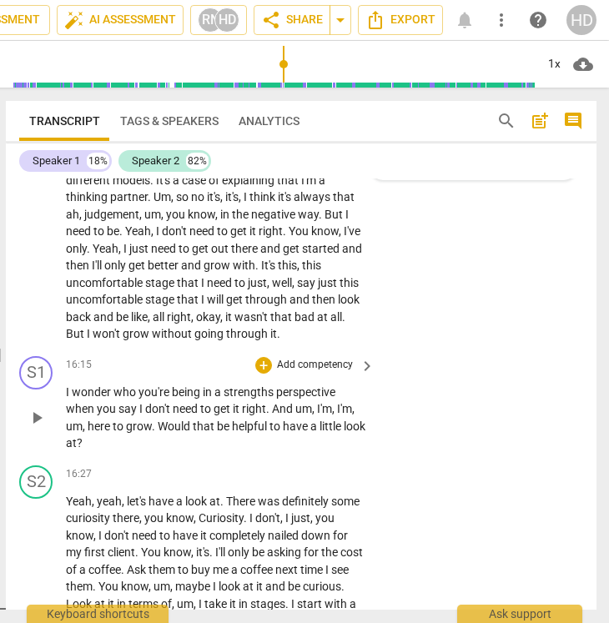
click at [174, 416] on span "need" at bounding box center [187, 408] width 28 height 13
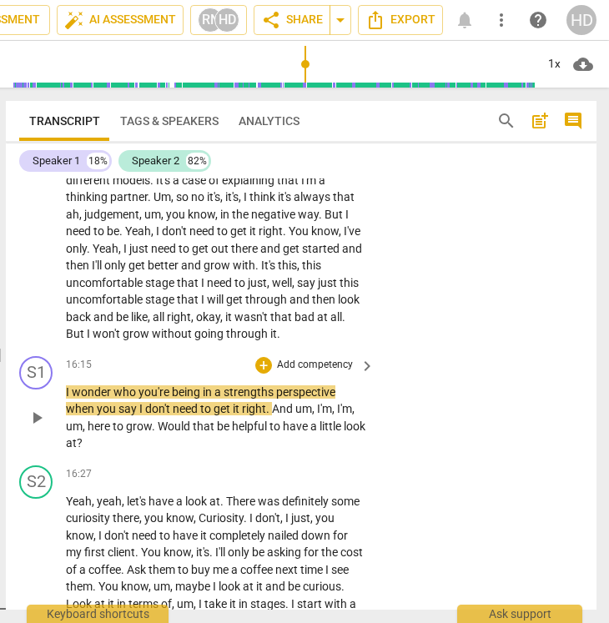
click at [174, 416] on span "need" at bounding box center [187, 408] width 28 height 13
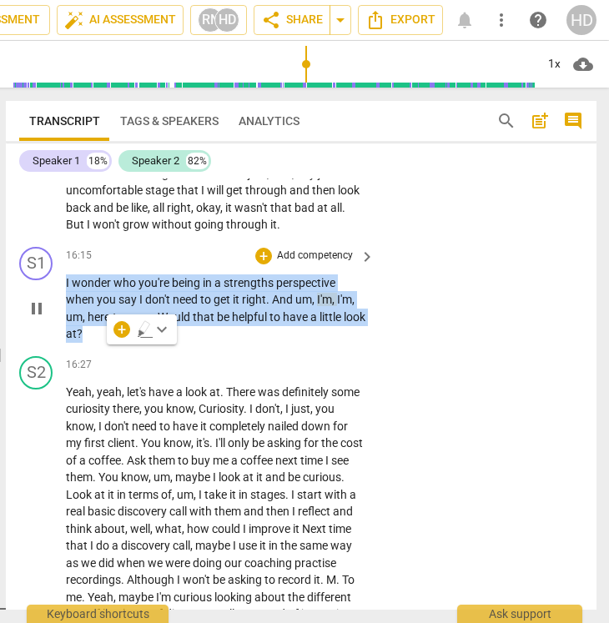
scroll to position [6511, 0]
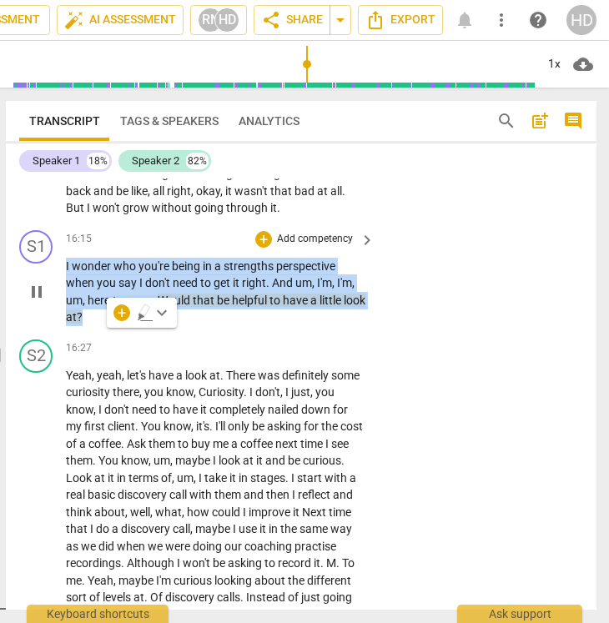
click at [42, 302] on span "pause" at bounding box center [37, 292] width 20 height 20
click at [32, 302] on span "play_arrow" at bounding box center [37, 292] width 20 height 20
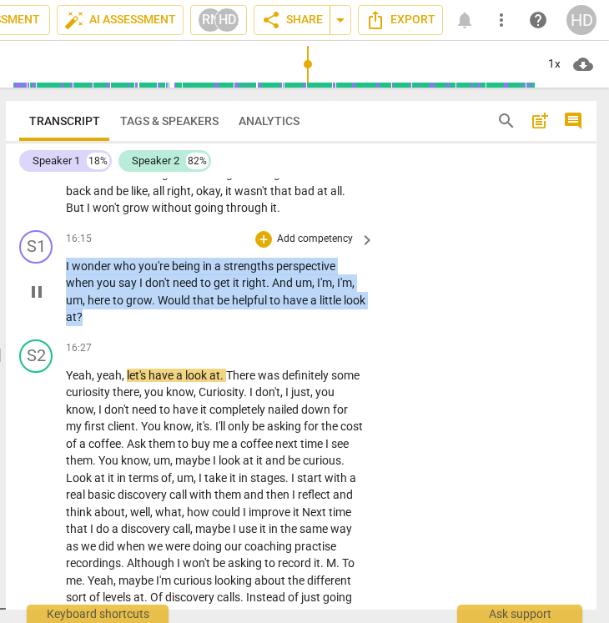
click at [78, 273] on span "wonder" at bounding box center [93, 266] width 42 height 13
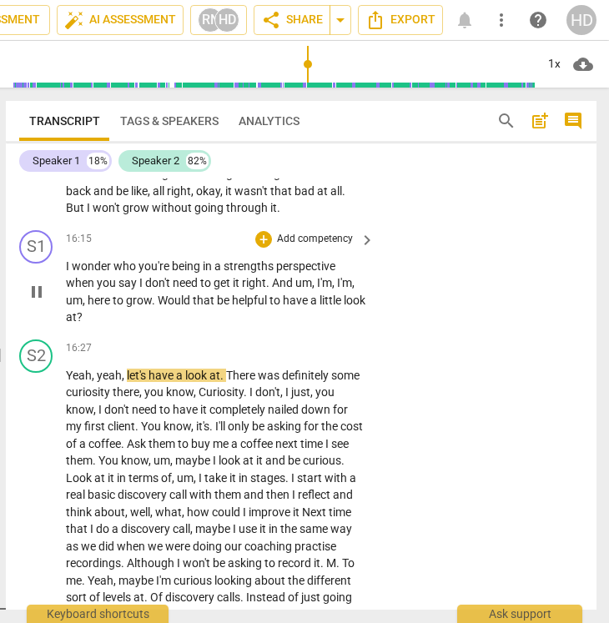
click at [78, 273] on span "wonder" at bounding box center [93, 266] width 42 height 13
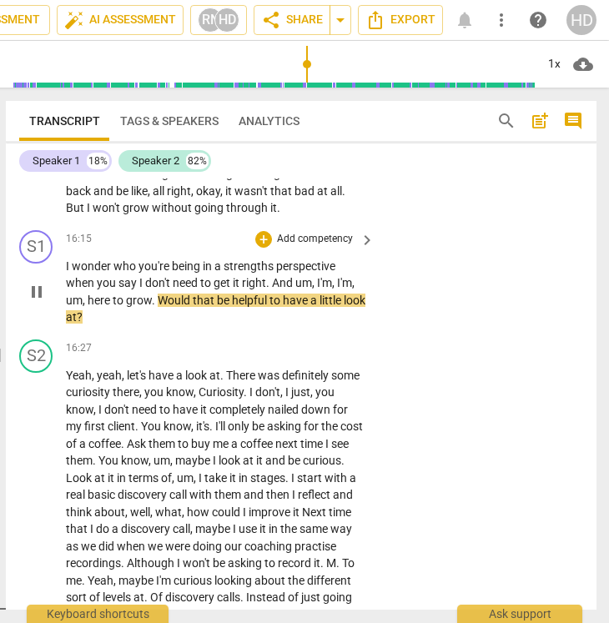
click at [33, 302] on span "pause" at bounding box center [37, 292] width 20 height 20
type input "987"
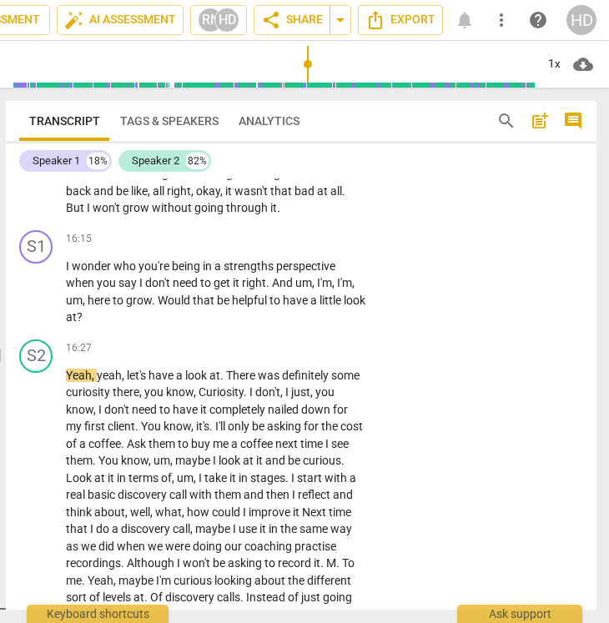
click at [307, 247] on p "Add competency" at bounding box center [314, 239] width 79 height 15
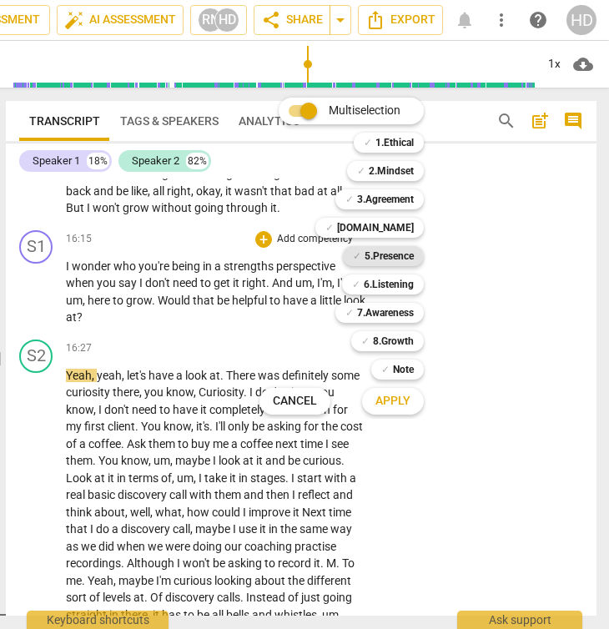
click at [400, 248] on b "5.Presence" at bounding box center [389, 256] width 49 height 20
click at [397, 230] on b "[DOMAIN_NAME]" at bounding box center [375, 228] width 77 height 20
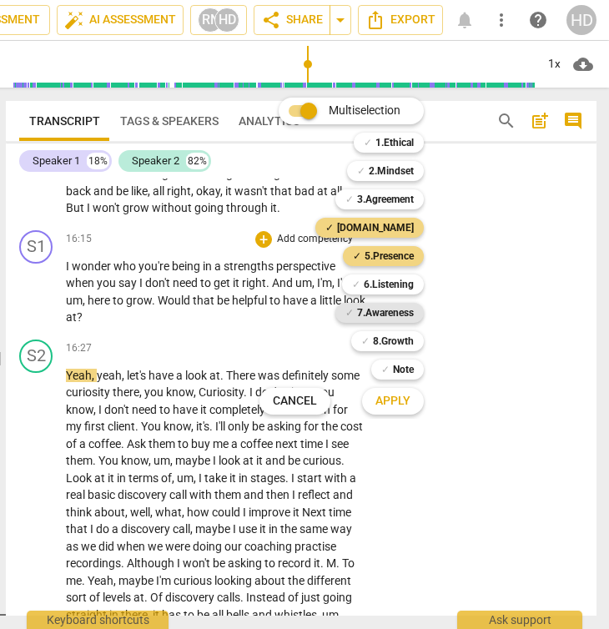
click at [406, 314] on b "7.Awareness" at bounding box center [385, 313] width 57 height 20
click at [405, 399] on span "Apply" at bounding box center [393, 401] width 35 height 17
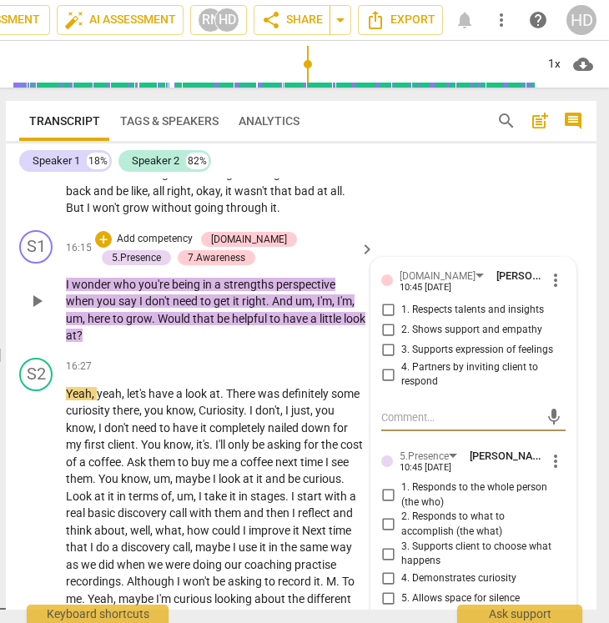
click at [473, 318] on span "1. Respects talents and insights" at bounding box center [472, 310] width 143 height 15
click at [401, 320] on input "1. Respects talents and insights" at bounding box center [388, 310] width 27 height 20
checkbox input "true"
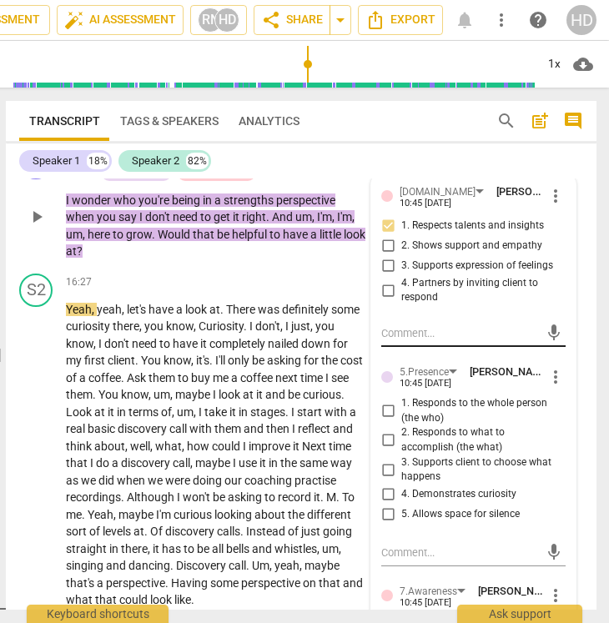
scroll to position [6600, 0]
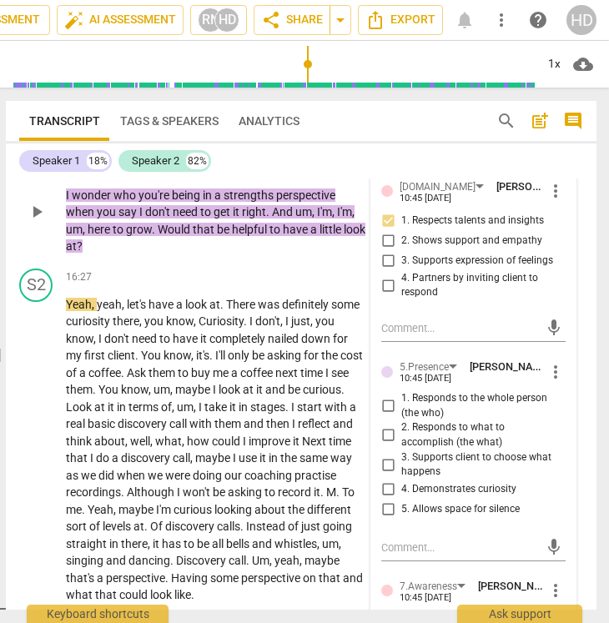
click at [435, 299] on span "4. Partners by inviting client to respond" at bounding box center [480, 285] width 158 height 29
click at [401, 295] on input "4. Partners by inviting client to respond" at bounding box center [388, 285] width 27 height 20
checkbox input "true"
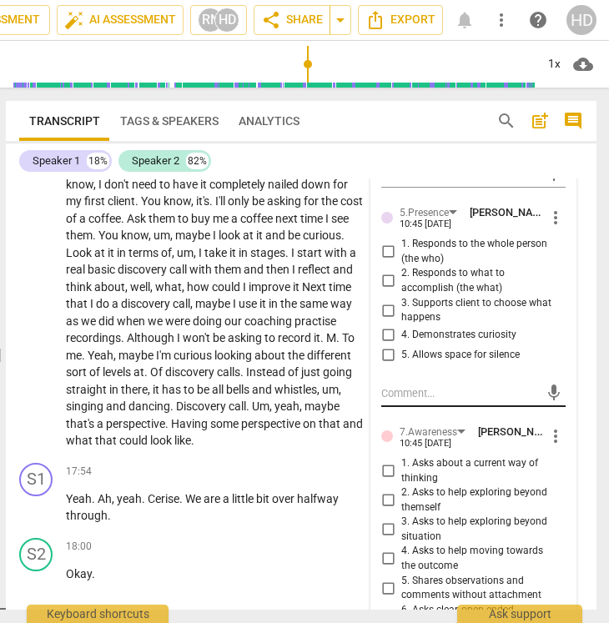
scroll to position [6758, 0]
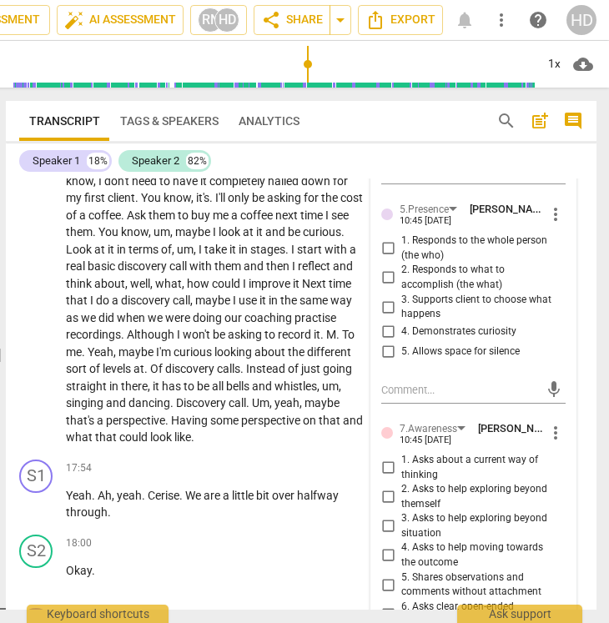
click at [419, 257] on span "1. Responds to the whole person (the who)" at bounding box center [480, 248] width 158 height 29
click at [401, 257] on input "1. Responds to the whole person (the who)" at bounding box center [388, 249] width 27 height 20
checkbox input "true"
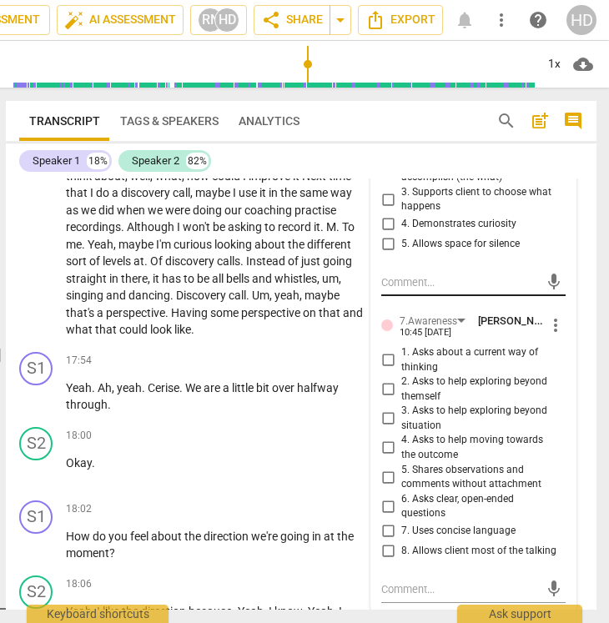
scroll to position [6899, 0]
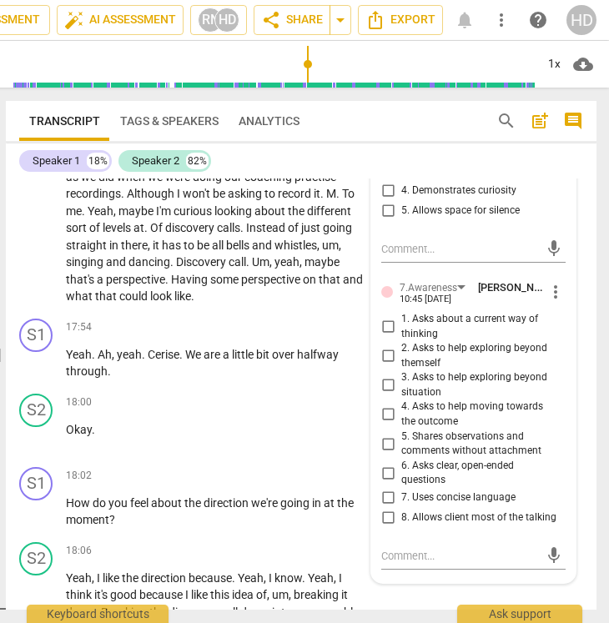
click at [469, 368] on span "2. Asks to help exploring beyond themself" at bounding box center [480, 355] width 158 height 29
click at [401, 366] on input "2. Asks to help exploring beyond themself" at bounding box center [388, 356] width 27 height 20
checkbox input "true"
click at [477, 486] on span "6. Asks clear, open-ended questions" at bounding box center [480, 473] width 158 height 29
click at [401, 483] on input "6. Asks clear, open-ended questions" at bounding box center [388, 473] width 27 height 20
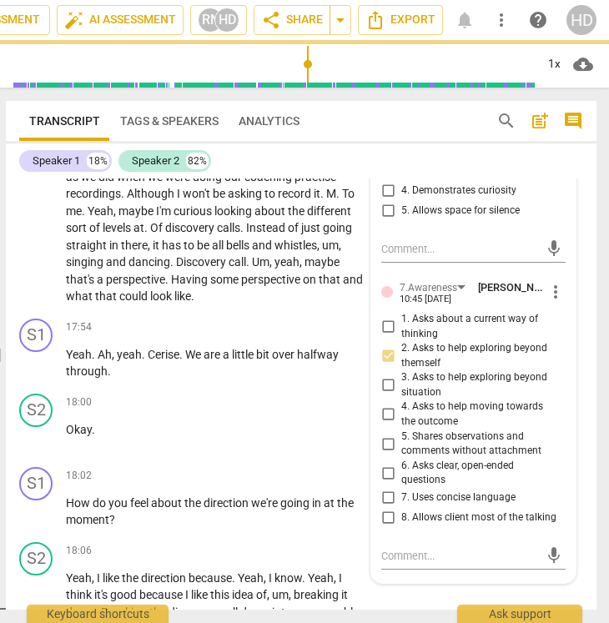
checkbox input "true"
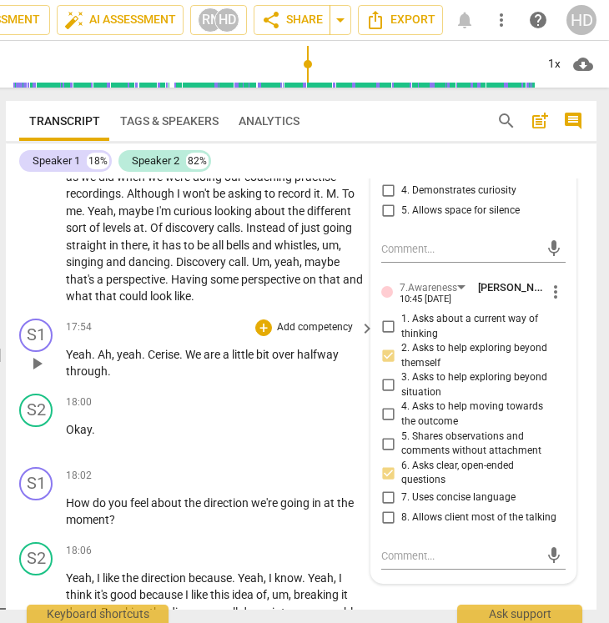
click at [208, 381] on p "Yeah . Ah , yeah . Cerise . We are a little bit over halfway through ." at bounding box center [216, 363] width 300 height 34
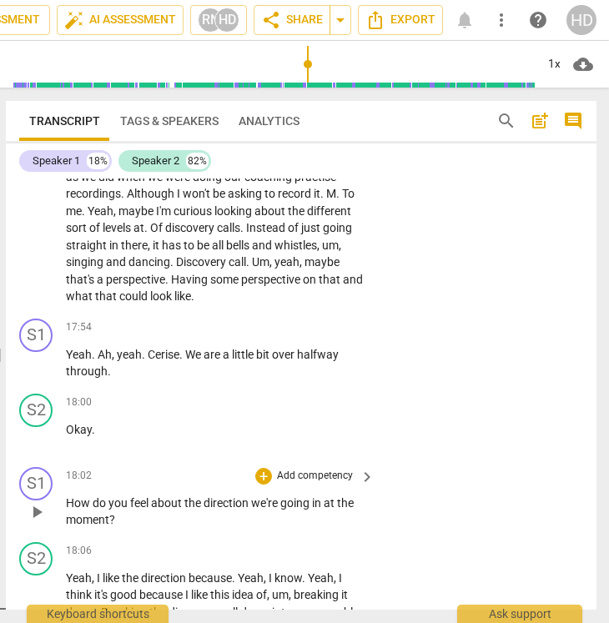
click at [308, 484] on p "Add competency" at bounding box center [314, 476] width 79 height 15
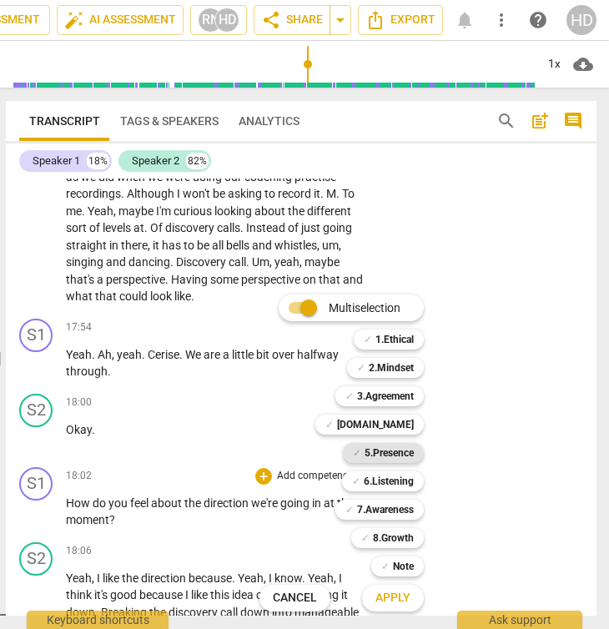
click at [401, 458] on b "5.Presence" at bounding box center [389, 453] width 49 height 20
click at [398, 595] on span "Apply" at bounding box center [393, 598] width 35 height 17
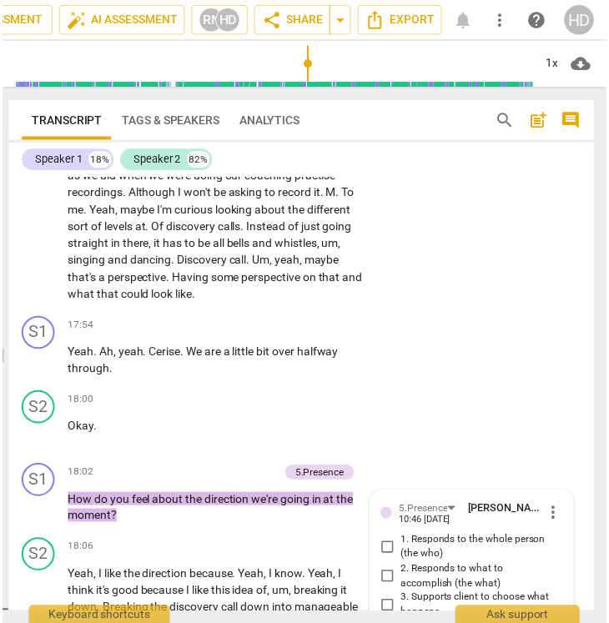
scroll to position [7212, 0]
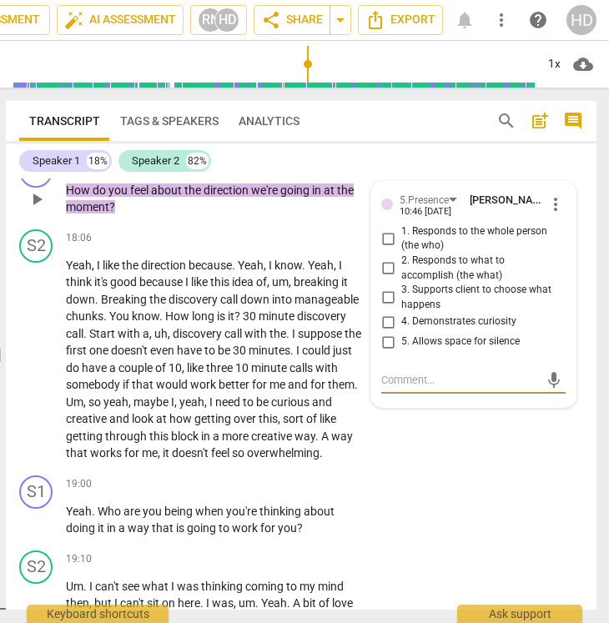
click at [383, 308] on input "3. Supports client to choose what happens" at bounding box center [388, 298] width 27 height 20
checkbox input "true"
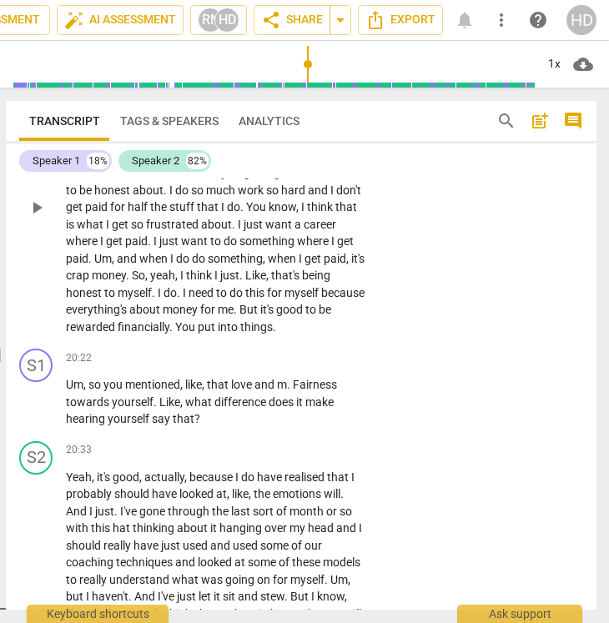
scroll to position [7794, 0]
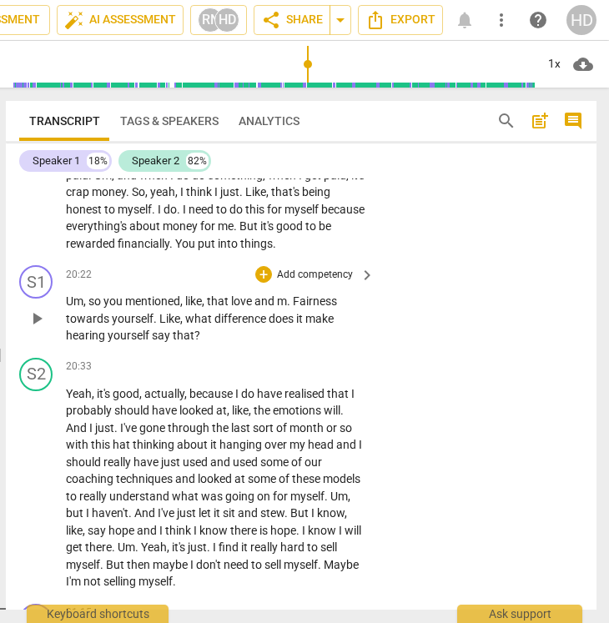
click at [174, 342] on span "that" at bounding box center [184, 335] width 22 height 13
click at [312, 283] on p "Add competency" at bounding box center [314, 275] width 79 height 15
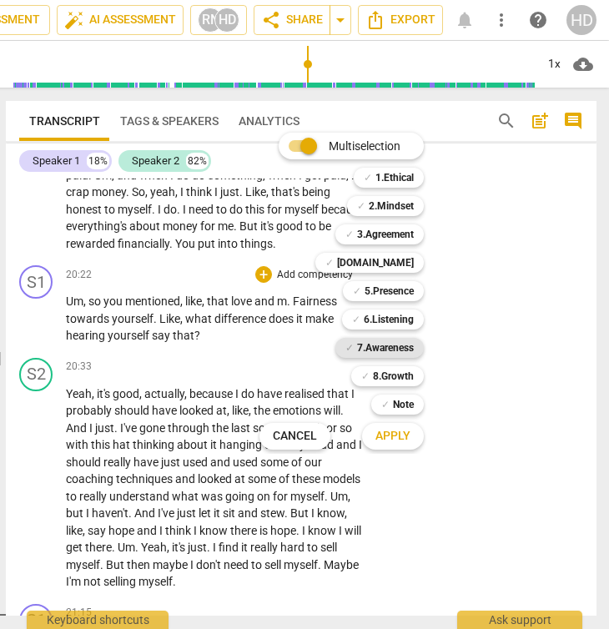
click at [379, 348] on b "7.Awareness" at bounding box center [385, 348] width 57 height 20
click at [400, 318] on b "6.Listening" at bounding box center [389, 320] width 50 height 20
click at [393, 436] on span "Apply" at bounding box center [393, 436] width 35 height 17
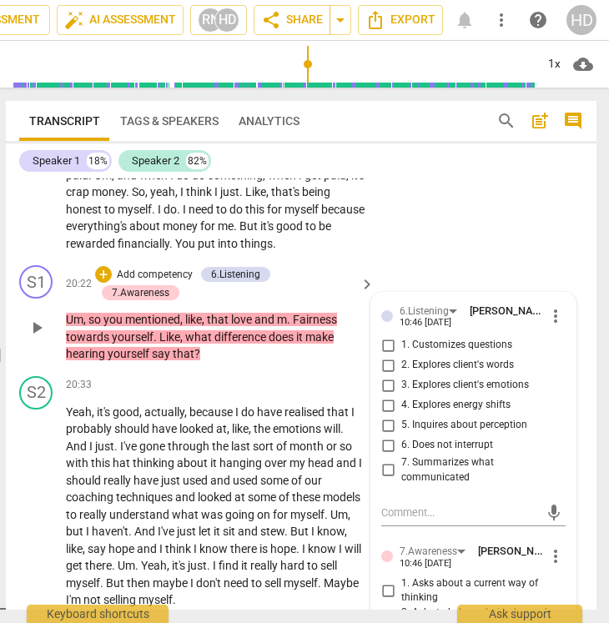
click at [495, 373] on span "2. Explores client's words" at bounding box center [457, 365] width 113 height 15
click at [401, 376] on input "2. Explores client's words" at bounding box center [388, 366] width 27 height 20
checkbox input "true"
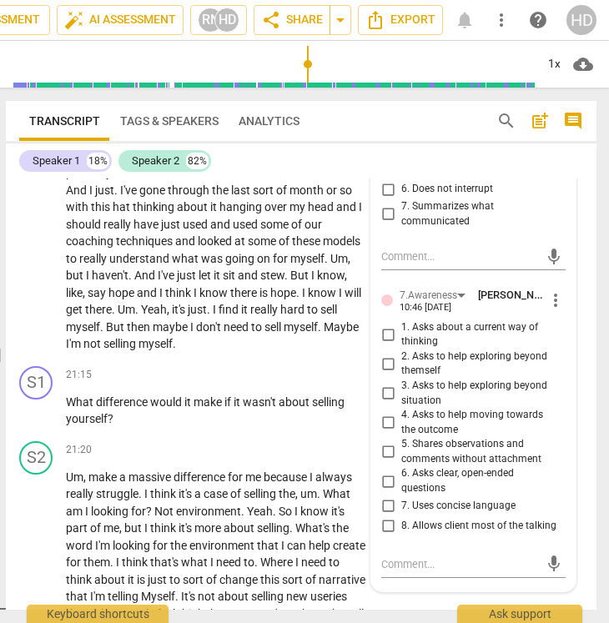
scroll to position [8072, 0]
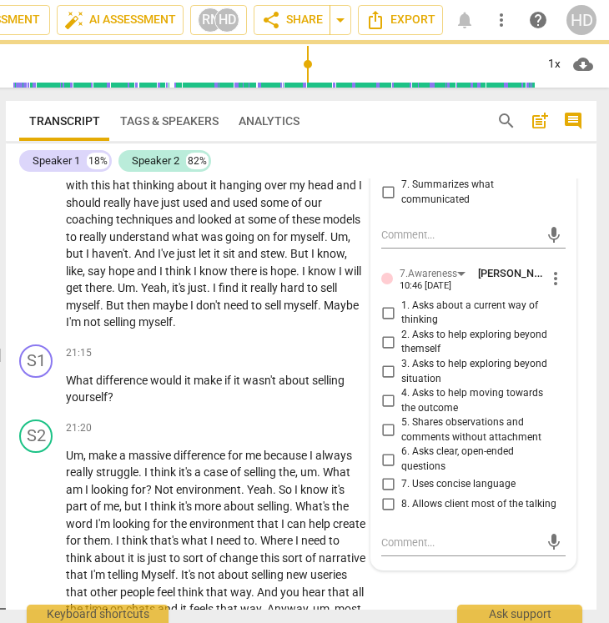
click at [436, 328] on span "1. Asks about a current way of thinking" at bounding box center [480, 313] width 158 height 29
click at [401, 323] on input "1. Asks about a current way of thinking" at bounding box center [388, 313] width 27 height 20
checkbox input "true"
click at [428, 352] on span "2. Asks to help exploring beyond themself" at bounding box center [480, 342] width 158 height 29
click at [401, 352] on input "2. Asks to help exploring beyond themself" at bounding box center [388, 342] width 27 height 20
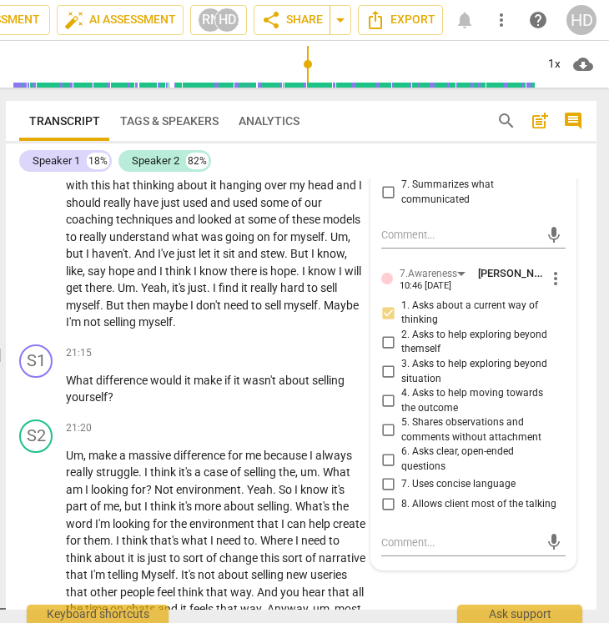
checkbox input "true"
click at [260, 278] on span "there" at bounding box center [244, 271] width 29 height 13
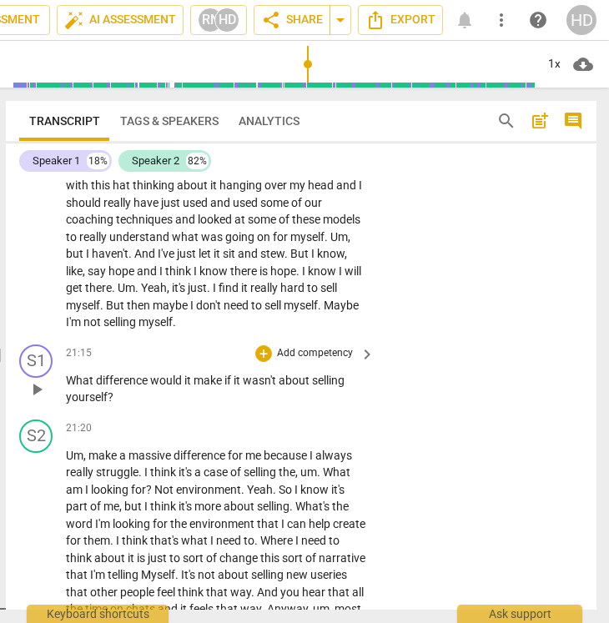
click at [331, 361] on p "Add competency" at bounding box center [314, 353] width 79 height 15
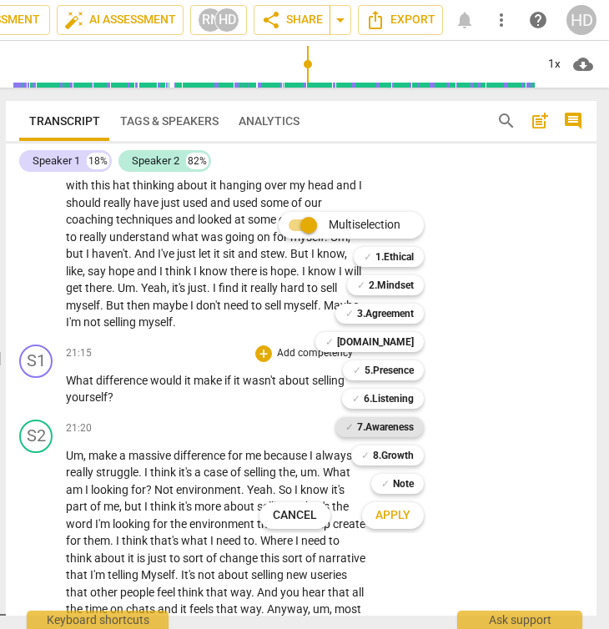
click at [411, 428] on b "7.Awareness" at bounding box center [385, 427] width 57 height 20
click at [395, 392] on b "6.Listening" at bounding box center [389, 399] width 50 height 20
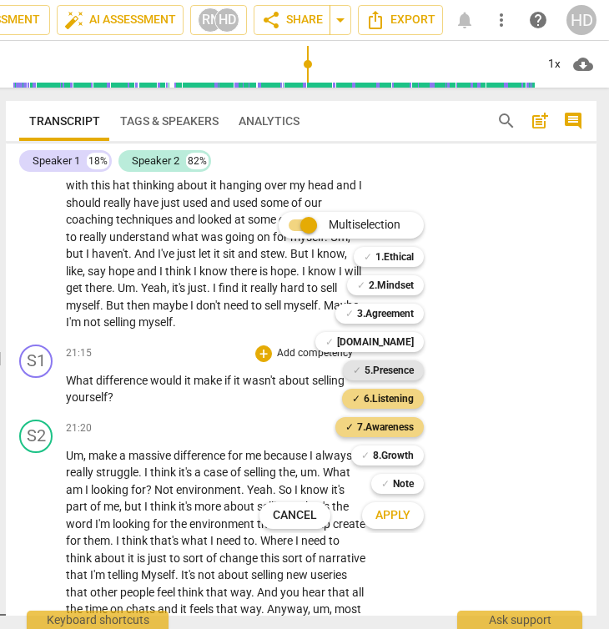
click at [395, 373] on b "5.Presence" at bounding box center [389, 371] width 49 height 20
click at [391, 512] on span "Apply" at bounding box center [393, 515] width 35 height 17
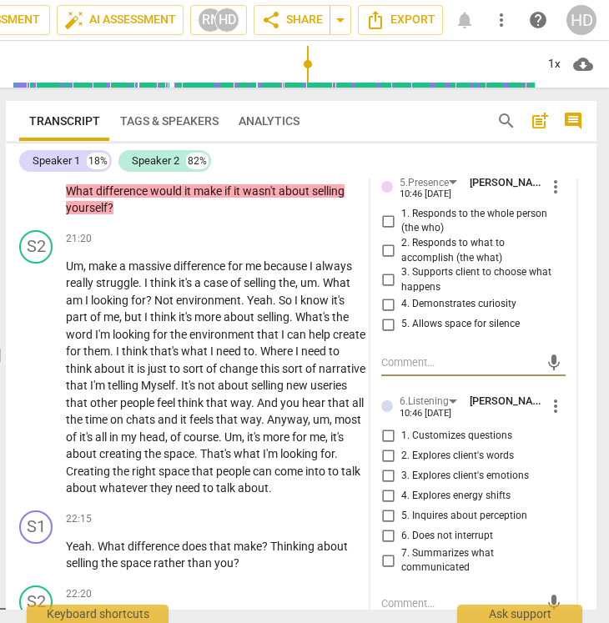
scroll to position [8281, 0]
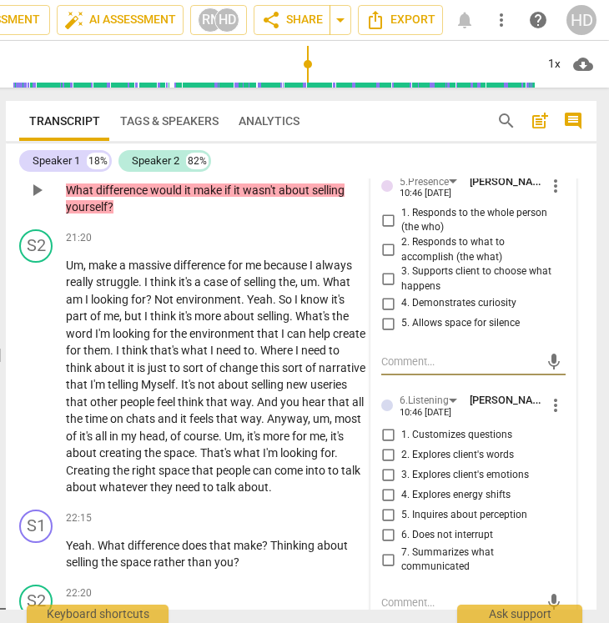
click at [550, 196] on span "more_vert" at bounding box center [556, 186] width 20 height 20
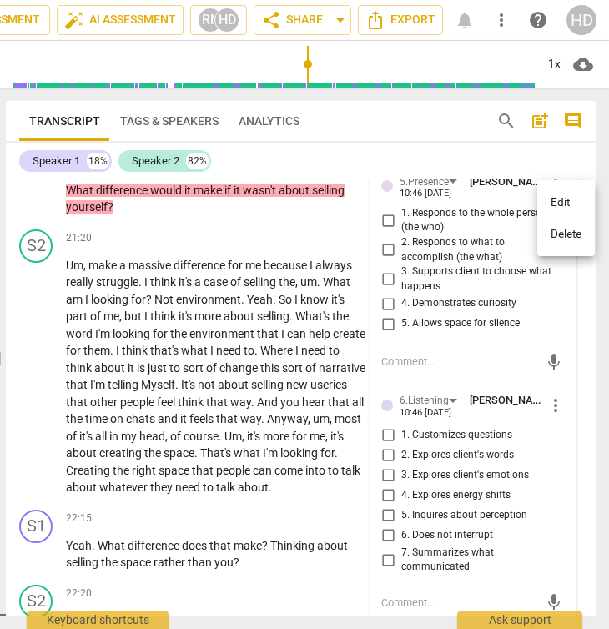
click at [488, 321] on div at bounding box center [304, 314] width 609 height 629
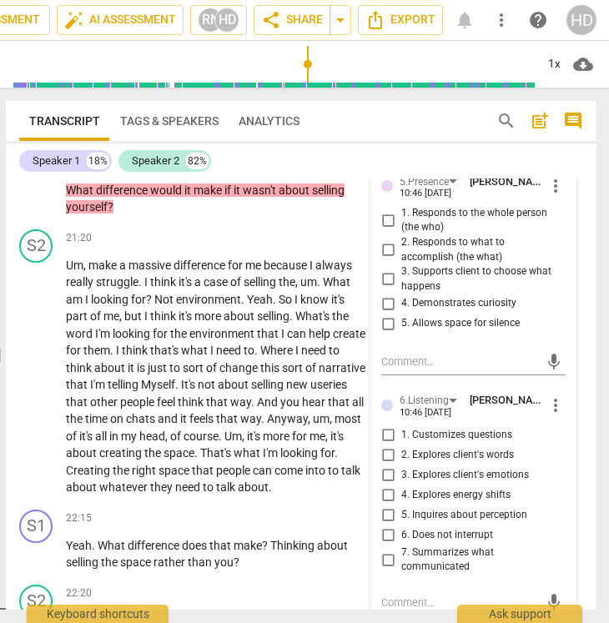
click at [488, 311] on span "4. Demonstrates curiosity" at bounding box center [458, 303] width 115 height 15
click at [401, 314] on input "4. Demonstrates curiosity" at bounding box center [388, 304] width 27 height 20
checkbox input "true"
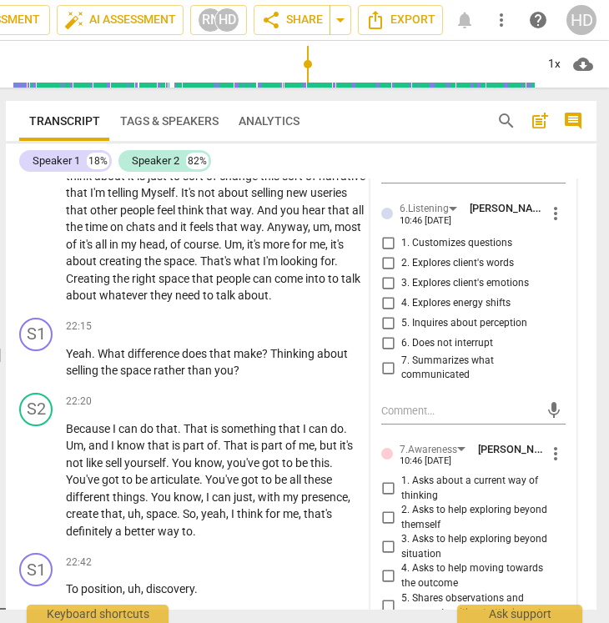
click at [492, 271] on span "2. Explores client's words" at bounding box center [457, 263] width 113 height 15
click at [401, 274] on input "2. Explores client's words" at bounding box center [388, 264] width 27 height 20
checkbox input "true"
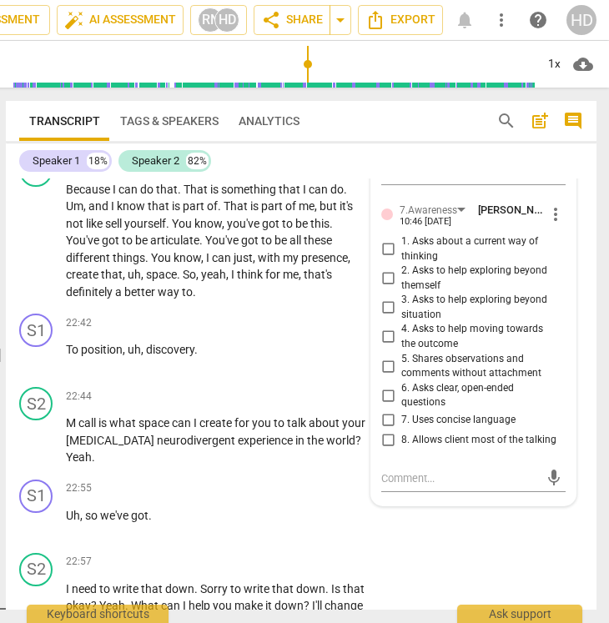
scroll to position [8714, 0]
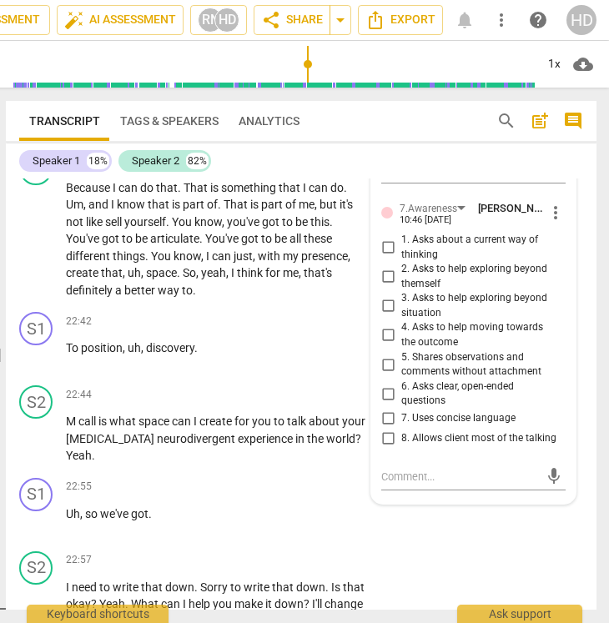
click at [416, 318] on span "3. Asks to help exploring beyond situation" at bounding box center [480, 305] width 158 height 29
click at [401, 316] on input "3. Asks to help exploring beyond situation" at bounding box center [388, 306] width 27 height 20
checkbox input "true"
click at [477, 403] on span "6. Asks clear, open-ended questions" at bounding box center [480, 394] width 158 height 29
click at [401, 403] on input "6. Asks clear, open-ended questions" at bounding box center [388, 394] width 27 height 20
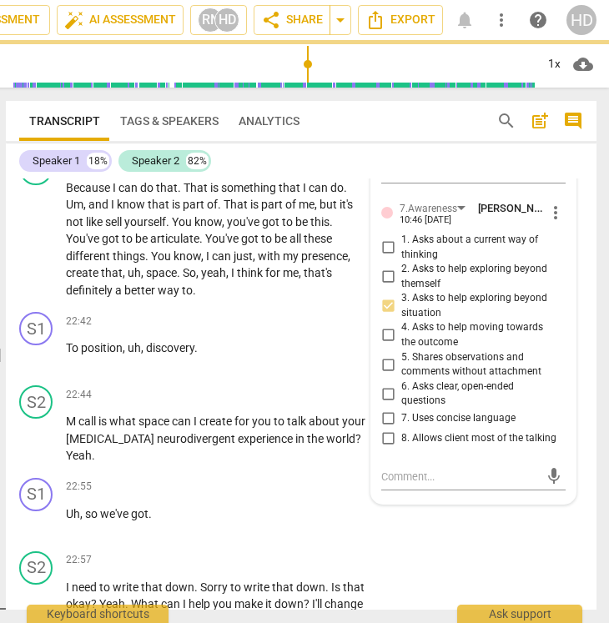
checkbox input "true"
click at [241, 245] on span "You've" at bounding box center [223, 238] width 36 height 13
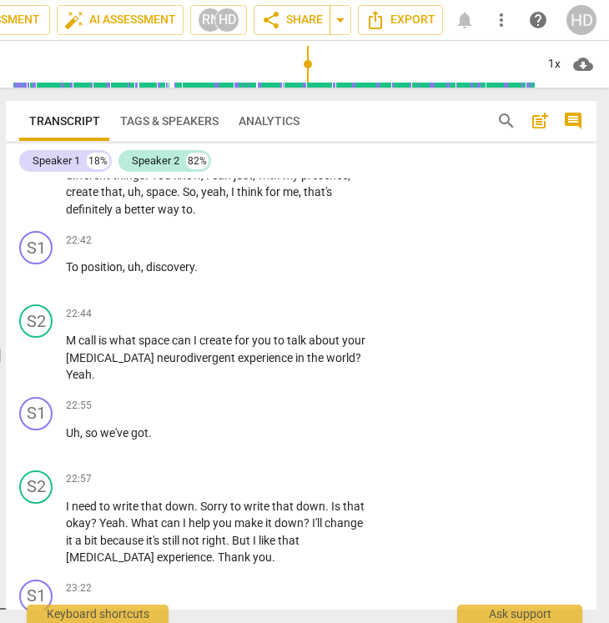
scroll to position [8796, 0]
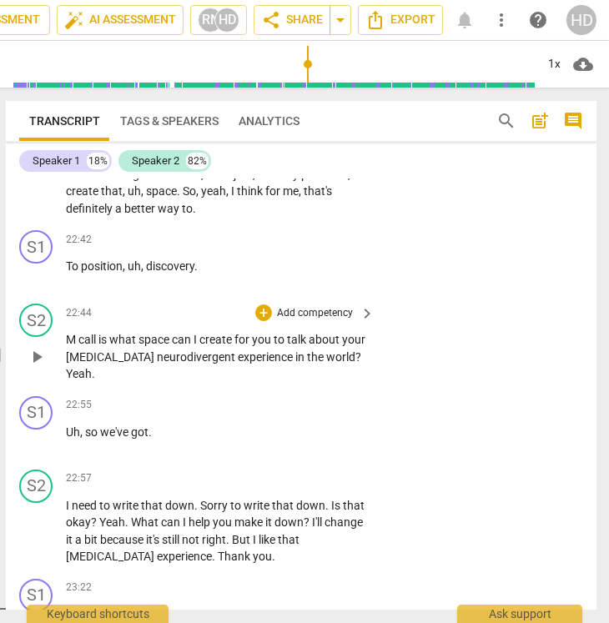
click at [30, 367] on span "play_arrow" at bounding box center [37, 357] width 20 height 20
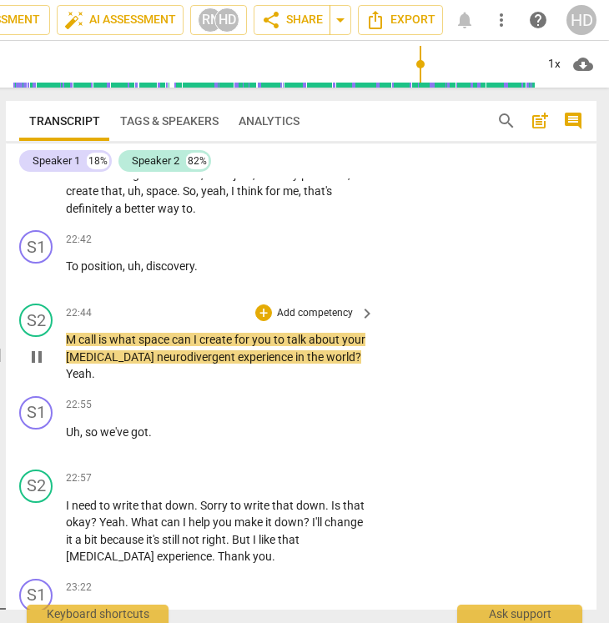
click at [38, 367] on span "pause" at bounding box center [37, 357] width 20 height 20
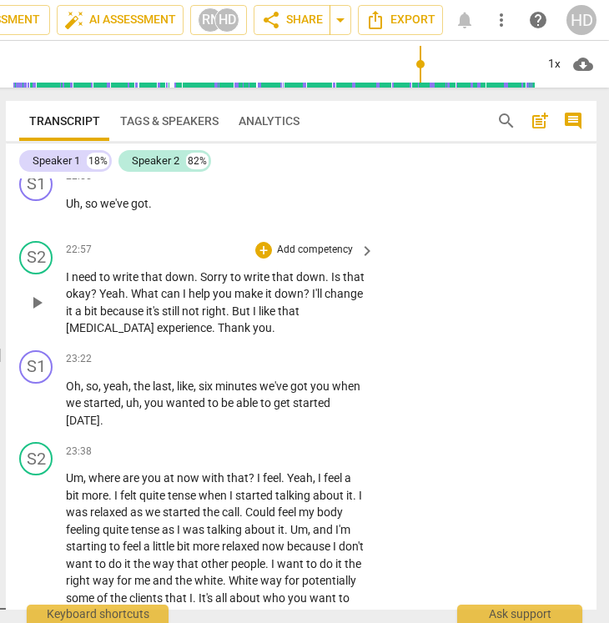
scroll to position [9025, 0]
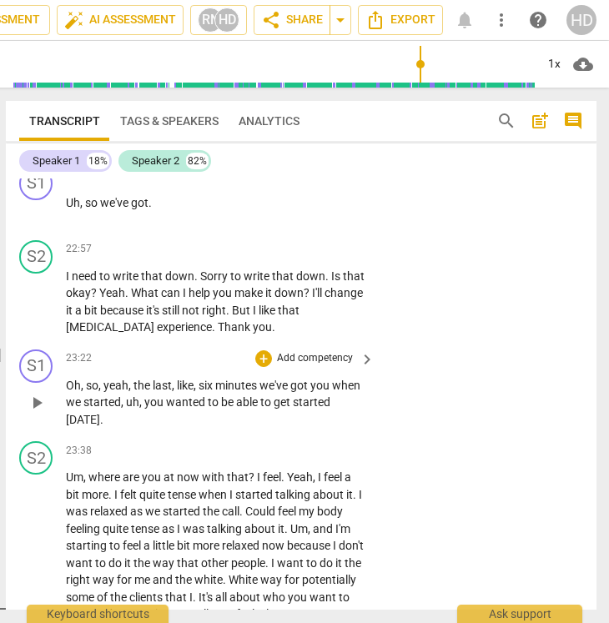
click at [34, 413] on span "play_arrow" at bounding box center [37, 403] width 20 height 20
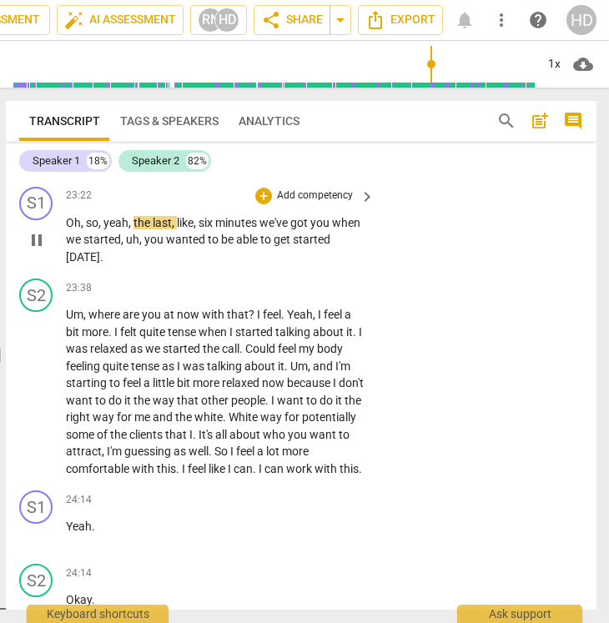
scroll to position [9214, 0]
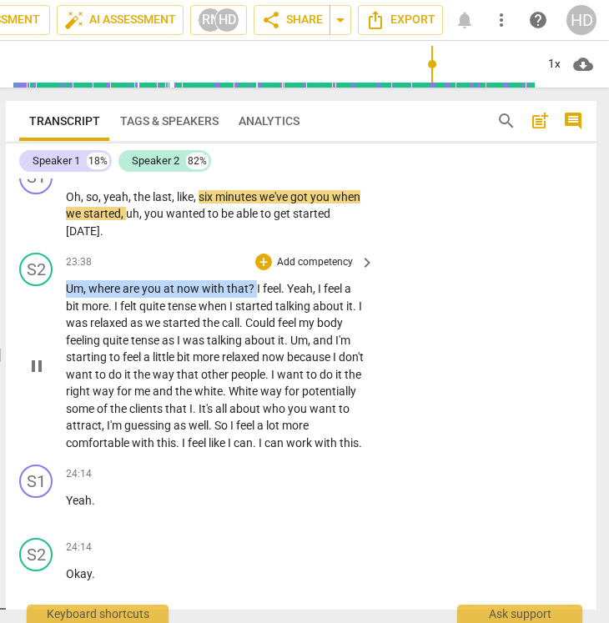
drag, startPoint x: 257, startPoint y: 305, endPoint x: 59, endPoint y: 302, distance: 197.8
click at [59, 302] on div "S2 play_arrow pause 23:38 + Add competency keyboard_arrow_right Um , where are …" at bounding box center [301, 352] width 591 height 212
type input "1409"
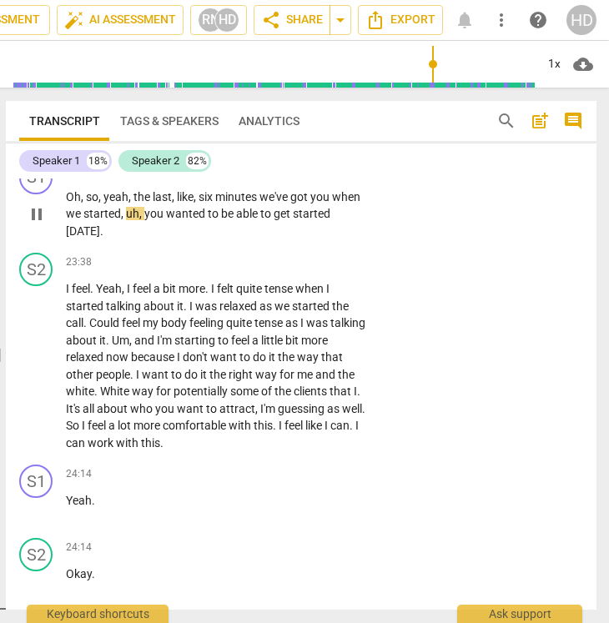
click at [144, 240] on p "Oh , so , yeah , the last , like , six minutes we've got you when we started , …" at bounding box center [216, 215] width 300 height 52
type input "1411"
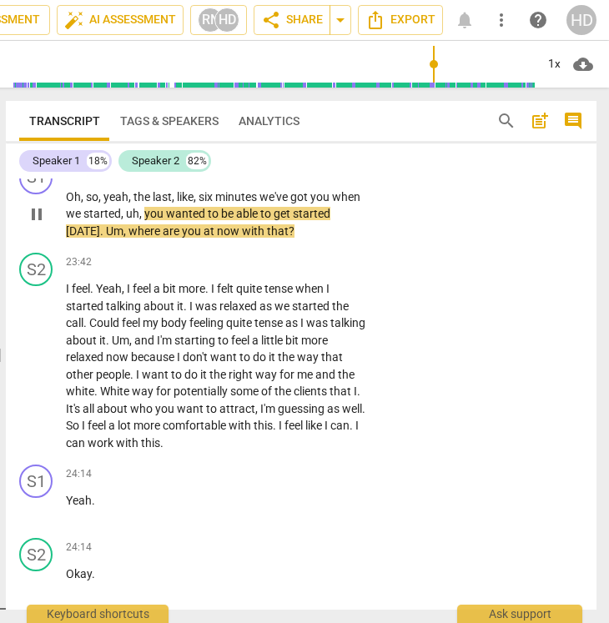
click at [232, 238] on span ". Um, where are you at now with that?" at bounding box center [197, 230] width 194 height 13
click at [323, 178] on p "Add competency" at bounding box center [314, 170] width 79 height 15
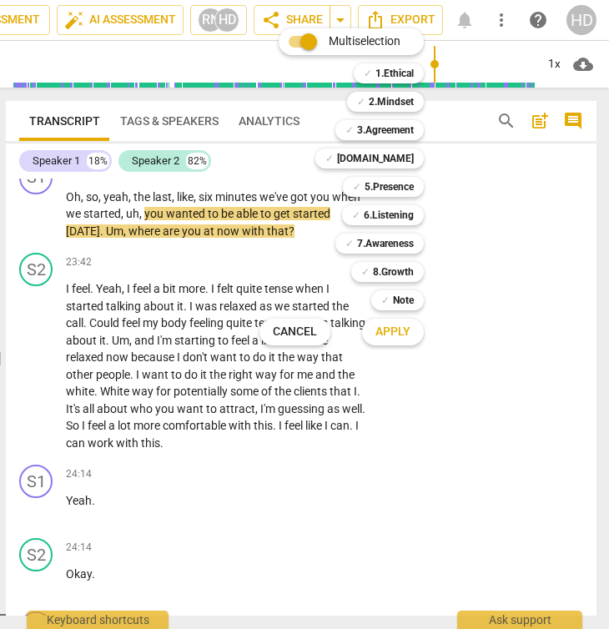
click at [33, 234] on div at bounding box center [304, 314] width 609 height 629
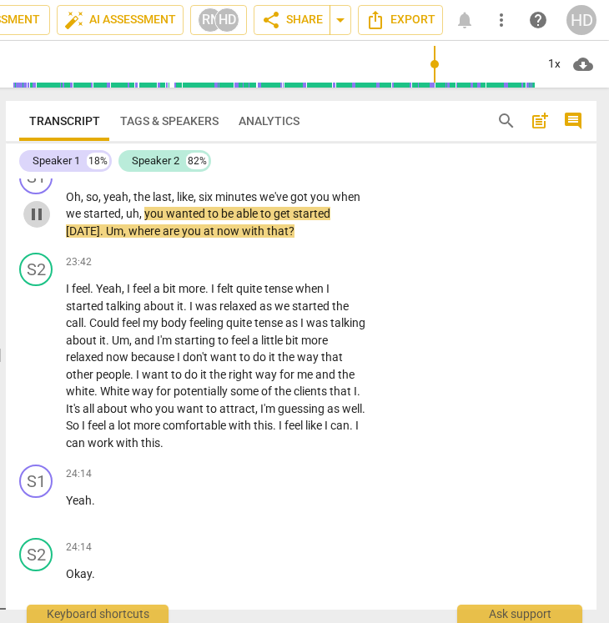
click at [38, 224] on span "pause" at bounding box center [37, 214] width 20 height 20
type input "1415"
click at [322, 178] on div "+ Add competency" at bounding box center [304, 170] width 99 height 17
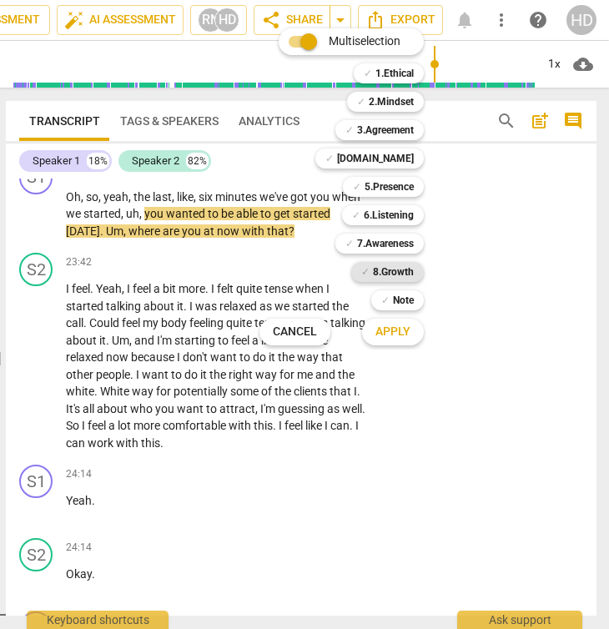
click at [396, 267] on b "8.Growth" at bounding box center [393, 272] width 41 height 20
click at [407, 334] on span "Apply" at bounding box center [393, 332] width 35 height 17
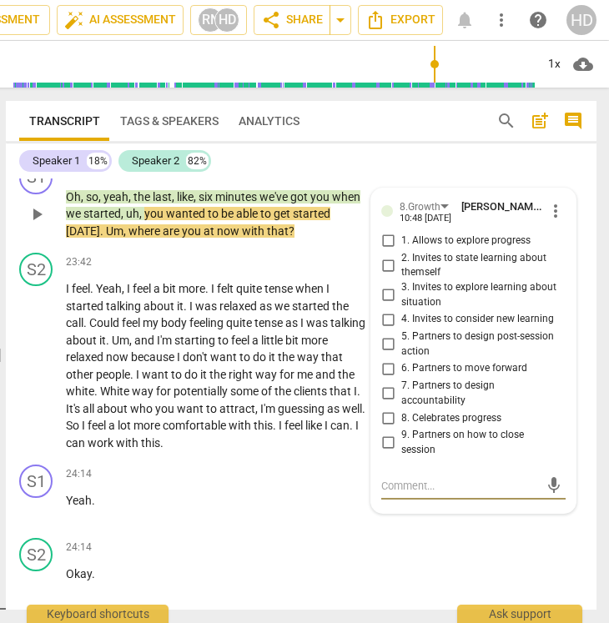
click at [434, 249] on span "1. Allows to explore progress" at bounding box center [465, 241] width 129 height 15
click at [401, 251] on input "1. Allows to explore progress" at bounding box center [388, 241] width 27 height 20
checkbox input "true"
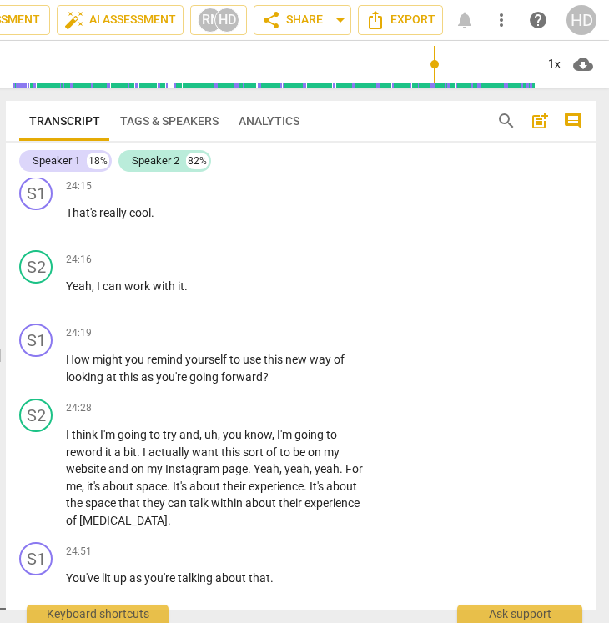
scroll to position [9655, 0]
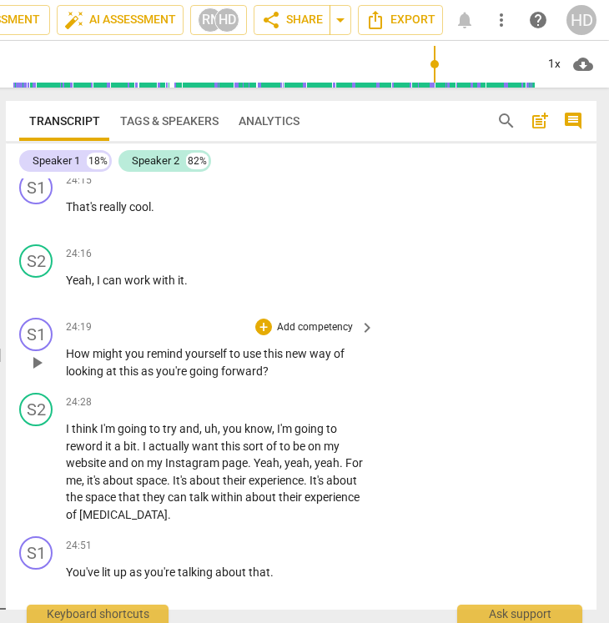
click at [227, 377] on p "How might you remind yourself to use this new way of looking at this as you're …" at bounding box center [216, 362] width 300 height 34
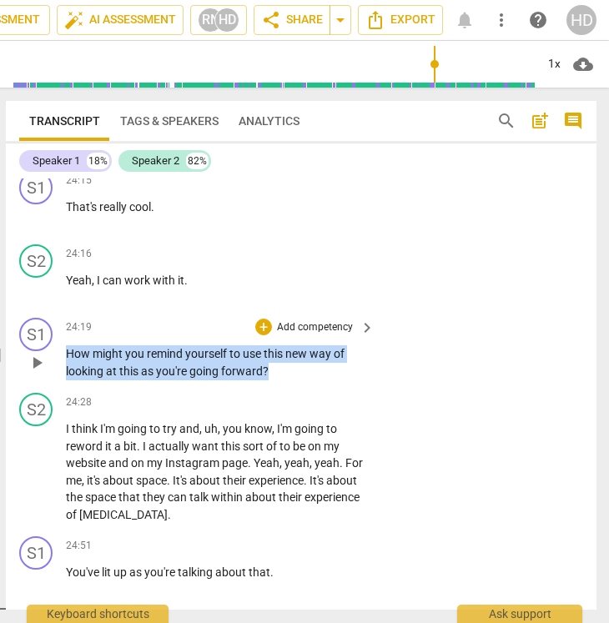
click at [295, 335] on p "Add competency" at bounding box center [314, 327] width 79 height 15
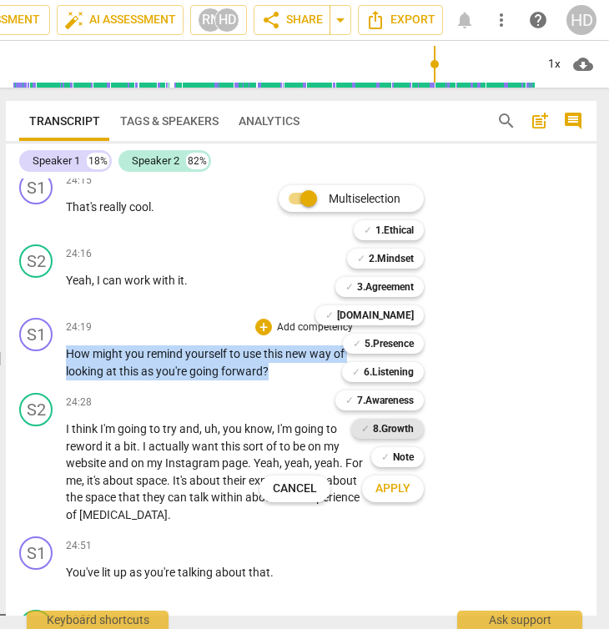
click at [386, 423] on b "8.Growth" at bounding box center [393, 429] width 41 height 20
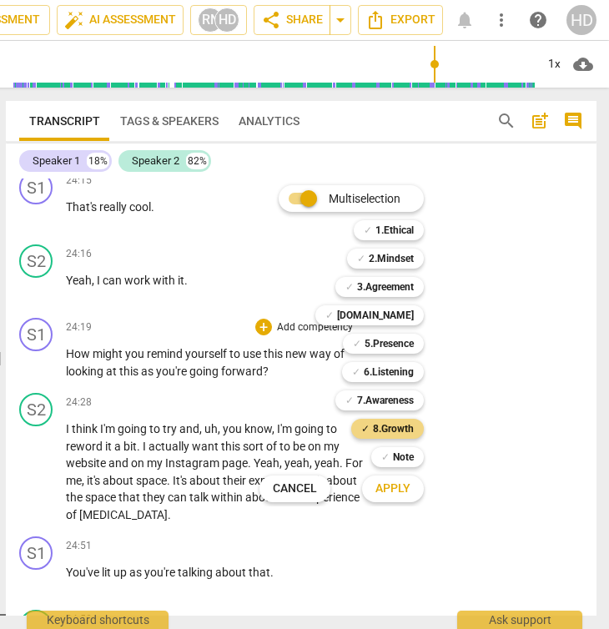
click at [411, 493] on button "Apply" at bounding box center [393, 489] width 62 height 30
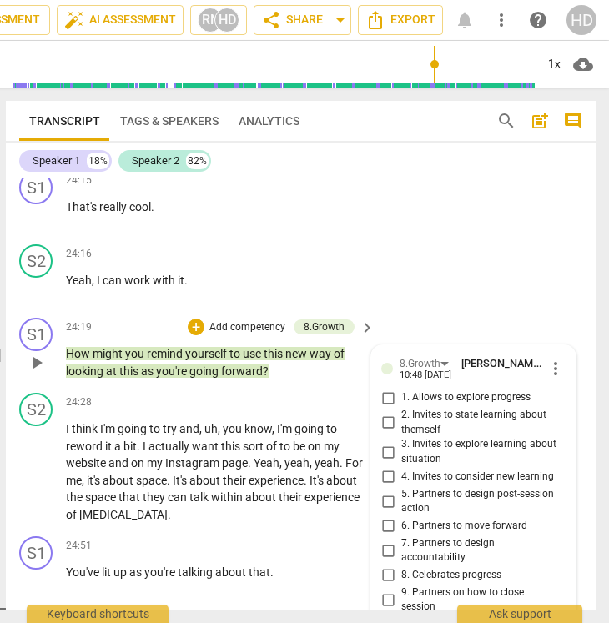
scroll to position [9917, 0]
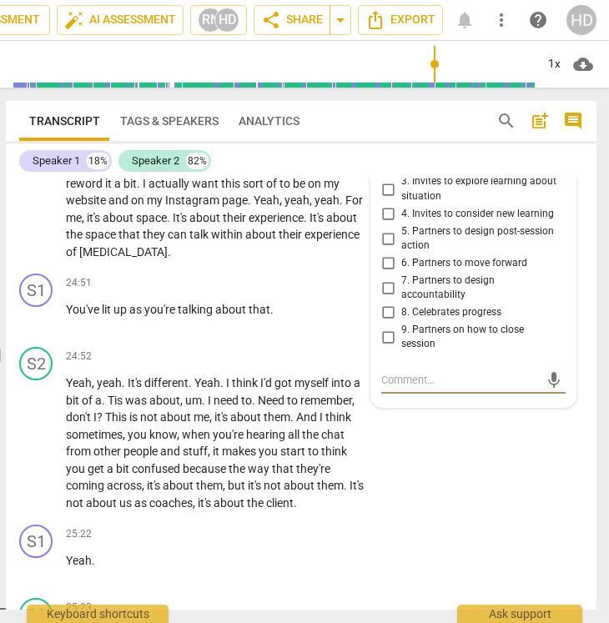
click at [391, 224] on input "4. Invites to consider new learning" at bounding box center [388, 214] width 27 height 20
checkbox input "true"
click at [285, 291] on p "Add competency" at bounding box center [314, 283] width 79 height 15
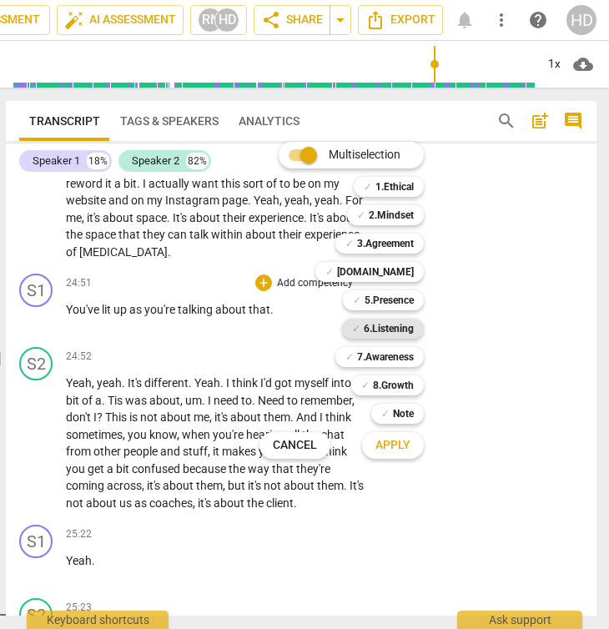
click at [401, 331] on b "6.Listening" at bounding box center [389, 329] width 50 height 20
click at [397, 364] on b "7.Awareness" at bounding box center [385, 357] width 57 height 20
click at [390, 448] on span "Apply" at bounding box center [393, 445] width 35 height 17
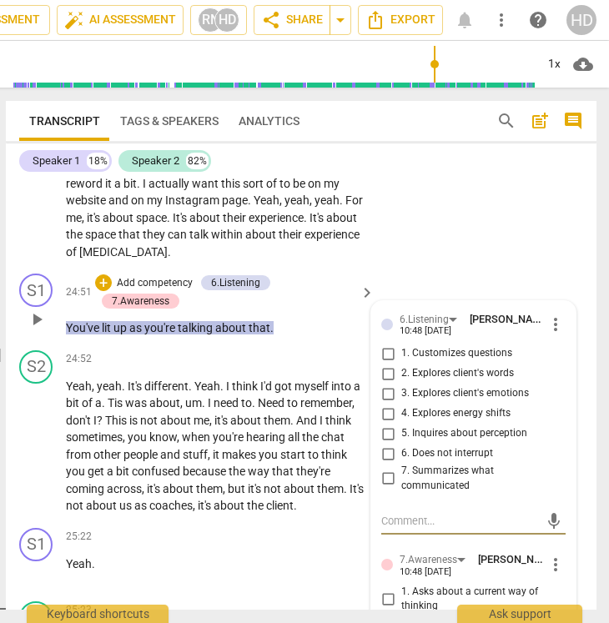
click at [425, 421] on span "4. Explores energy shifts" at bounding box center [455, 413] width 109 height 15
click at [401, 424] on input "4. Explores energy shifts" at bounding box center [388, 414] width 27 height 20
checkbox input "true"
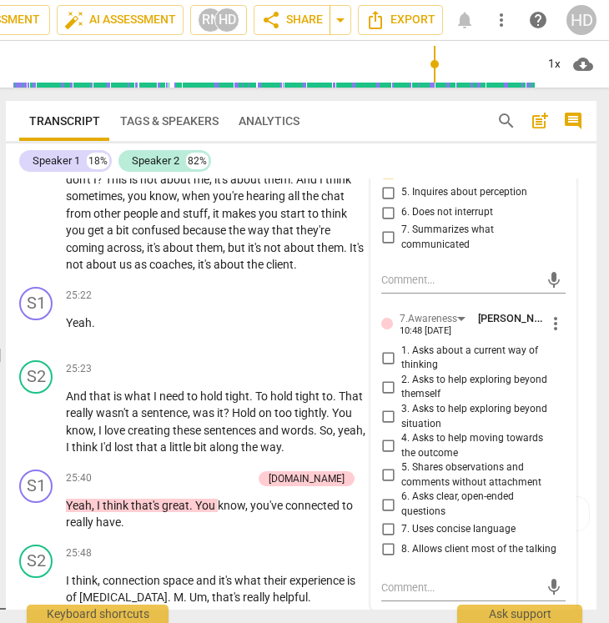
click at [385, 486] on input "5. Shares observations and comments without attachment" at bounding box center [388, 476] width 27 height 20
checkbox input "true"
click at [278, 255] on span "not" at bounding box center [274, 247] width 20 height 13
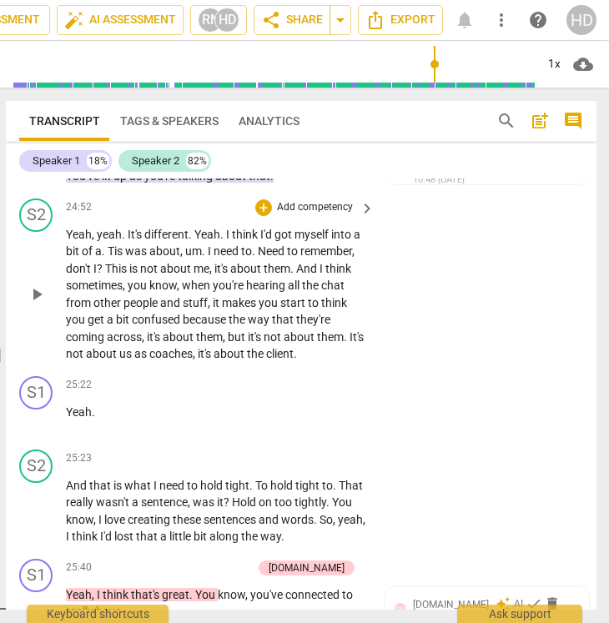
scroll to position [10098, 0]
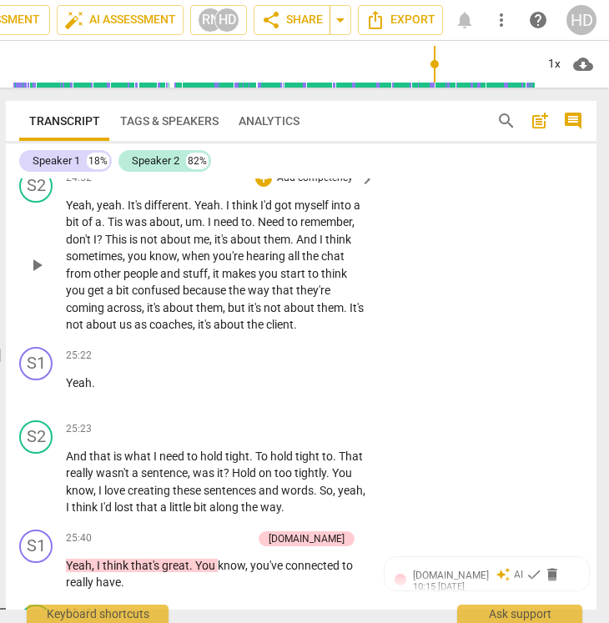
click at [294, 331] on span "client" at bounding box center [280, 324] width 28 height 13
type input "1415"
